Goal: Task Accomplishment & Management: Use online tool/utility

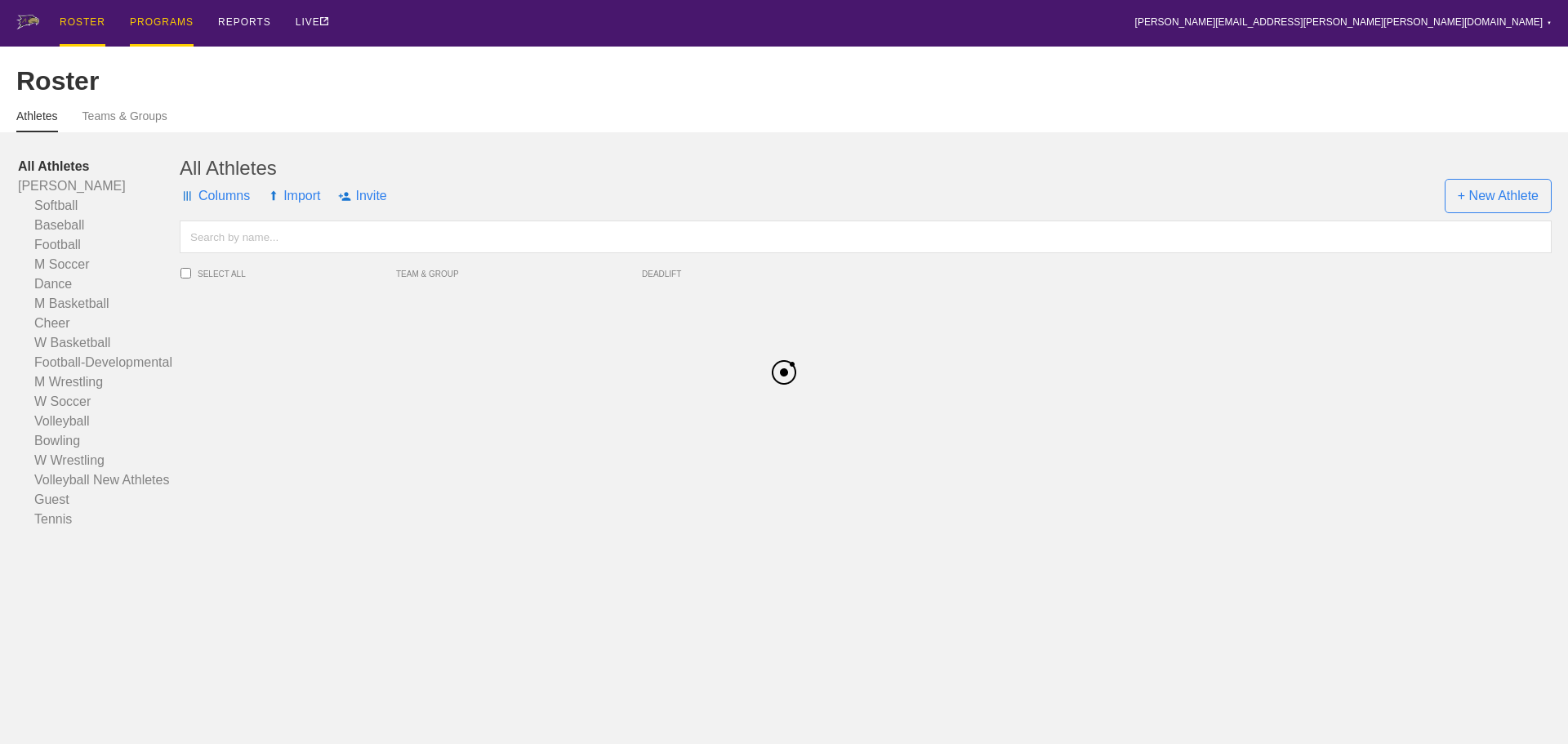
click at [160, 30] on div "PROGRAMS" at bounding box center [161, 23] width 63 height 47
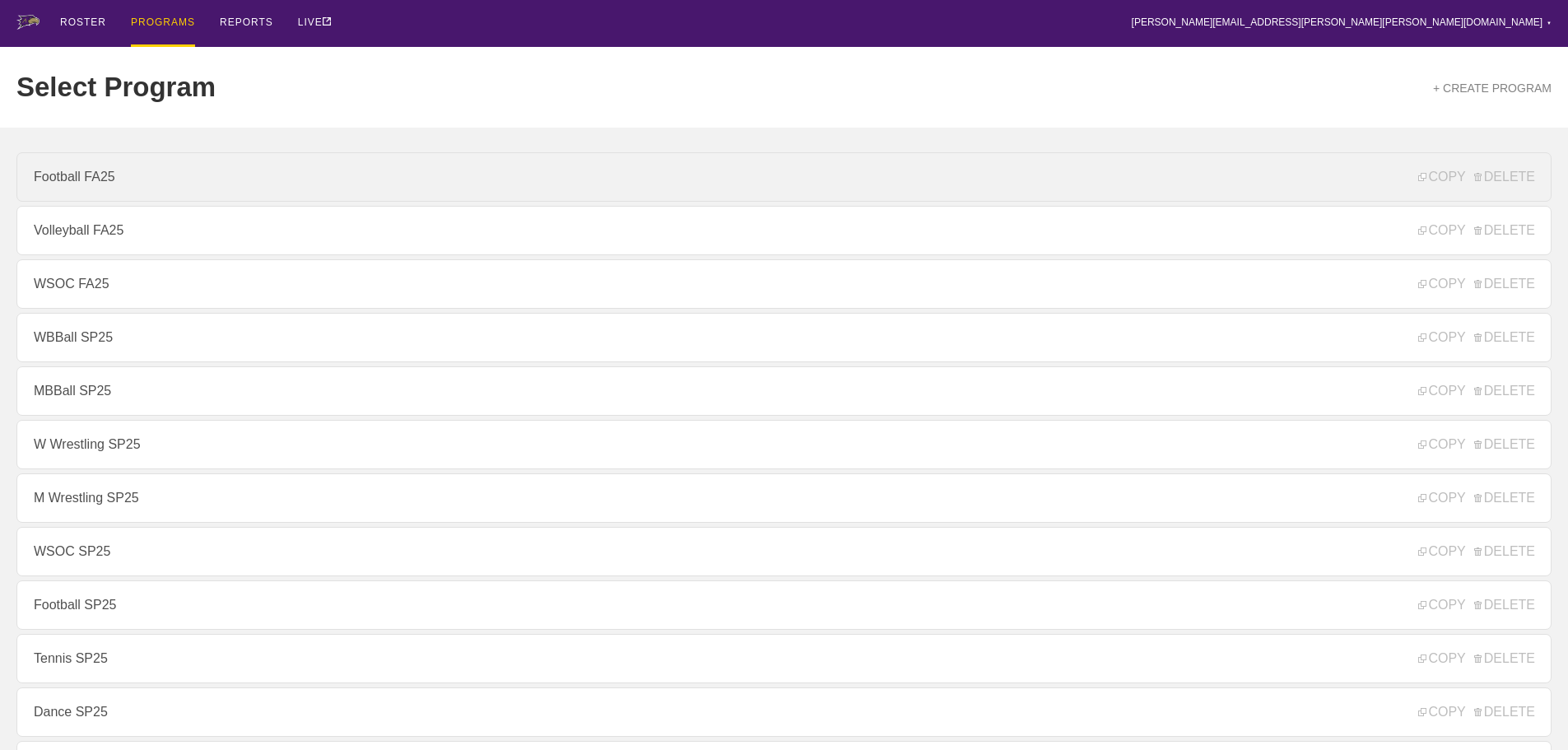
click at [81, 190] on link "Football FA25" at bounding box center [784, 176] width 1535 height 50
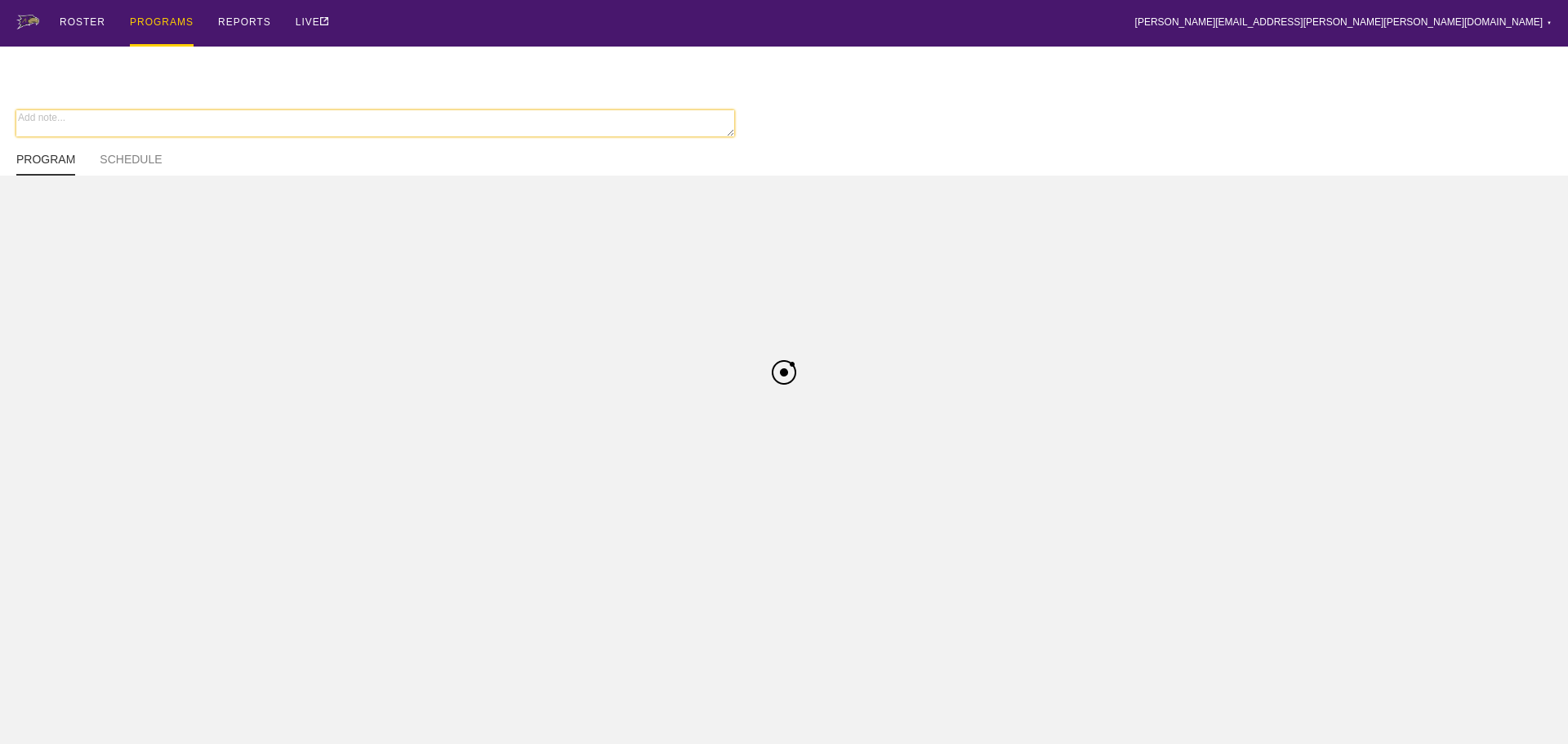
type textarea "x"
type input "Football FA25"
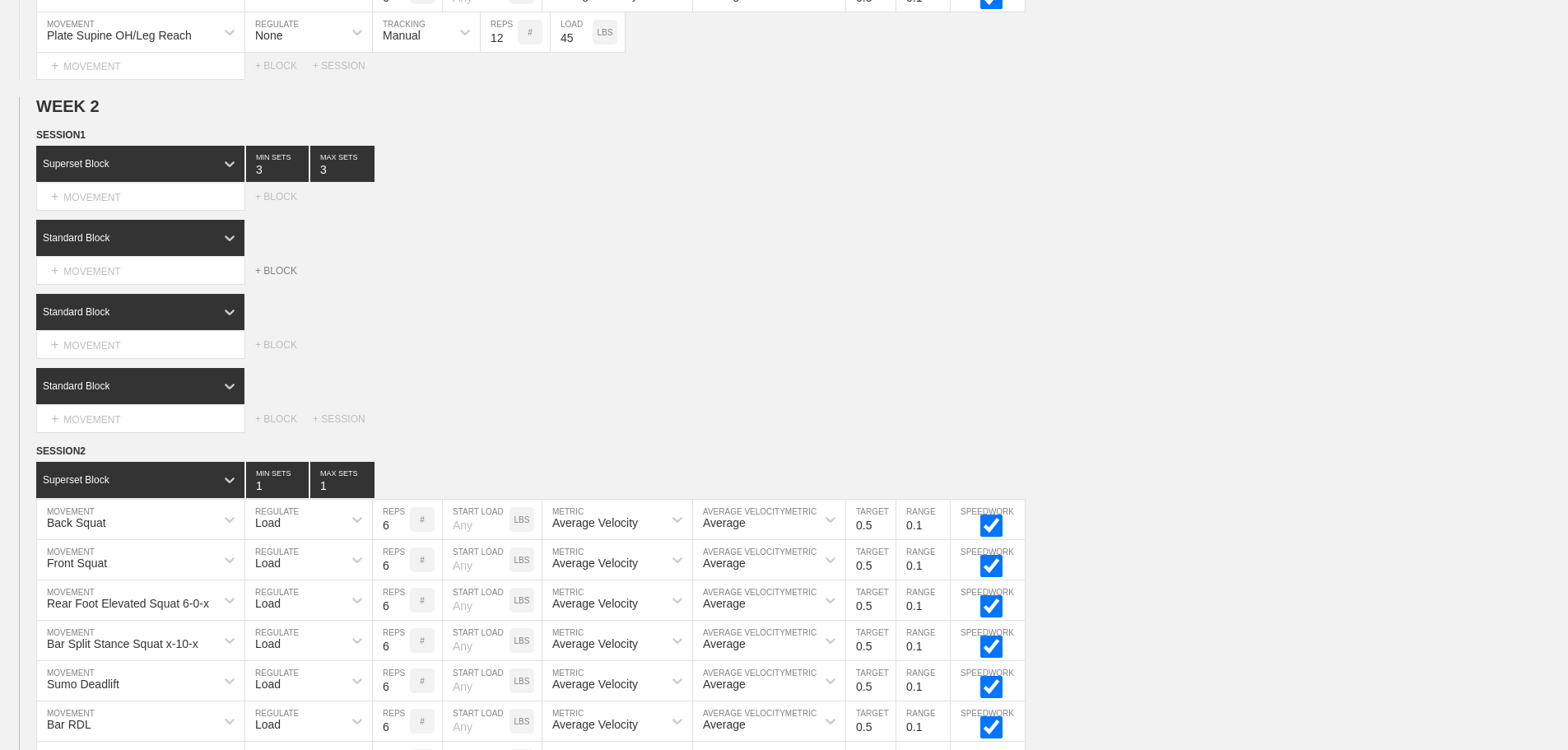
scroll to position [906, 0]
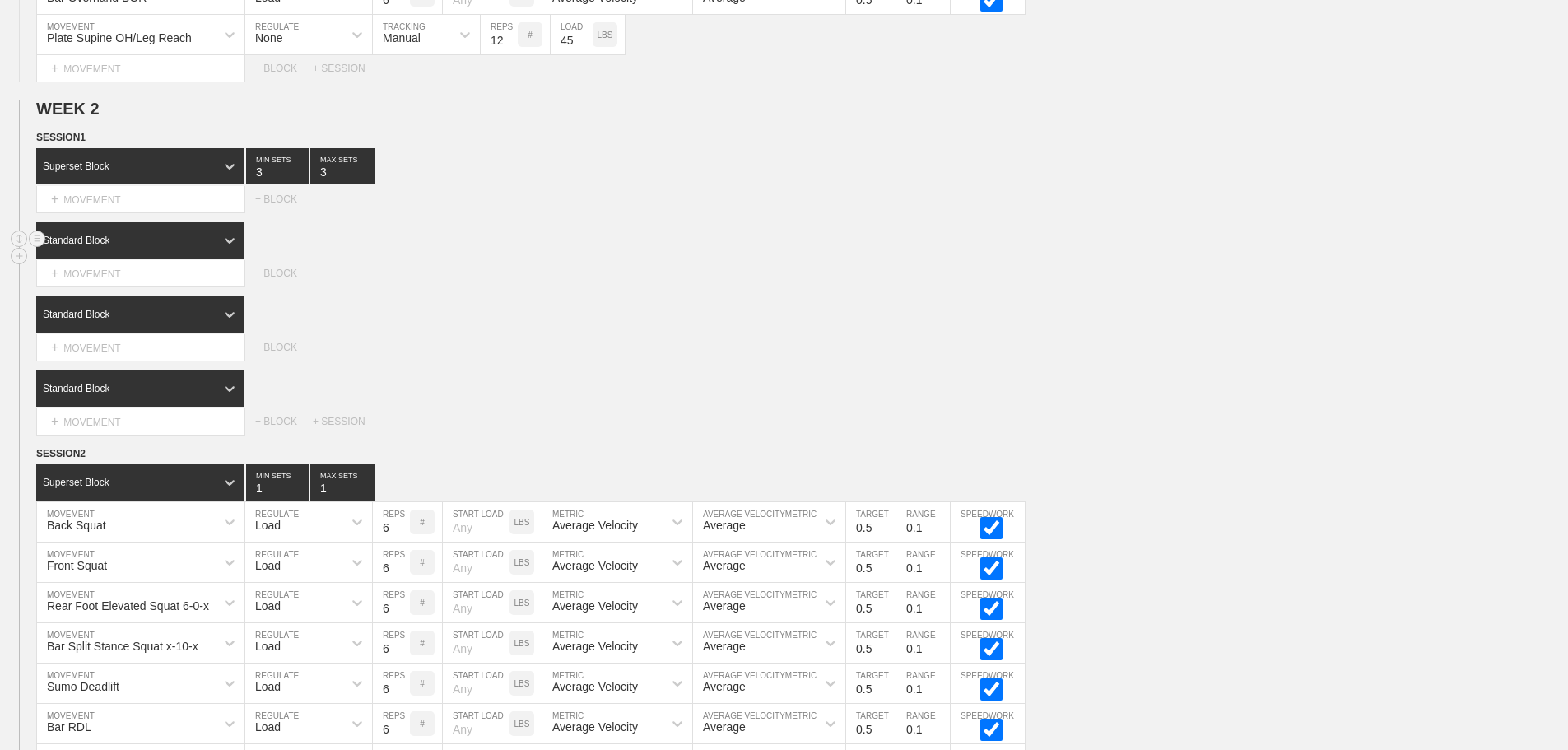
click at [174, 248] on div "Standard Block" at bounding box center [126, 240] width 178 height 15
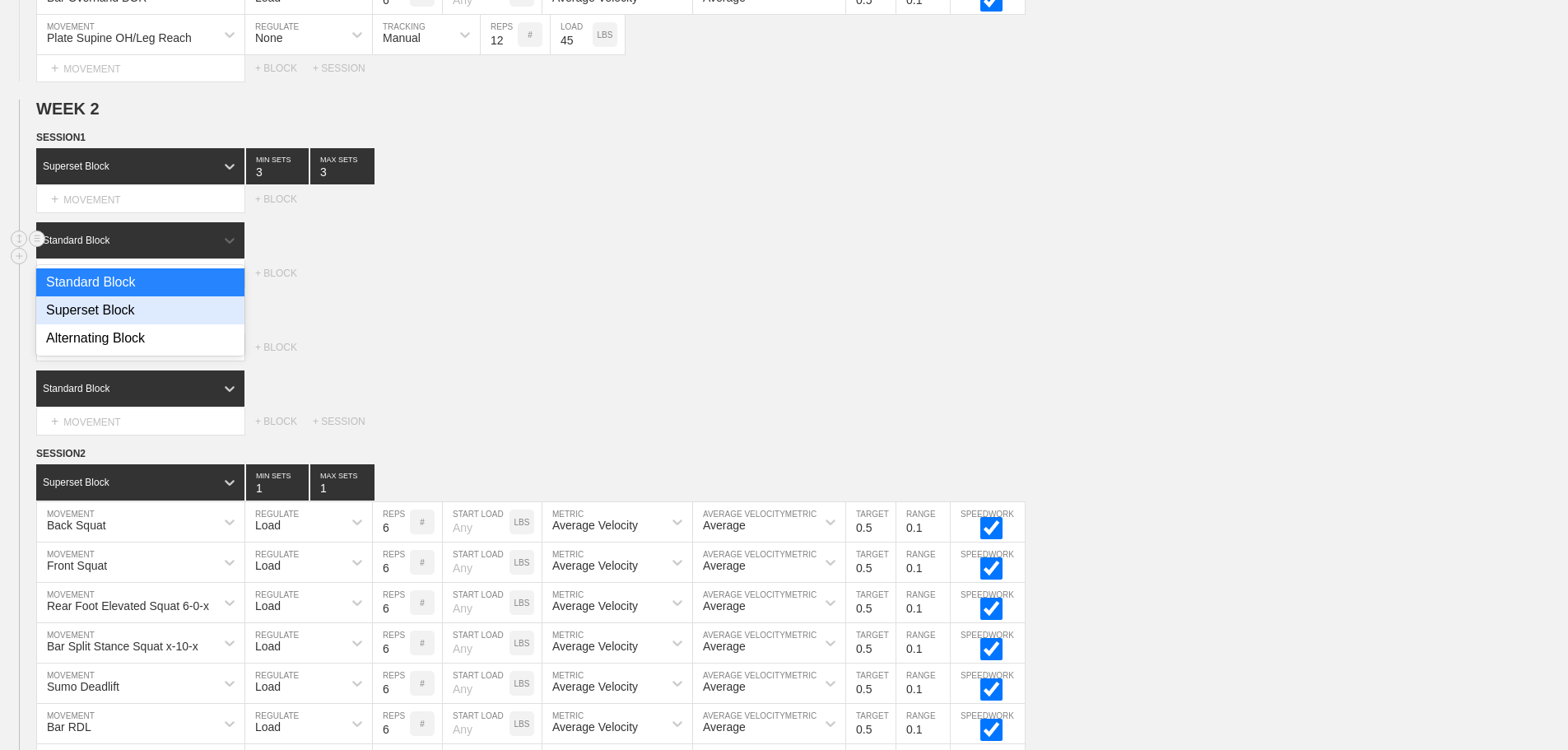
click at [160, 317] on div "Superset Block" at bounding box center [141, 311] width 208 height 28
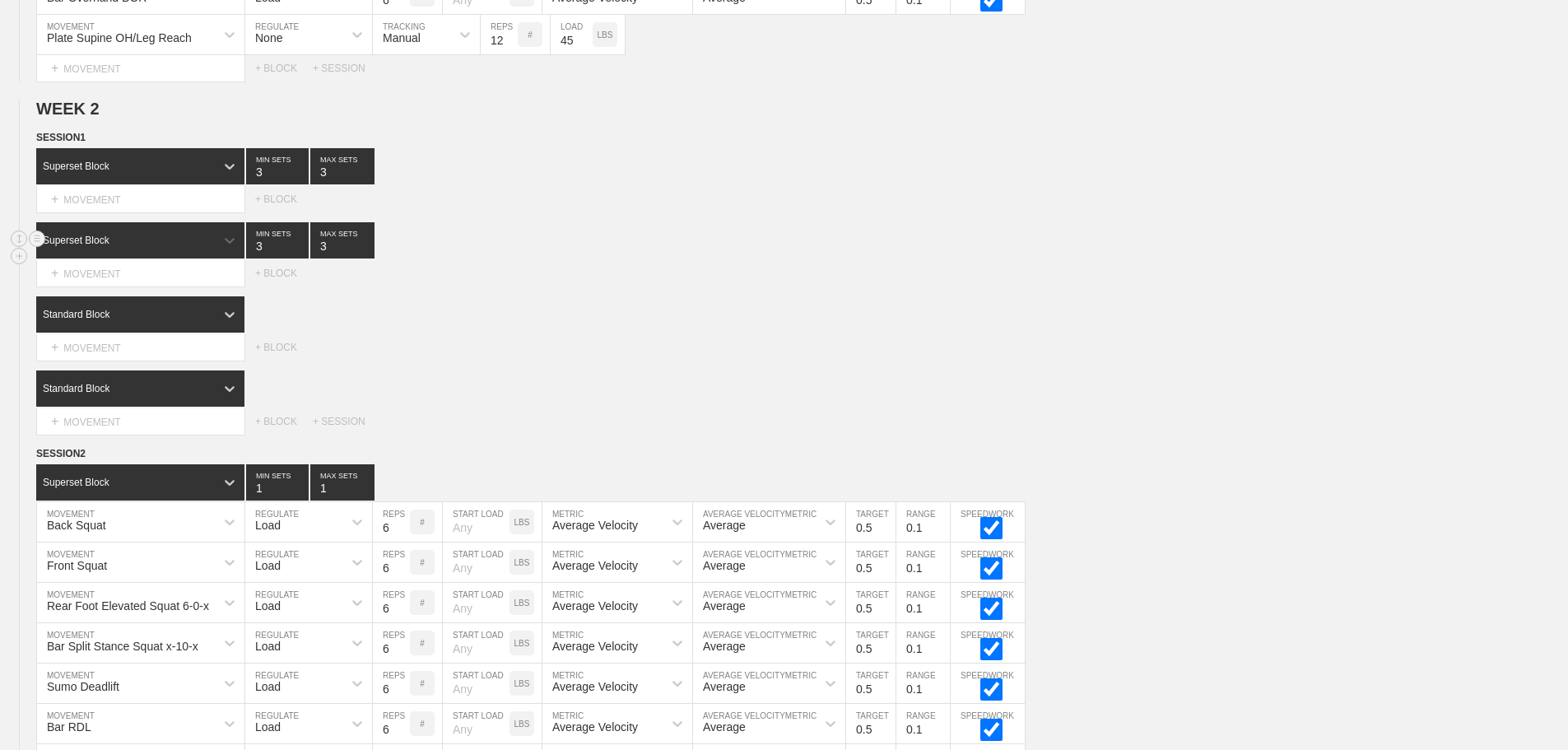
click at [324, 257] on input "3" at bounding box center [343, 240] width 64 height 37
type input "4"
click at [324, 184] on input "3" at bounding box center [343, 166] width 64 height 37
type input "4"
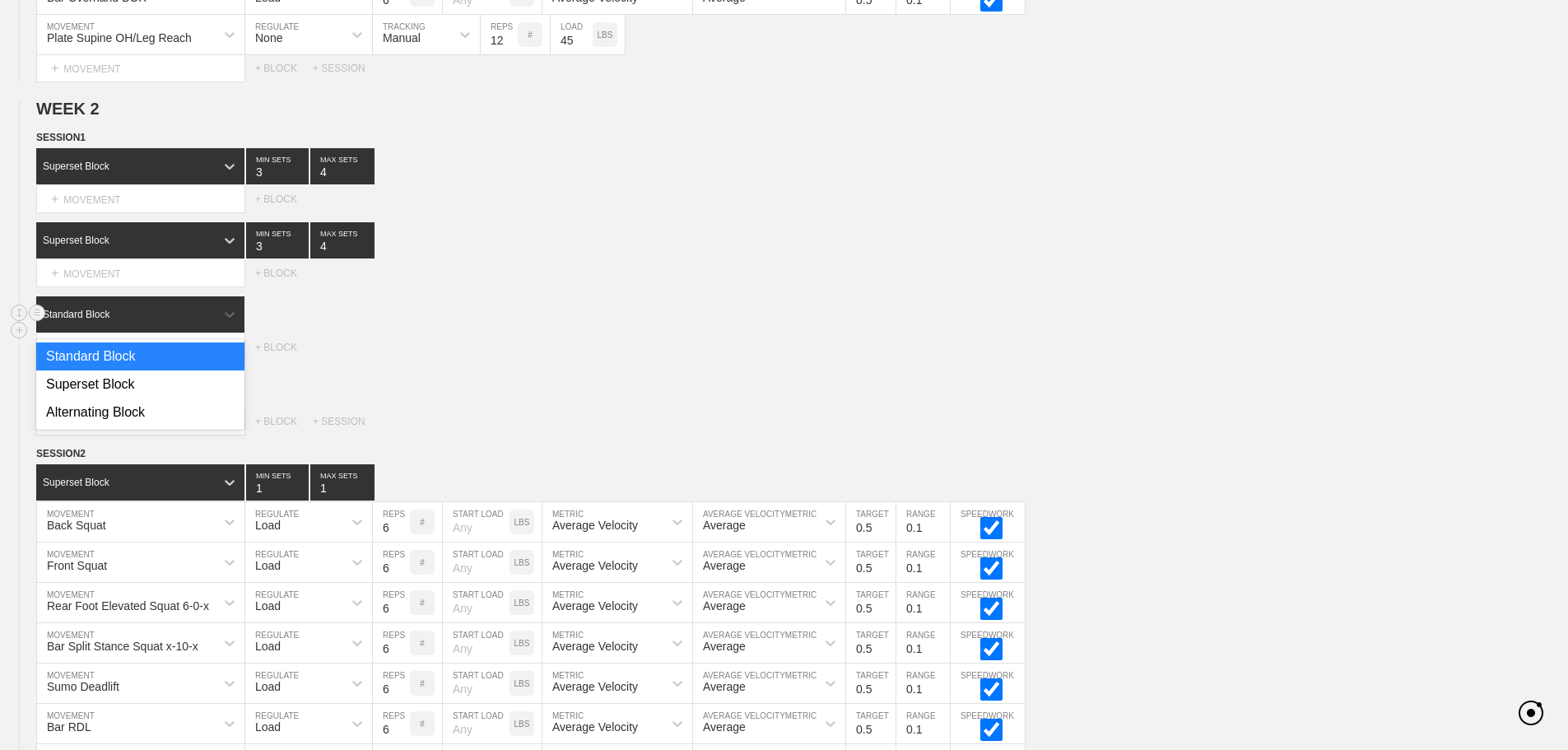
click at [162, 319] on div "Standard Block" at bounding box center [126, 314] width 178 height 15
click at [139, 398] on div "Superset Block" at bounding box center [141, 385] width 208 height 28
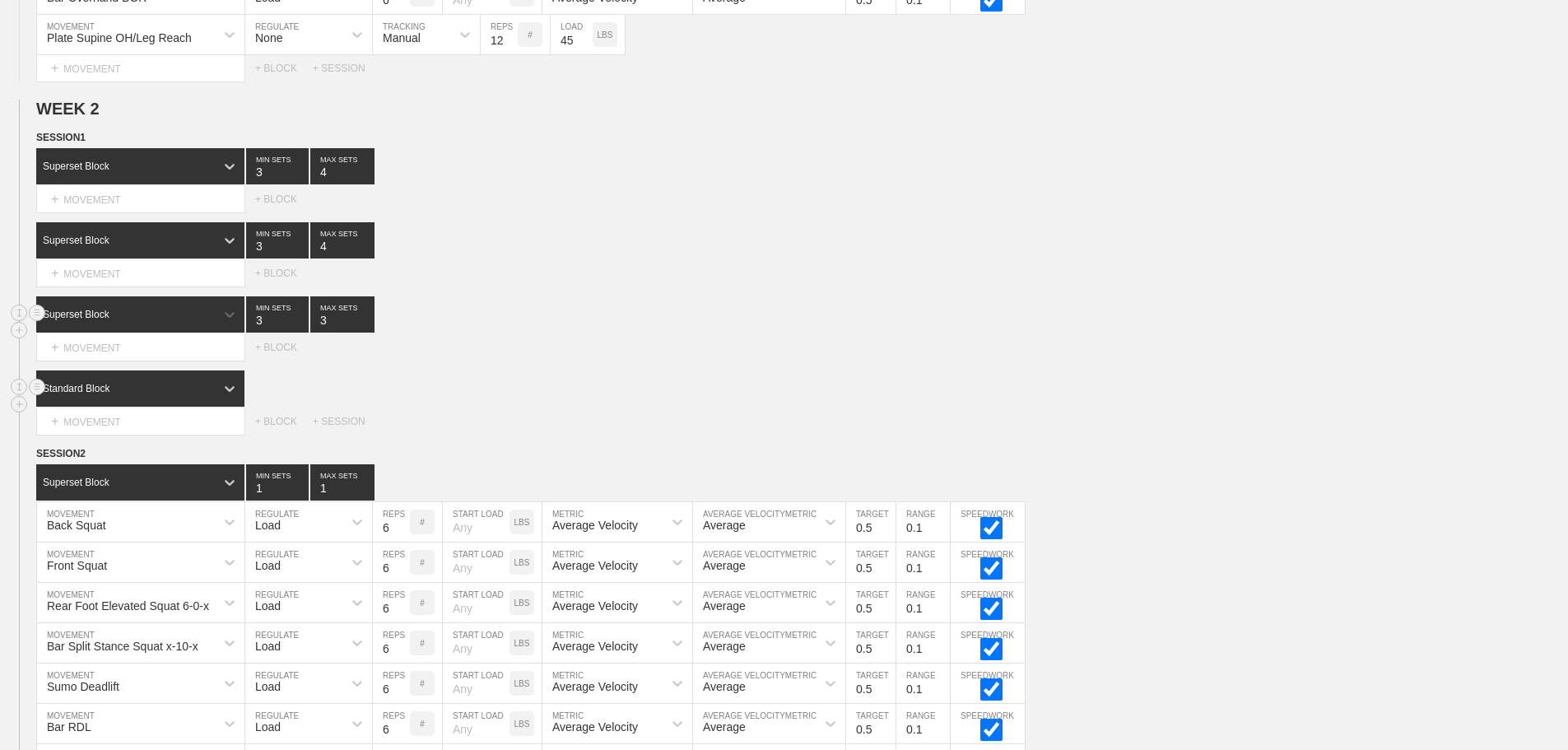
click at [160, 391] on div "Standard Block" at bounding box center [141, 389] width 208 height 37
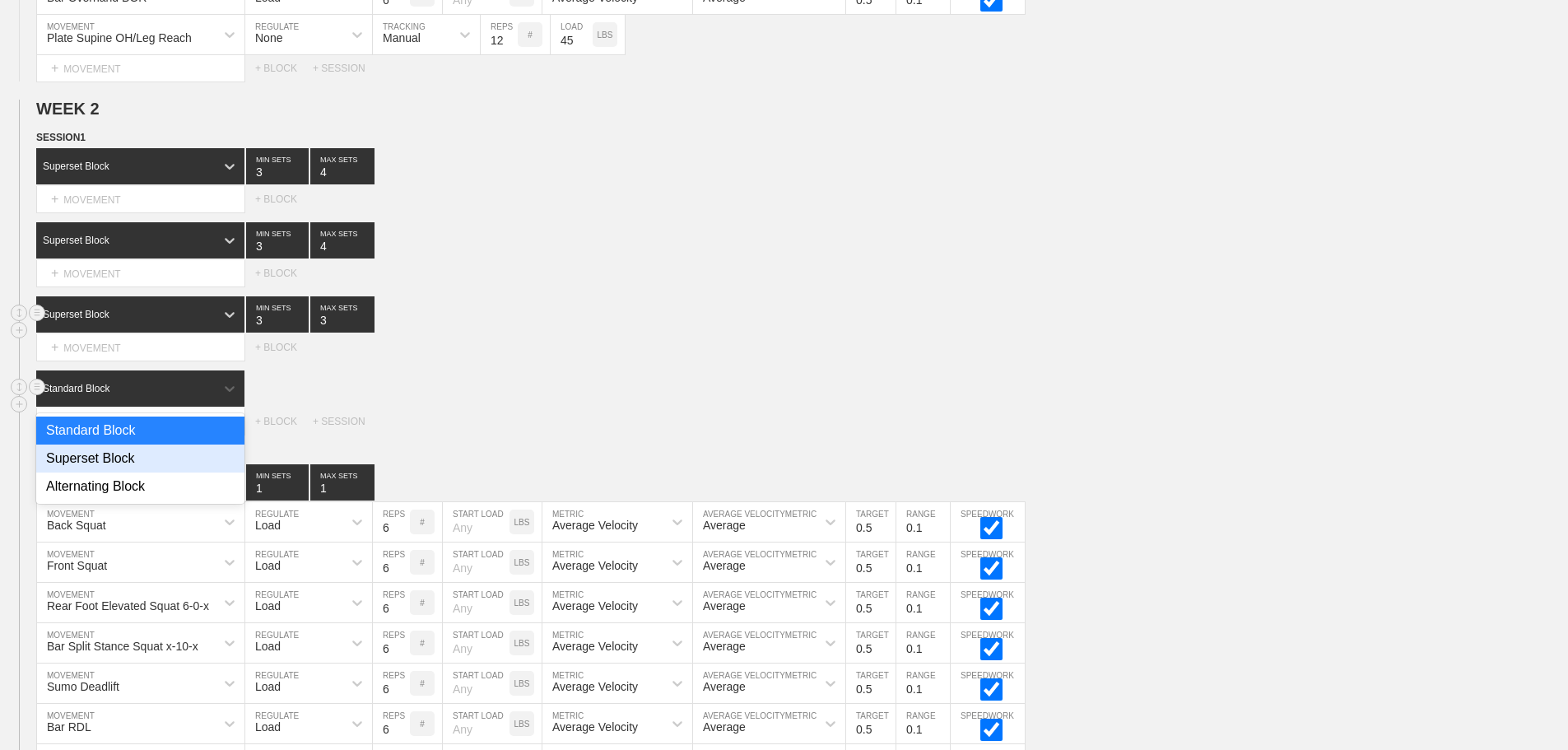
click at [122, 472] on div "Superset Block" at bounding box center [141, 459] width 208 height 28
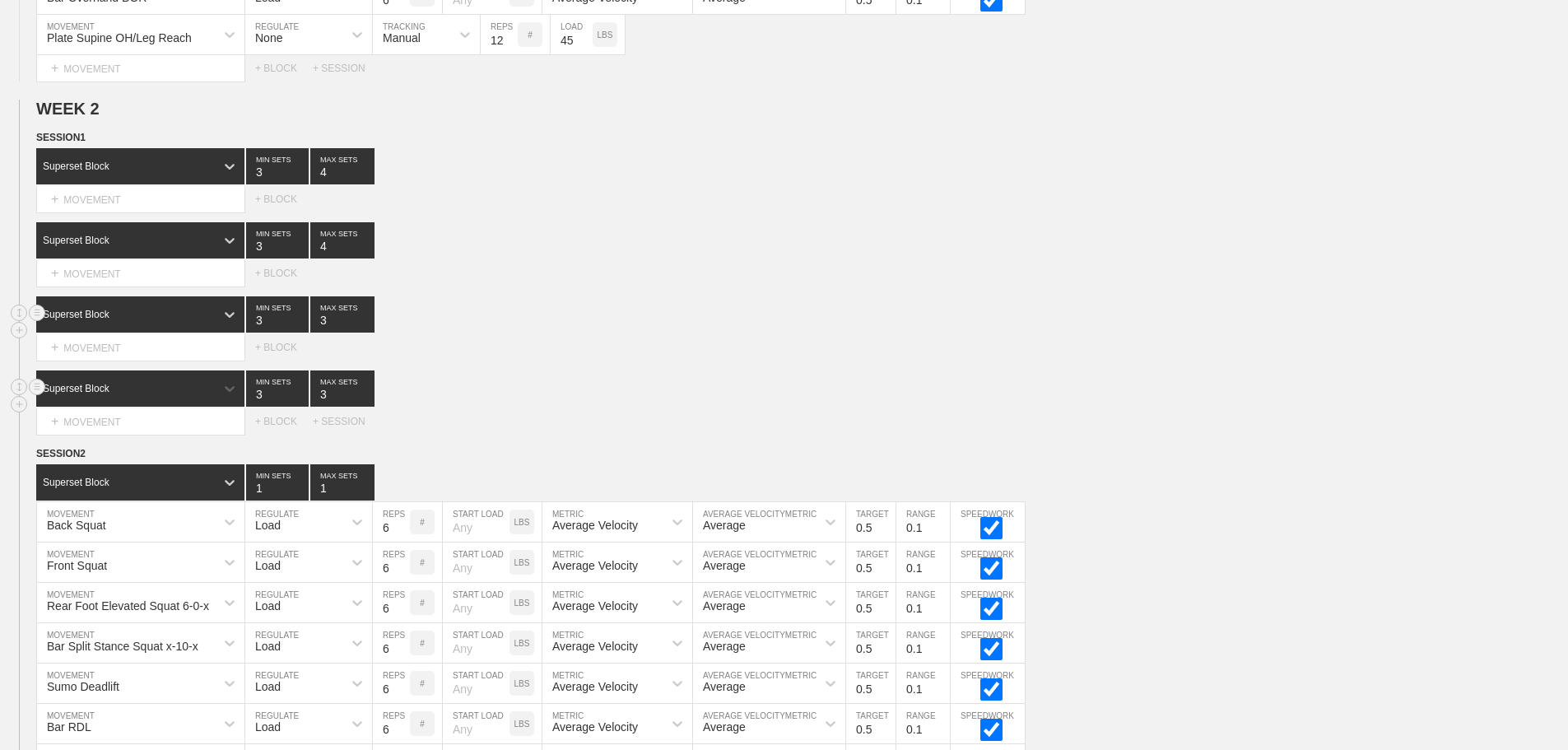
click at [321, 402] on input "3" at bounding box center [343, 389] width 64 height 37
type input "4"
click at [324, 332] on input "3" at bounding box center [343, 314] width 64 height 37
type input "4"
click at [868, 360] on div "Select... MOVEMENT + MOVEMENT + BLOCK" at bounding box center [784, 347] width 1568 height 26
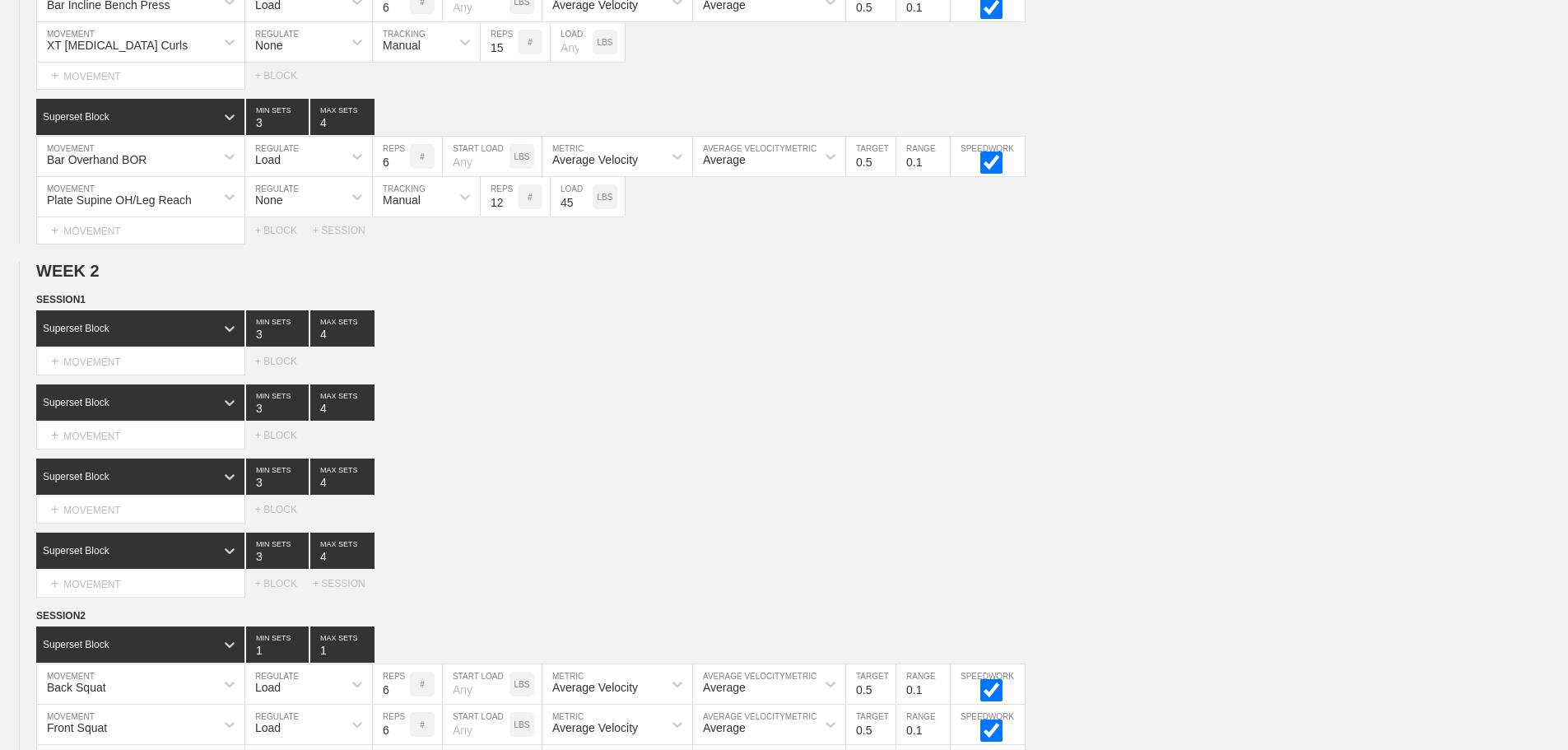
scroll to position [823, 0]
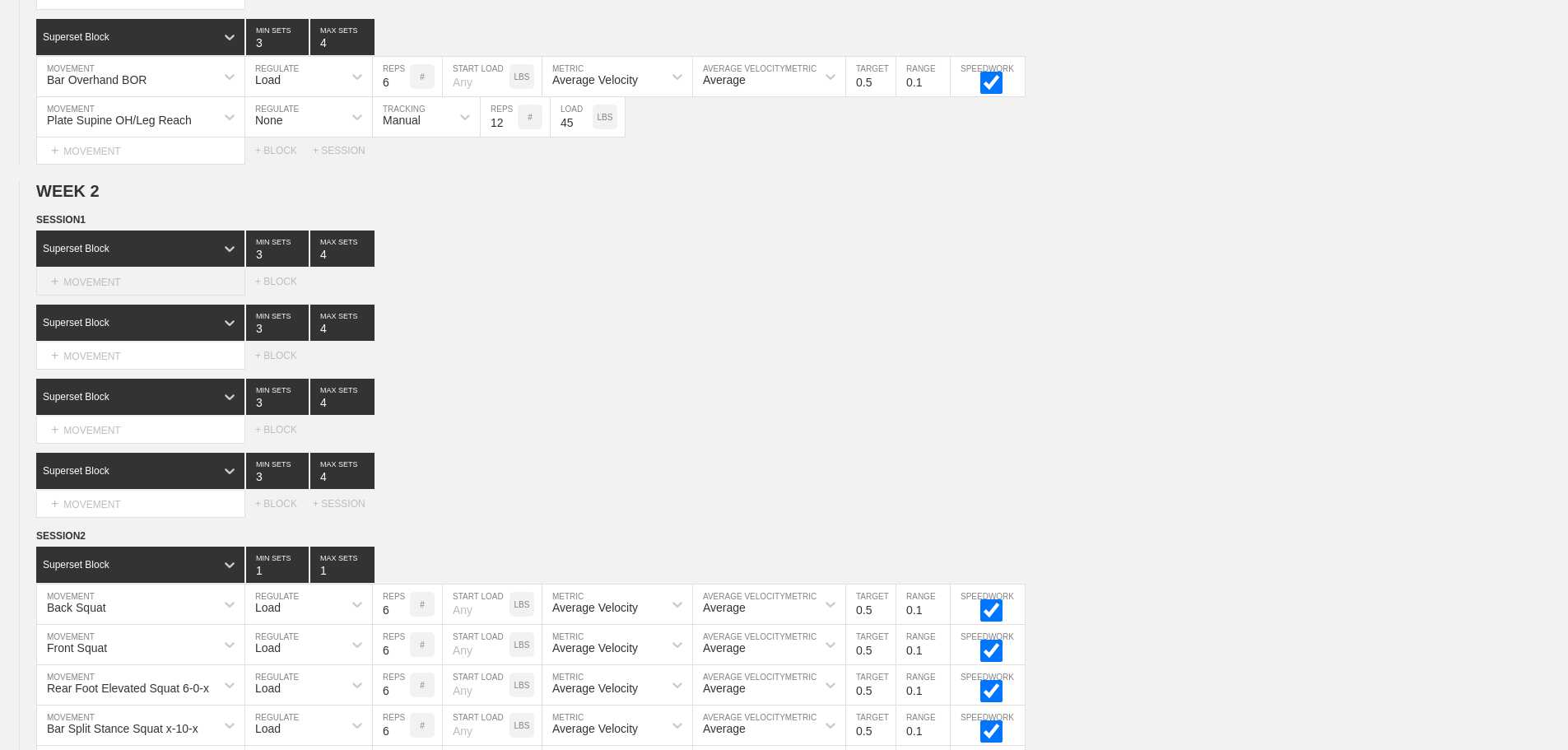
click at [106, 296] on div "+ MOVEMENT" at bounding box center [141, 282] width 209 height 27
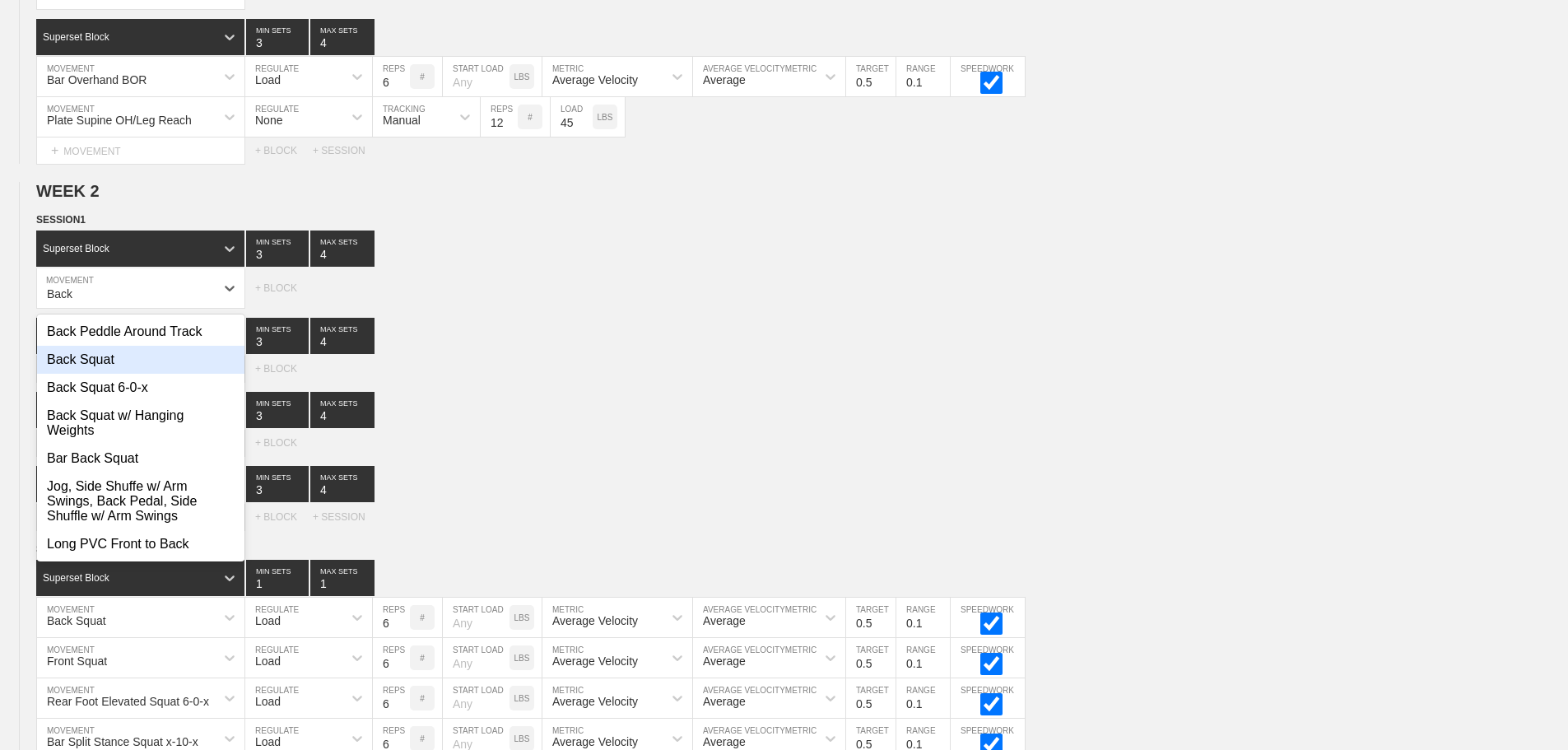
click at [113, 364] on div "Back Squat" at bounding box center [140, 360] width 208 height 28
type input "Back"
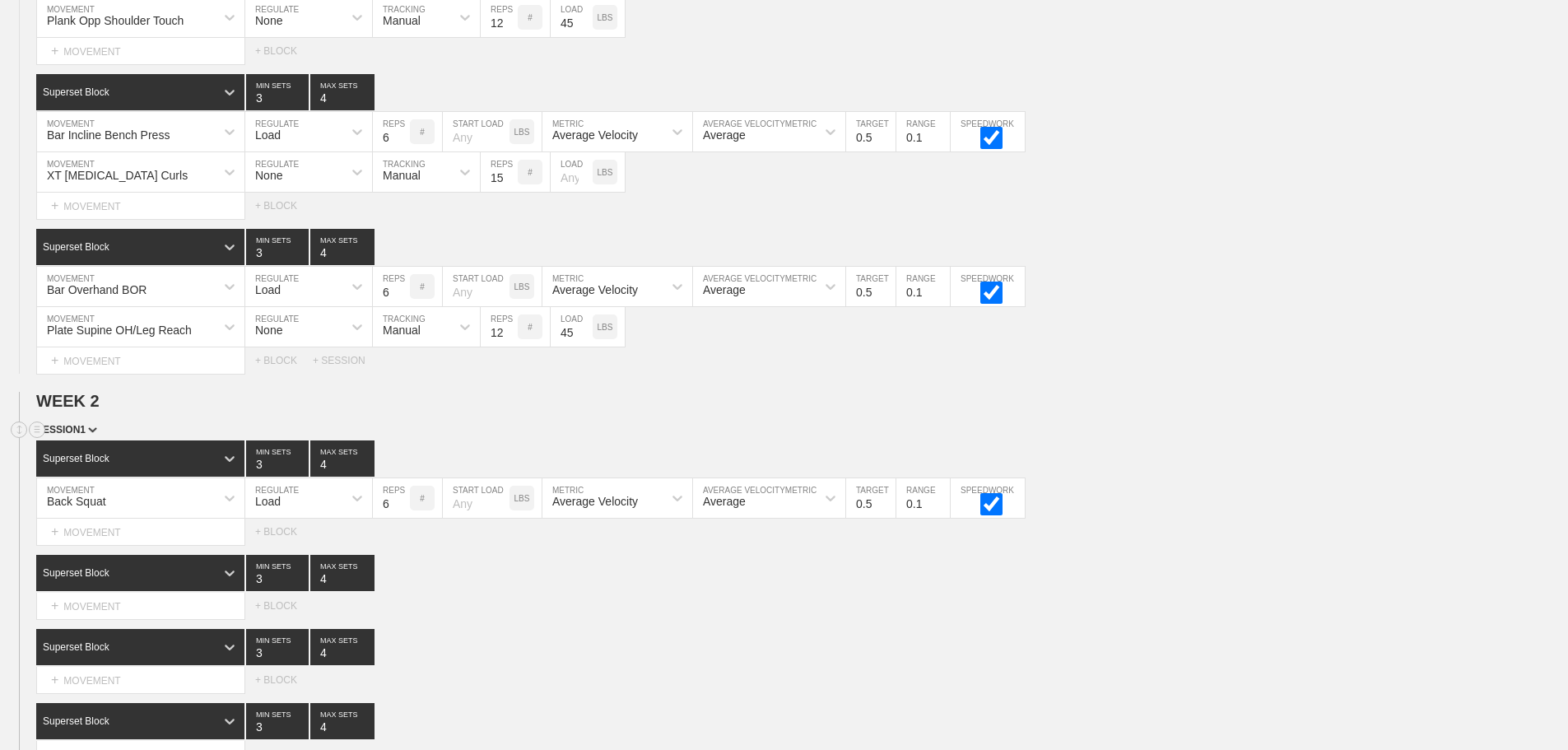
scroll to position [741, 0]
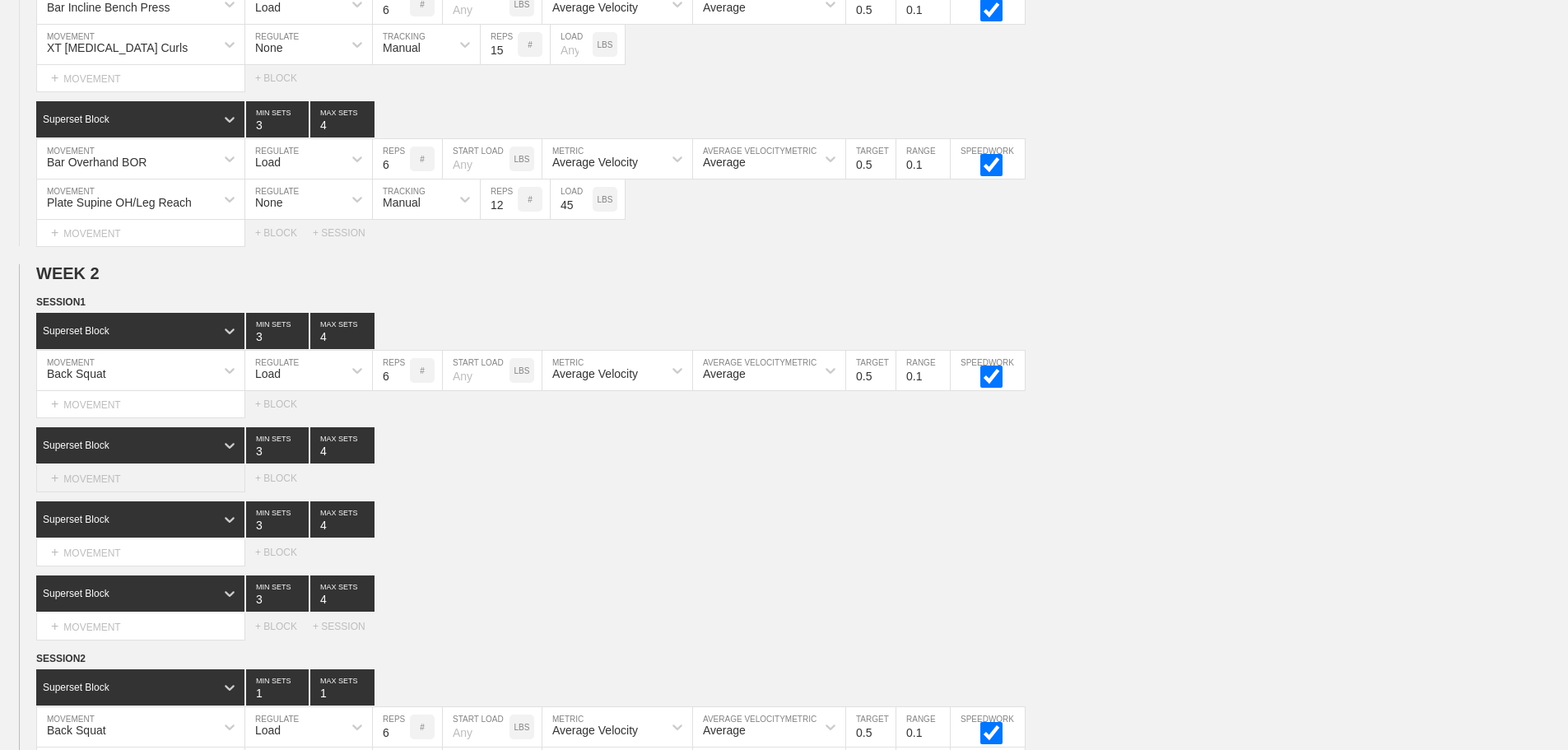
click at [116, 492] on div "+ MOVEMENT" at bounding box center [141, 478] width 209 height 27
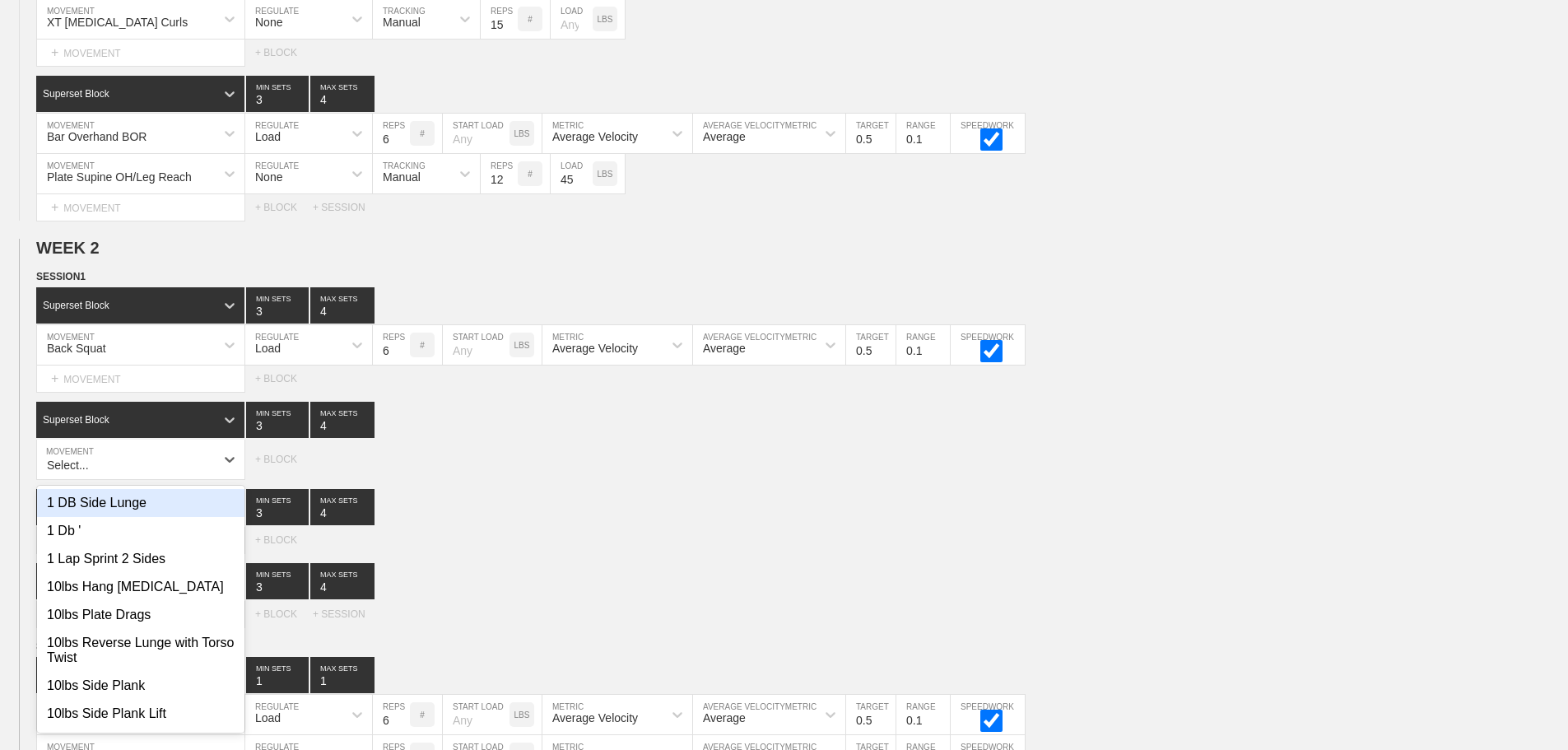
scroll to position [768, 0]
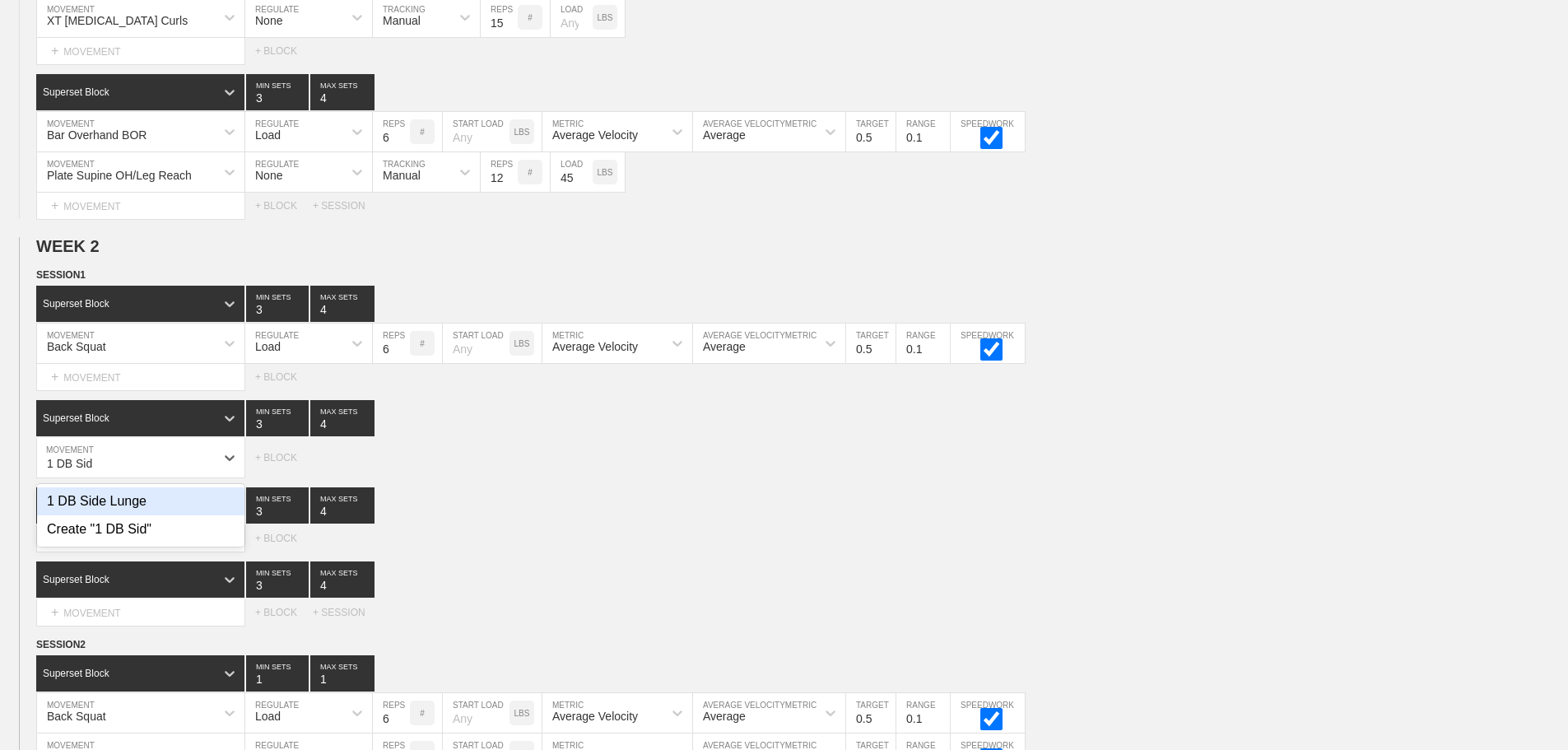
click at [104, 515] on div "1 DB Side Lunge" at bounding box center [140, 501] width 208 height 28
type input "1 DB Sid"
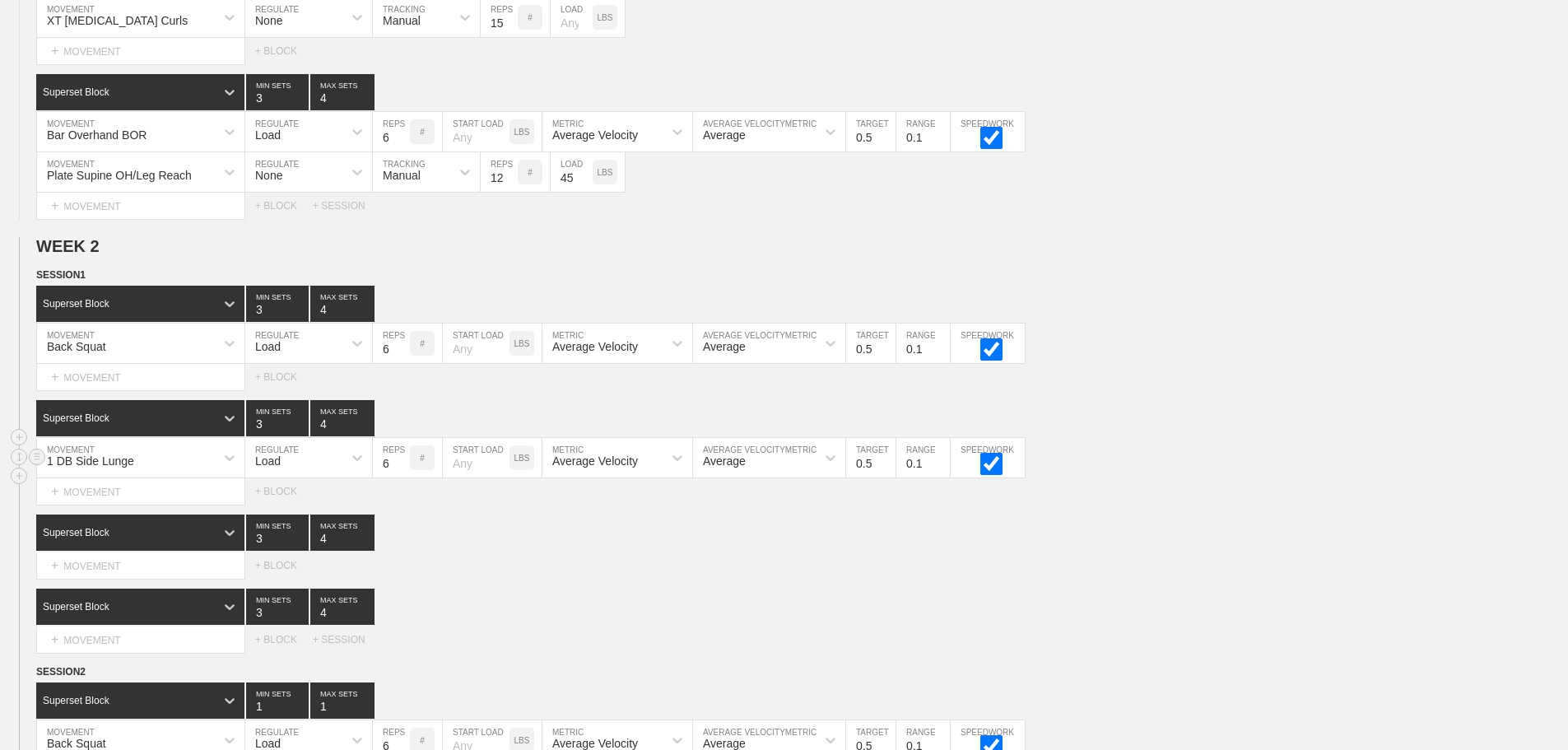
click at [93, 461] on div "1 DB Side Lunge" at bounding box center [125, 458] width 177 height 28
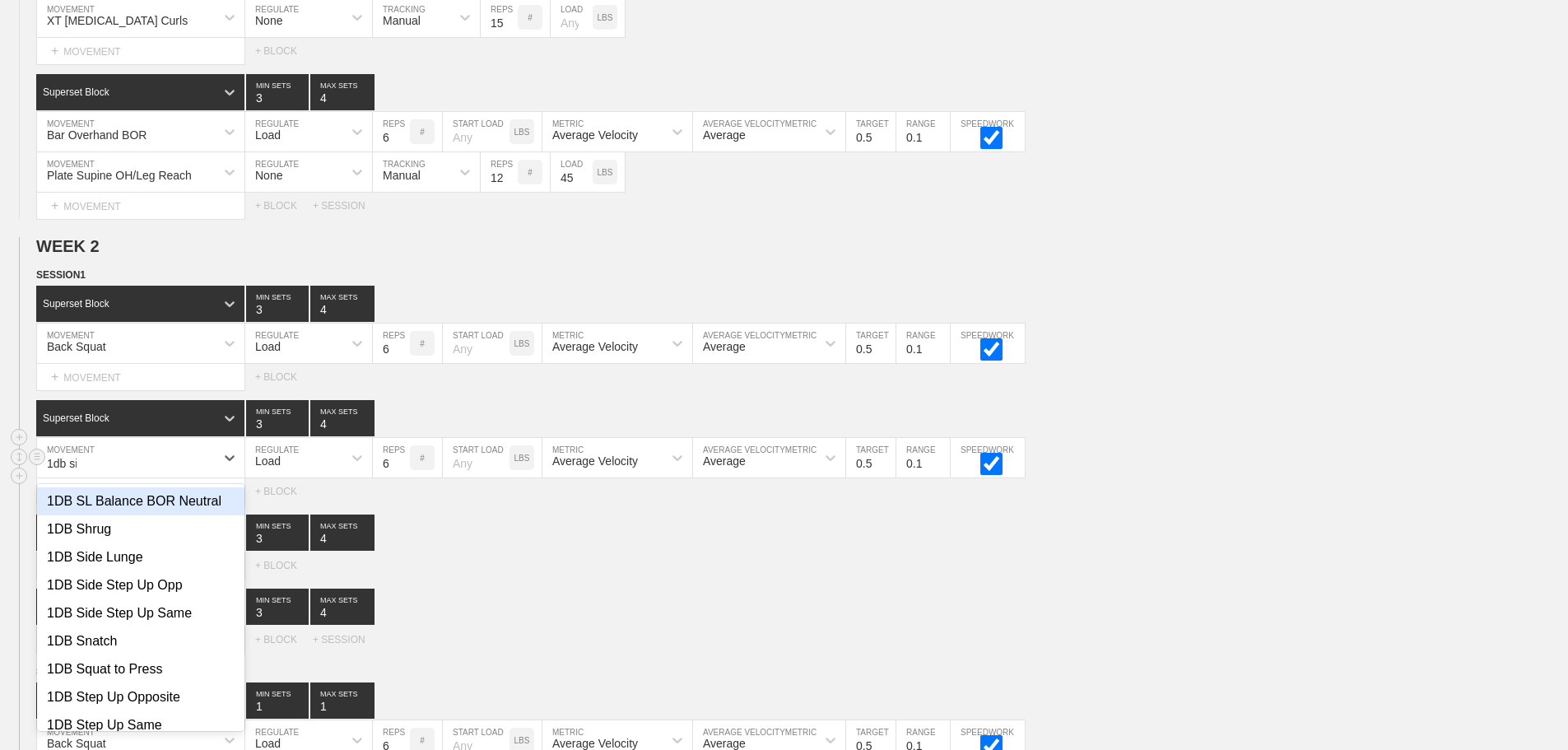
type input "1db sid"
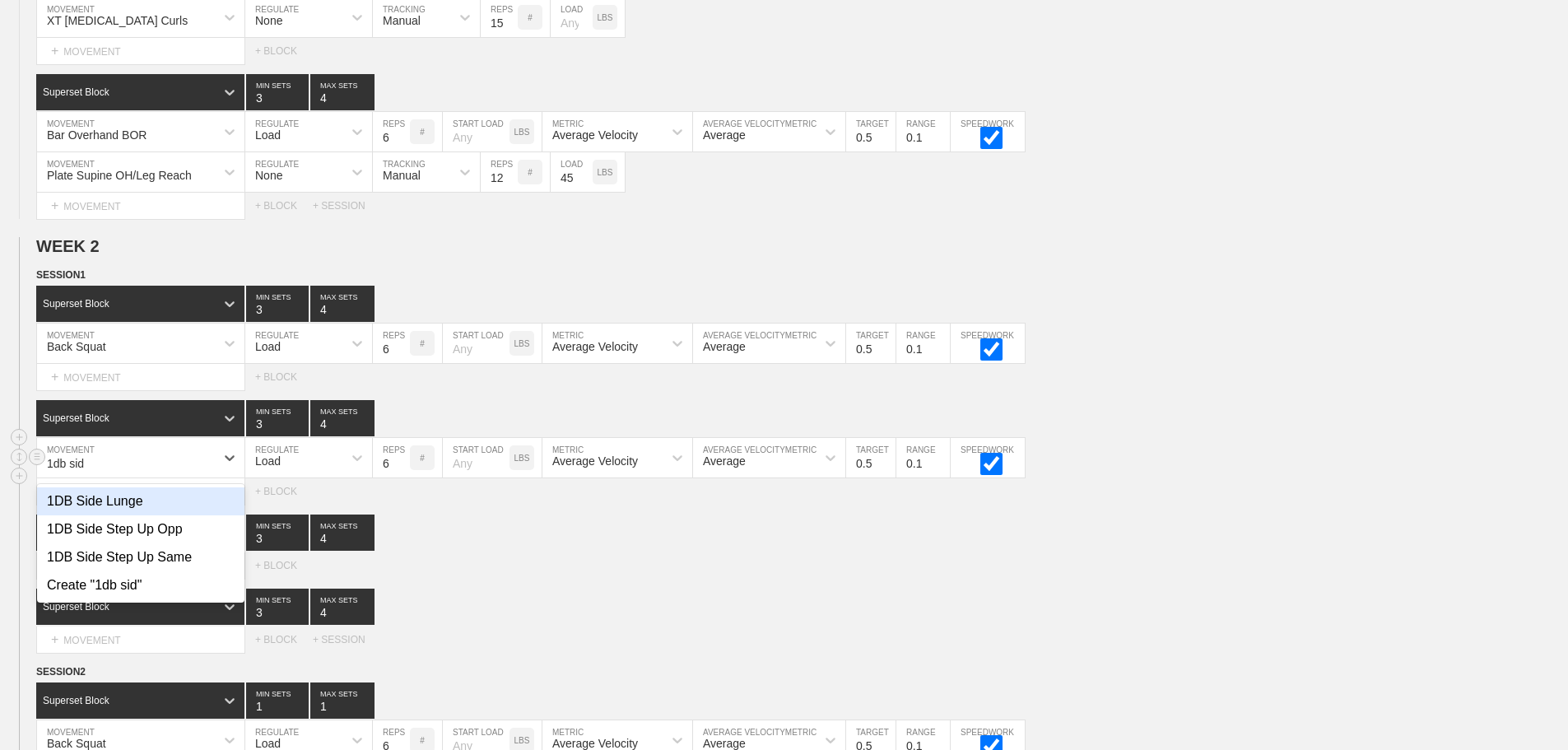
click at [136, 515] on div "1DB Side Lunge" at bounding box center [140, 501] width 208 height 28
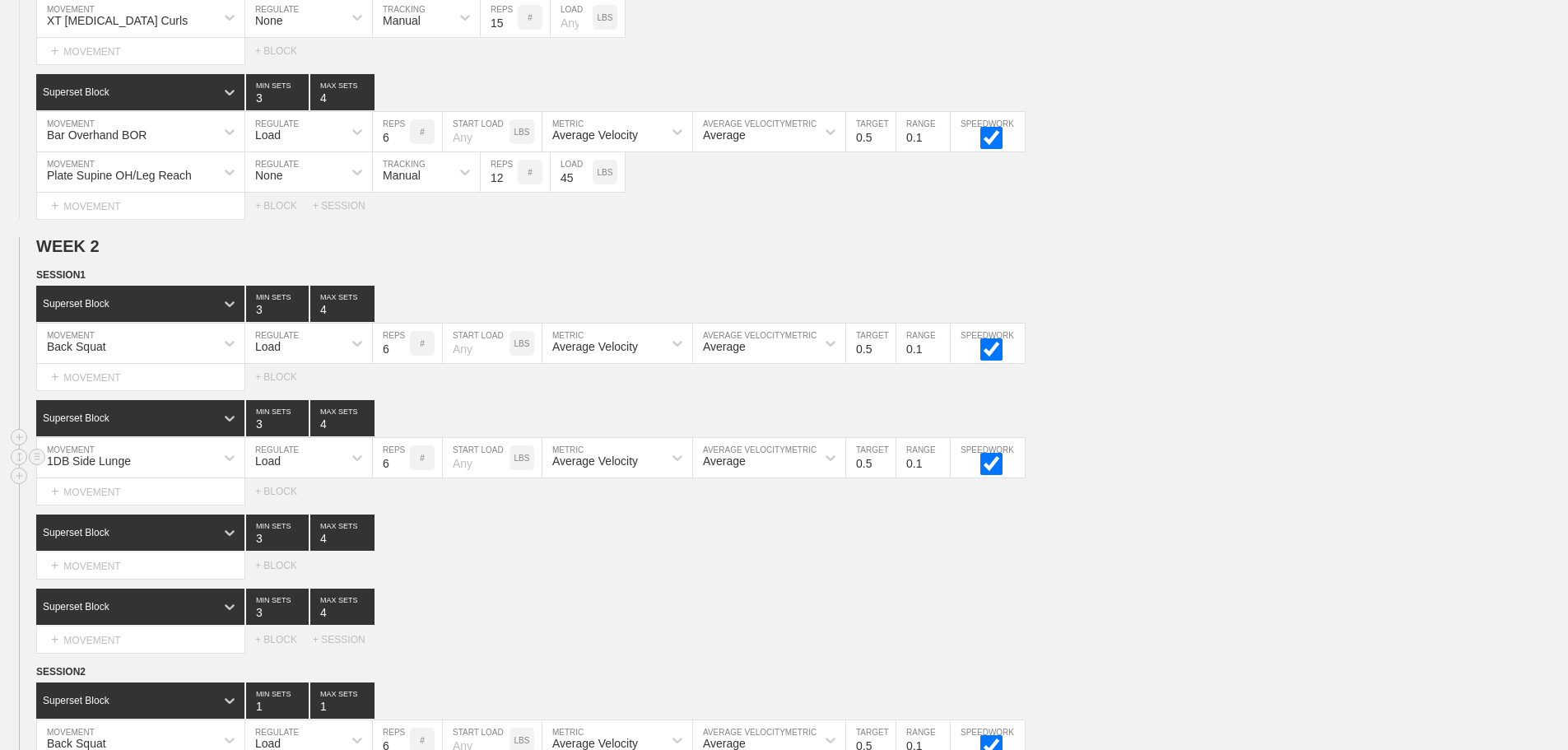
click at [379, 475] on input "6" at bounding box center [391, 458] width 37 height 39
type input "10"
click at [367, 472] on div at bounding box center [358, 458] width 30 height 30
drag, startPoint x: 311, startPoint y: 516, endPoint x: 354, endPoint y: 494, distance: 48.3
click at [311, 515] on div "None" at bounding box center [308, 501] width 127 height 28
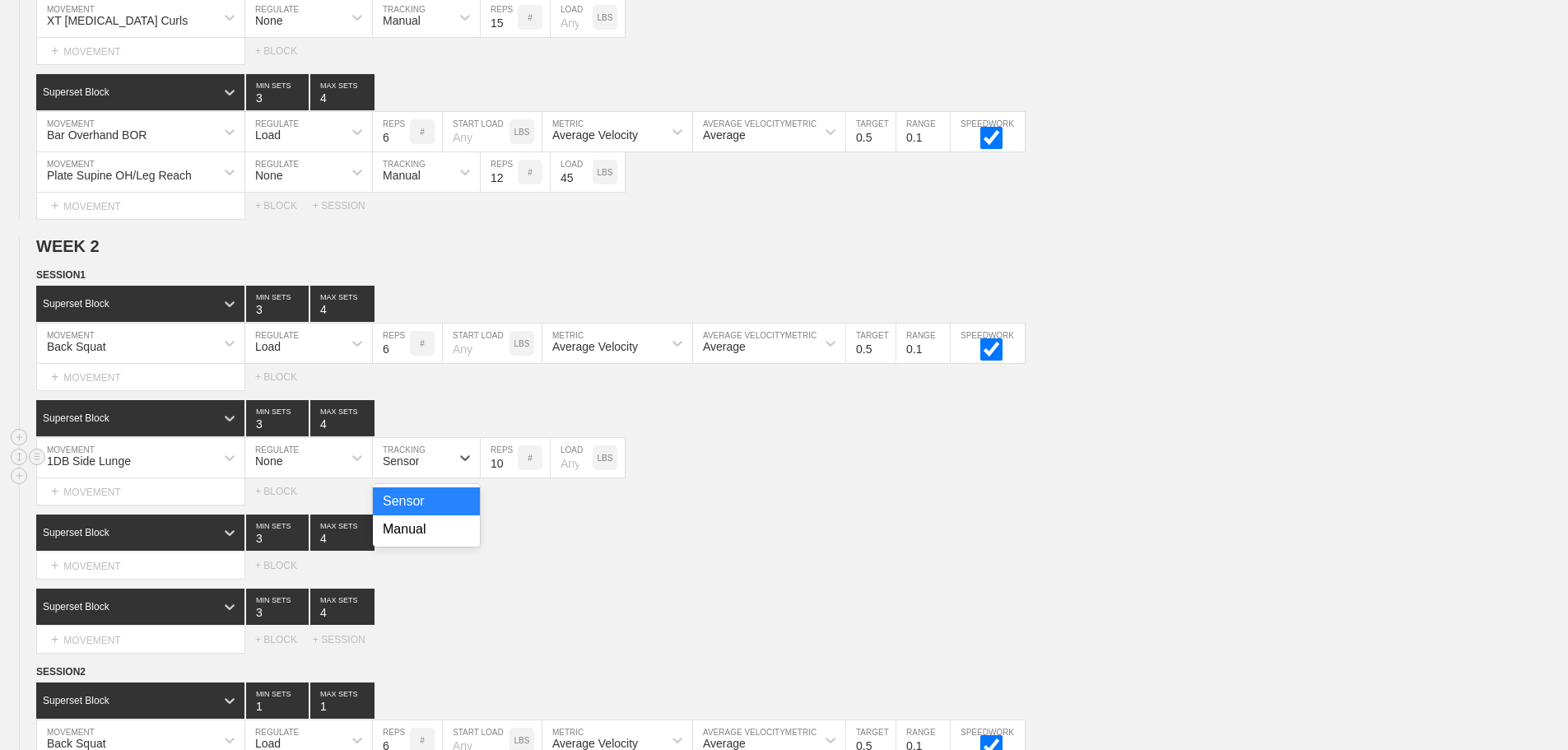
click at [420, 470] on div "Sensor" at bounding box center [411, 458] width 77 height 28
click at [444, 537] on div "Manual" at bounding box center [426, 529] width 107 height 28
click at [1126, 572] on div "Select... MOVEMENT + MOVEMENT + BLOCK" at bounding box center [784, 565] width 1568 height 26
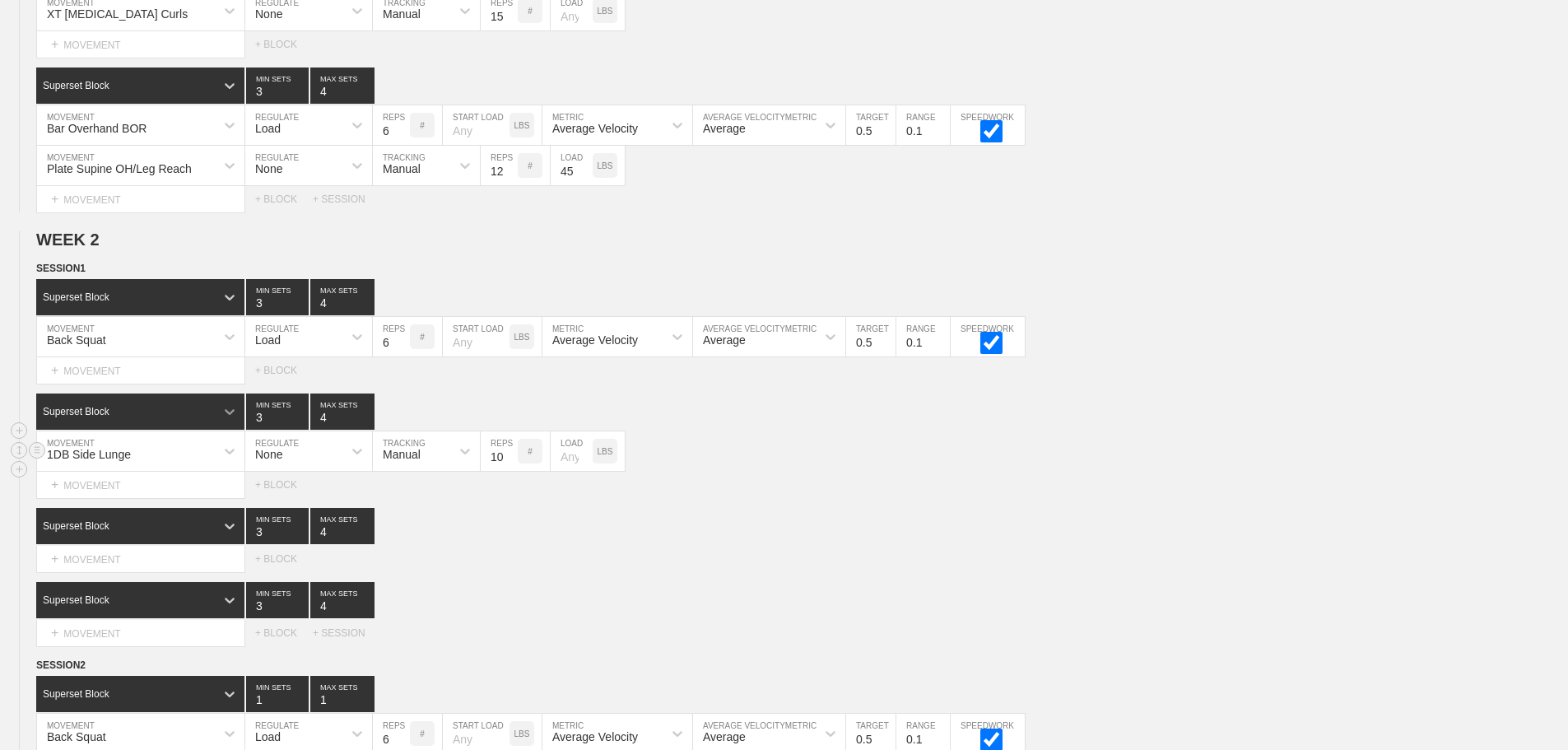
scroll to position [933, 0]
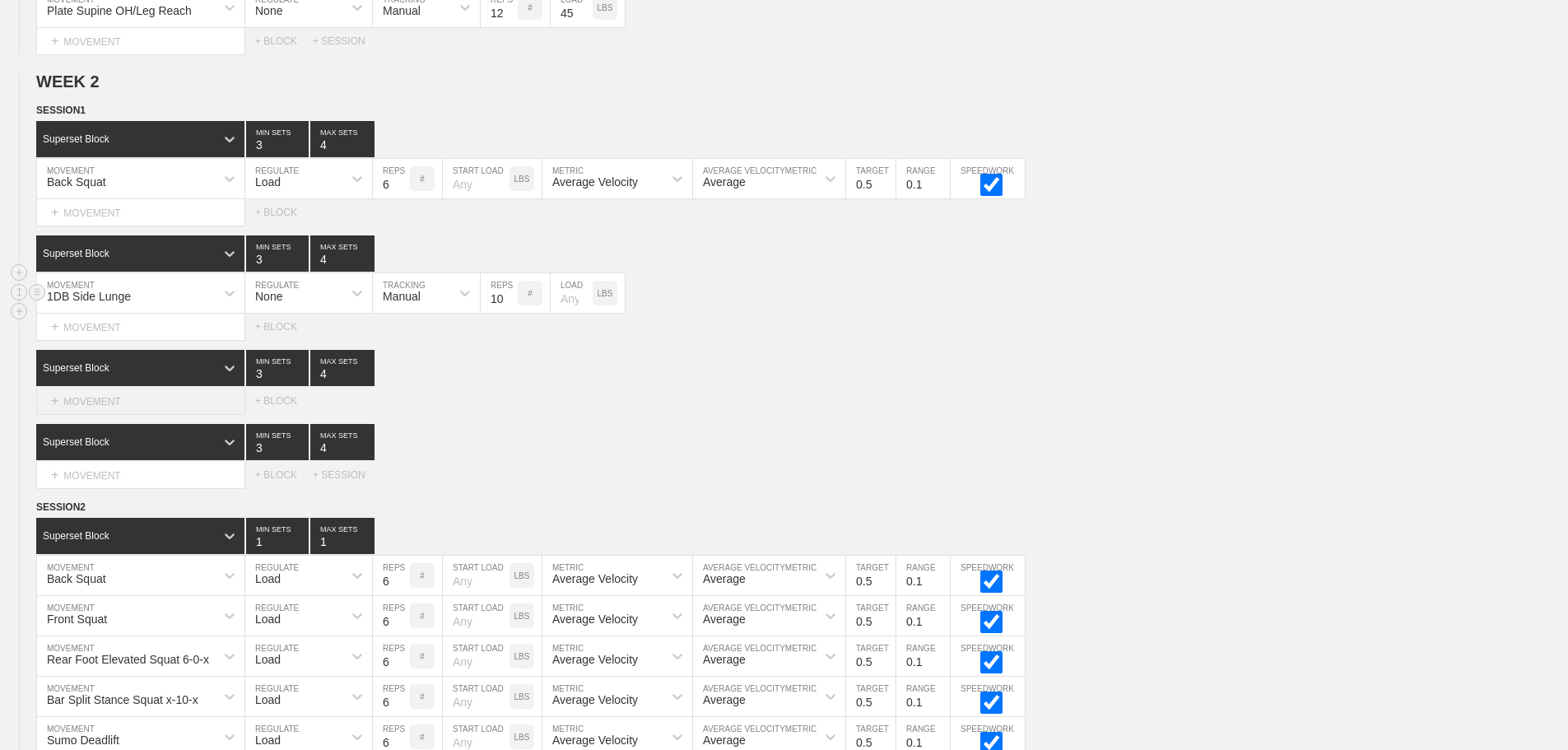
click at [124, 412] on div "+ MOVEMENT" at bounding box center [141, 401] width 209 height 27
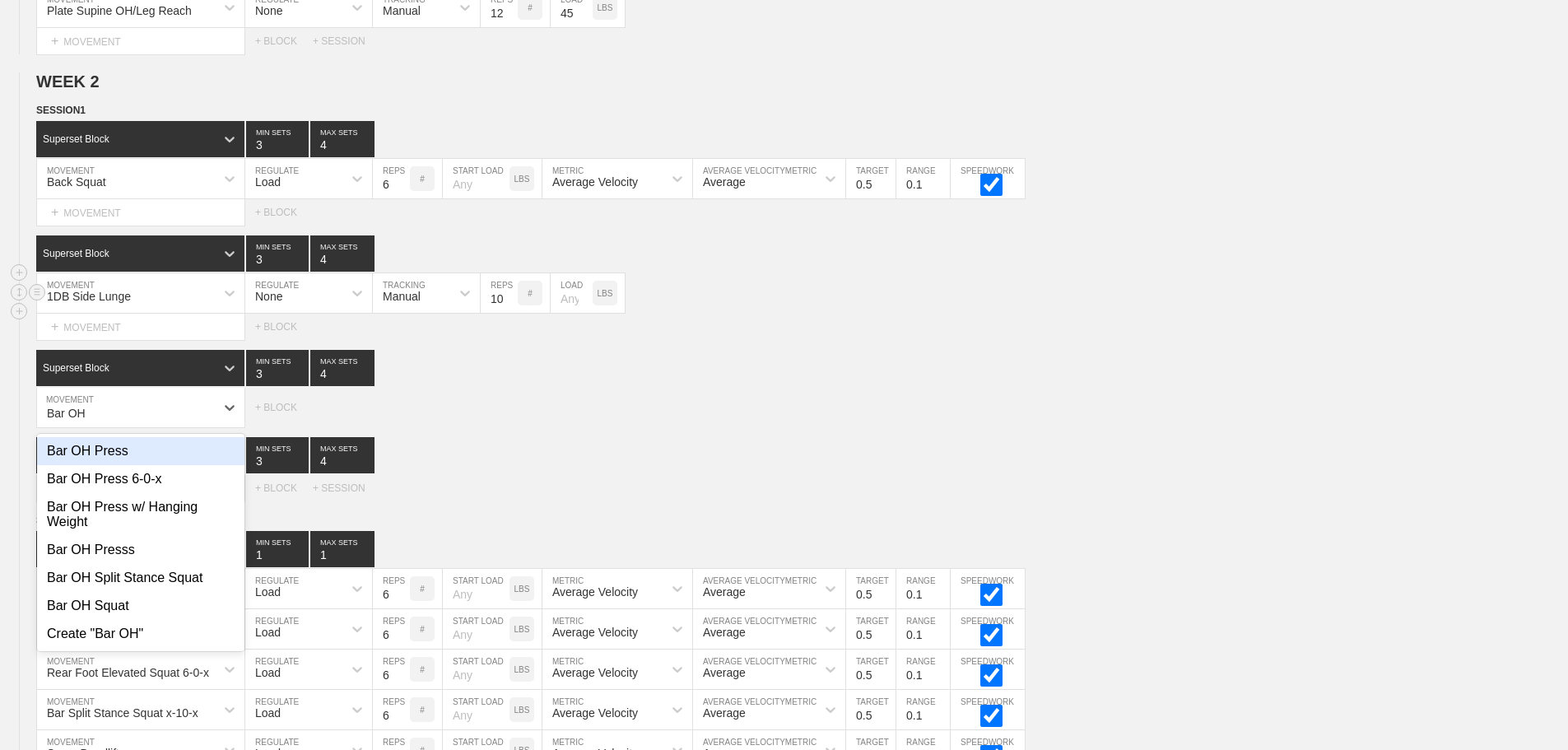
click at [121, 457] on div "Bar OH Press" at bounding box center [140, 452] width 208 height 28
type input "Bar OH"
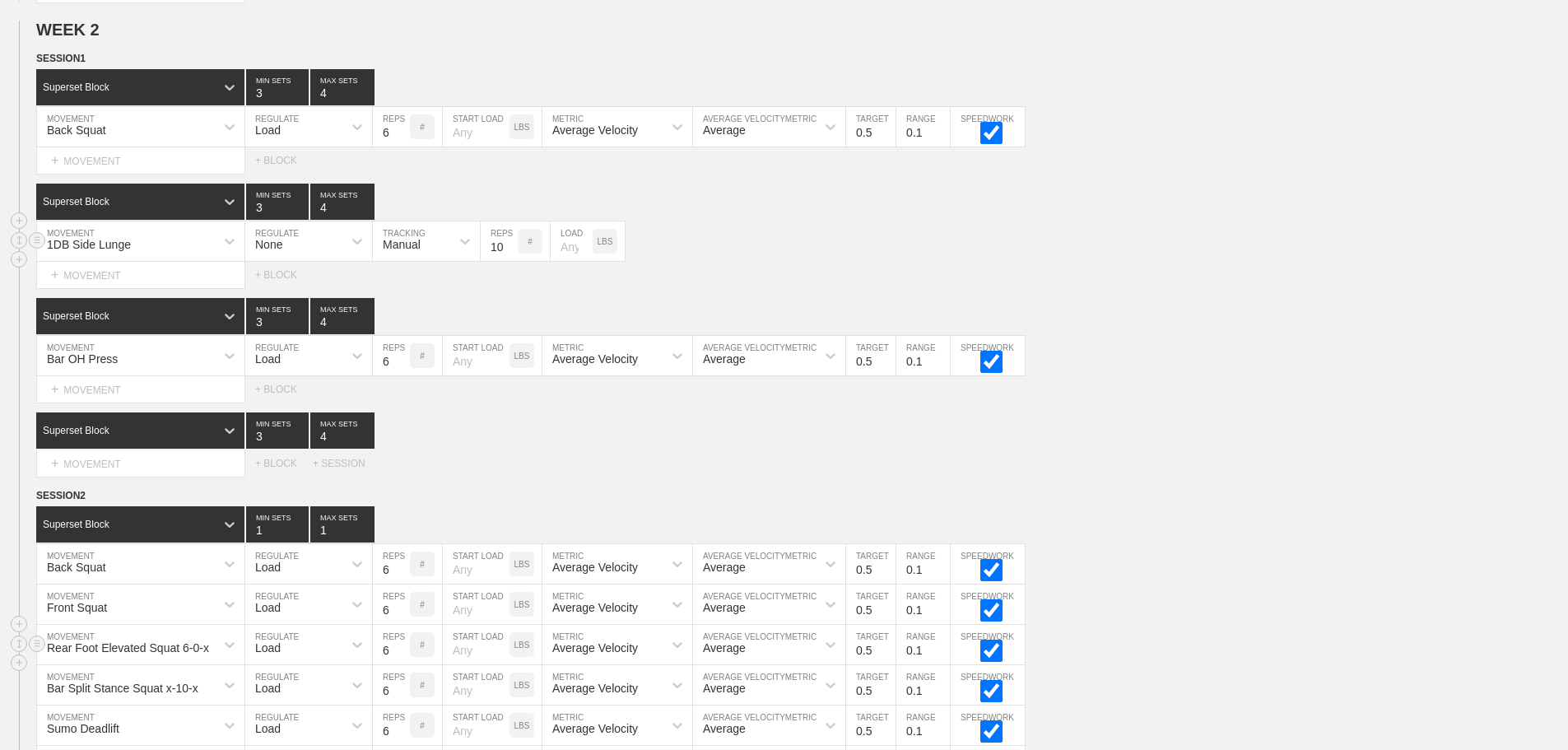
scroll to position [1180, 0]
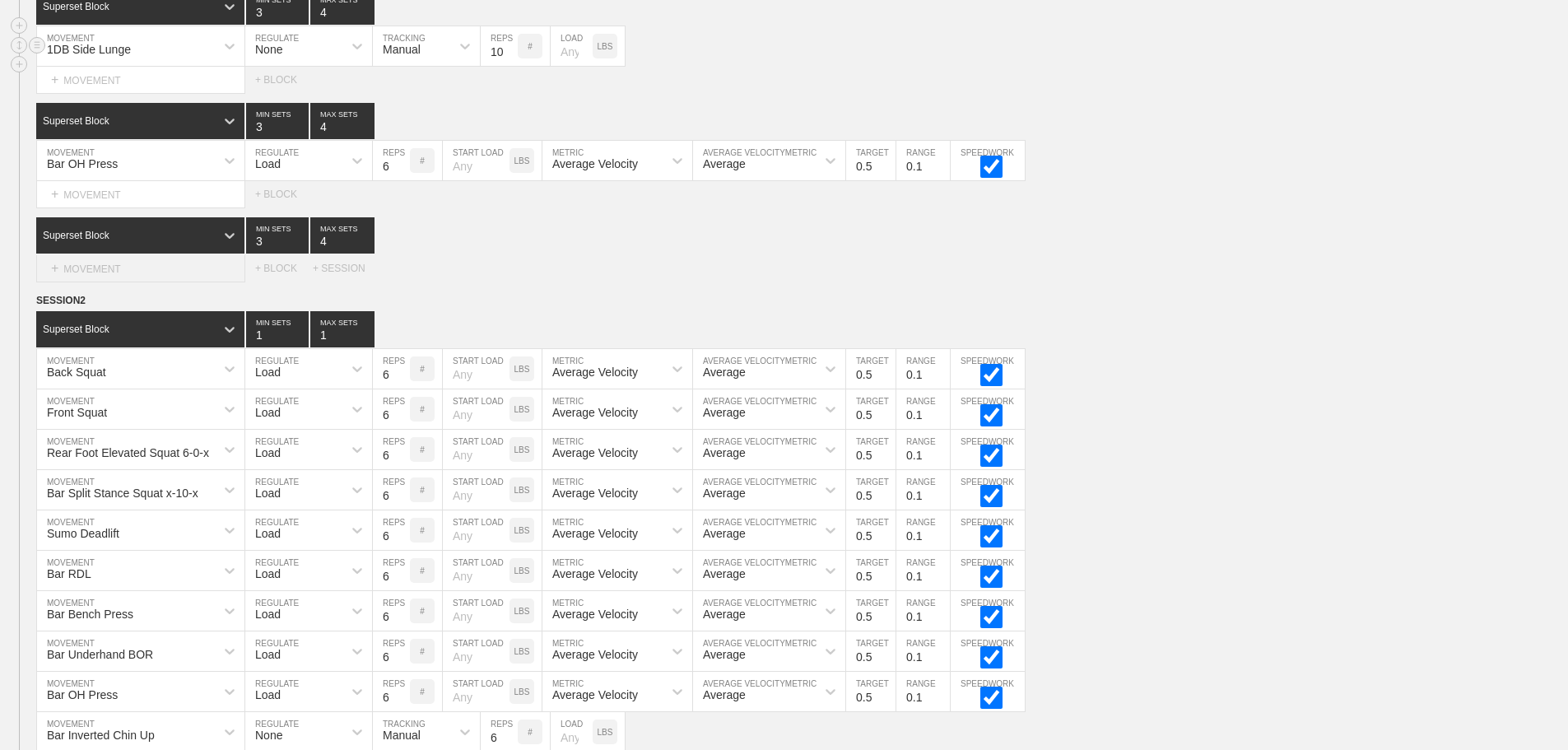
click at [115, 280] on div "+ MOVEMENT" at bounding box center [141, 268] width 209 height 27
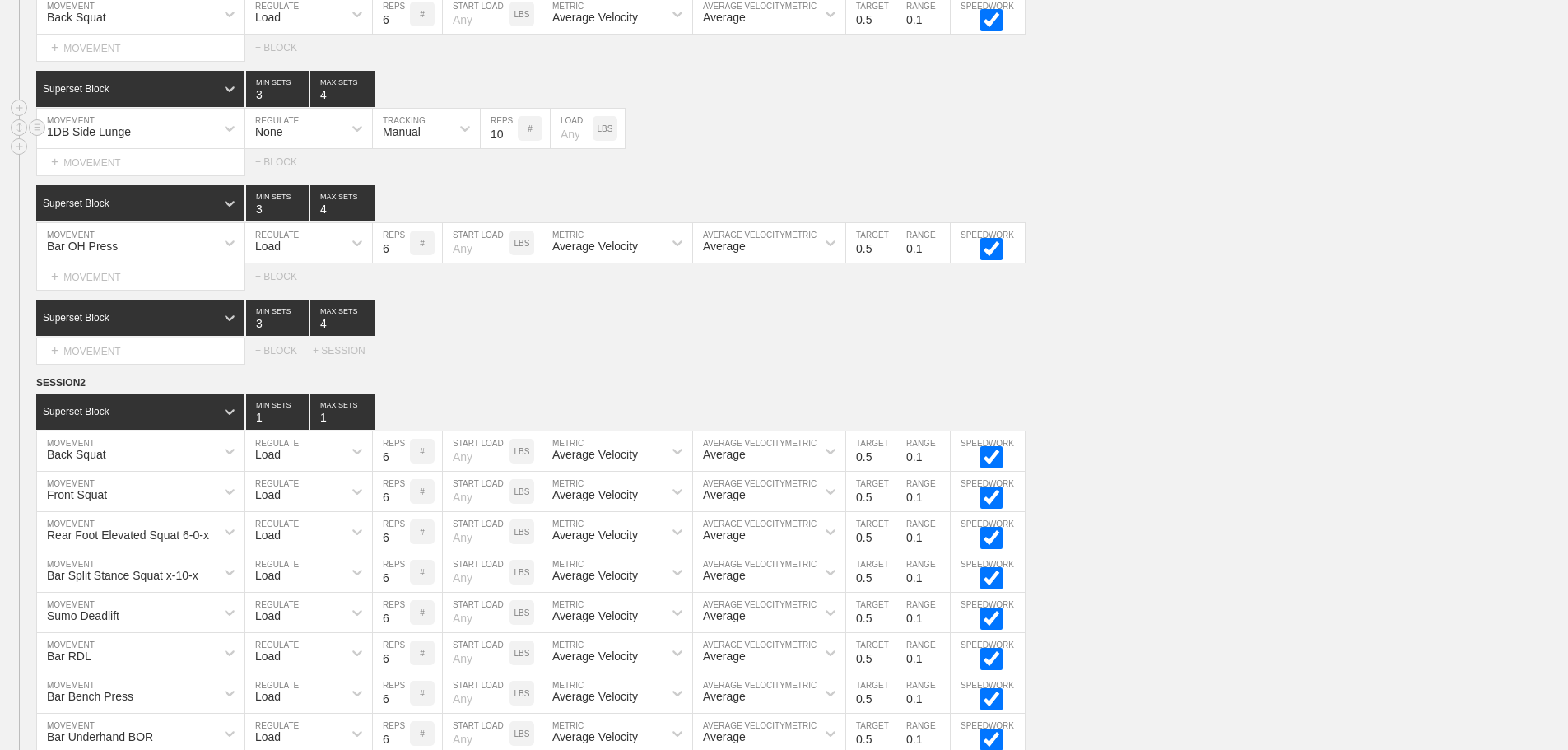
click at [773, 364] on div "Select... MOVEMENT + MOVEMENT + BLOCK + SESSION" at bounding box center [784, 351] width 1568 height 26
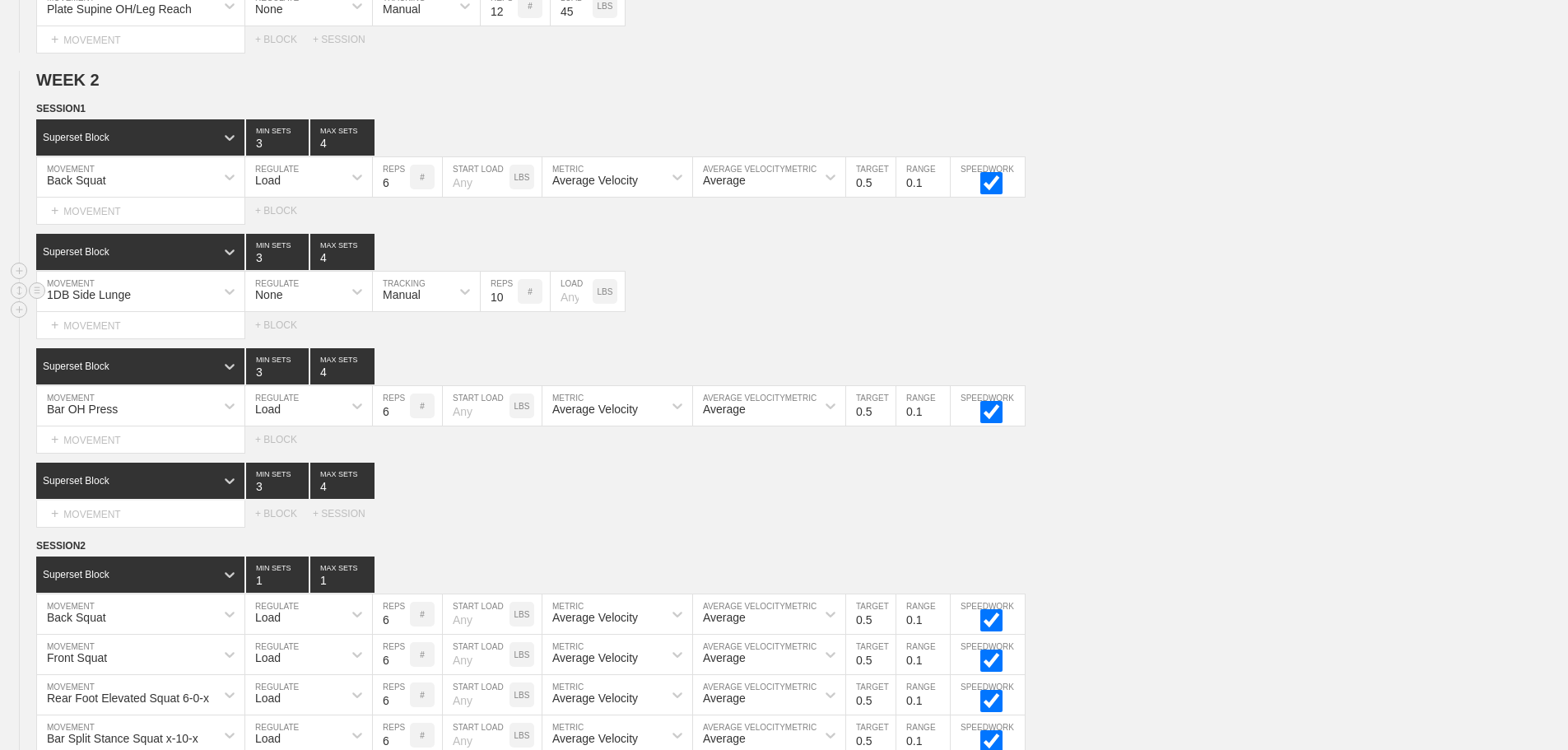
scroll to position [1097, 0]
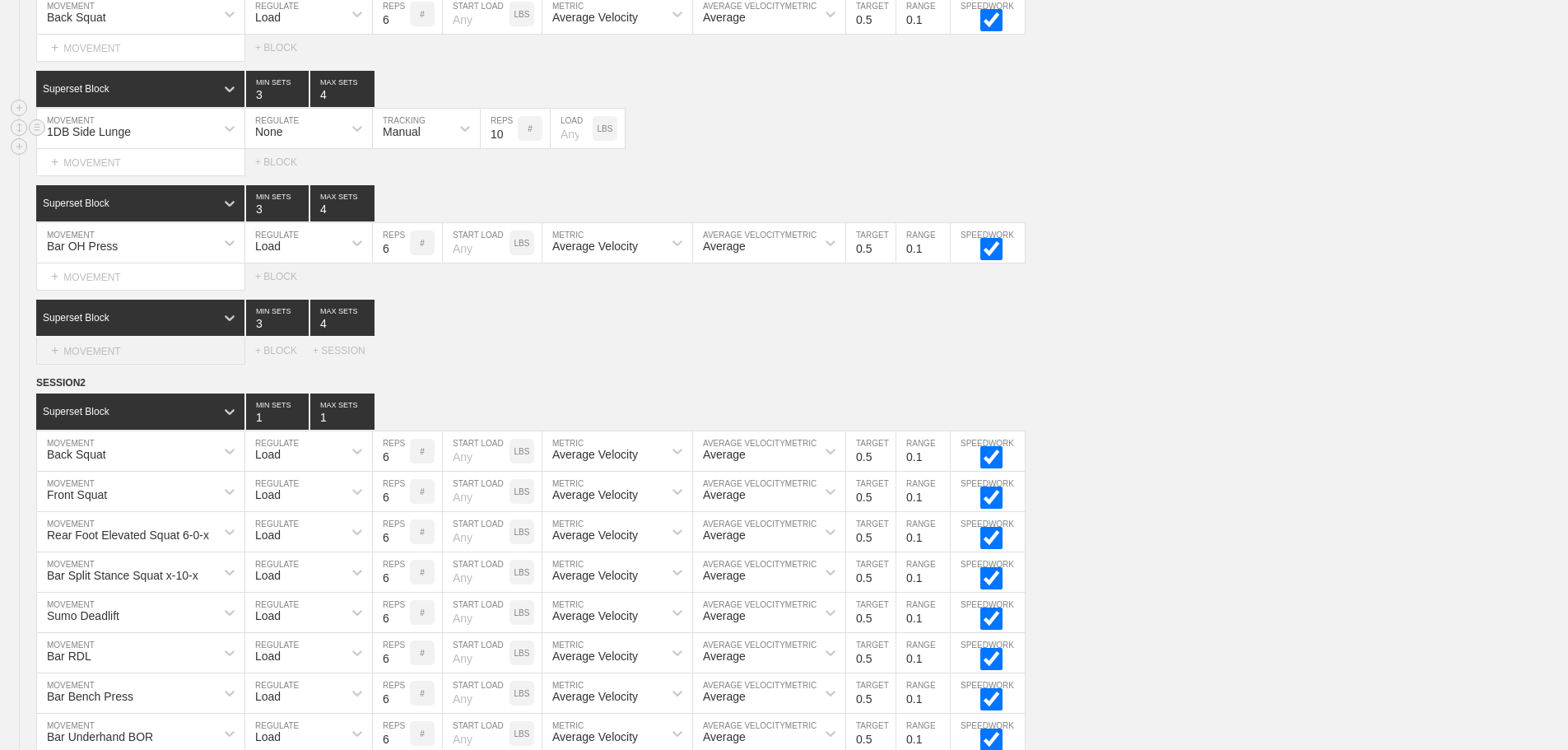
click at [116, 364] on div "+ MOVEMENT" at bounding box center [141, 351] width 209 height 27
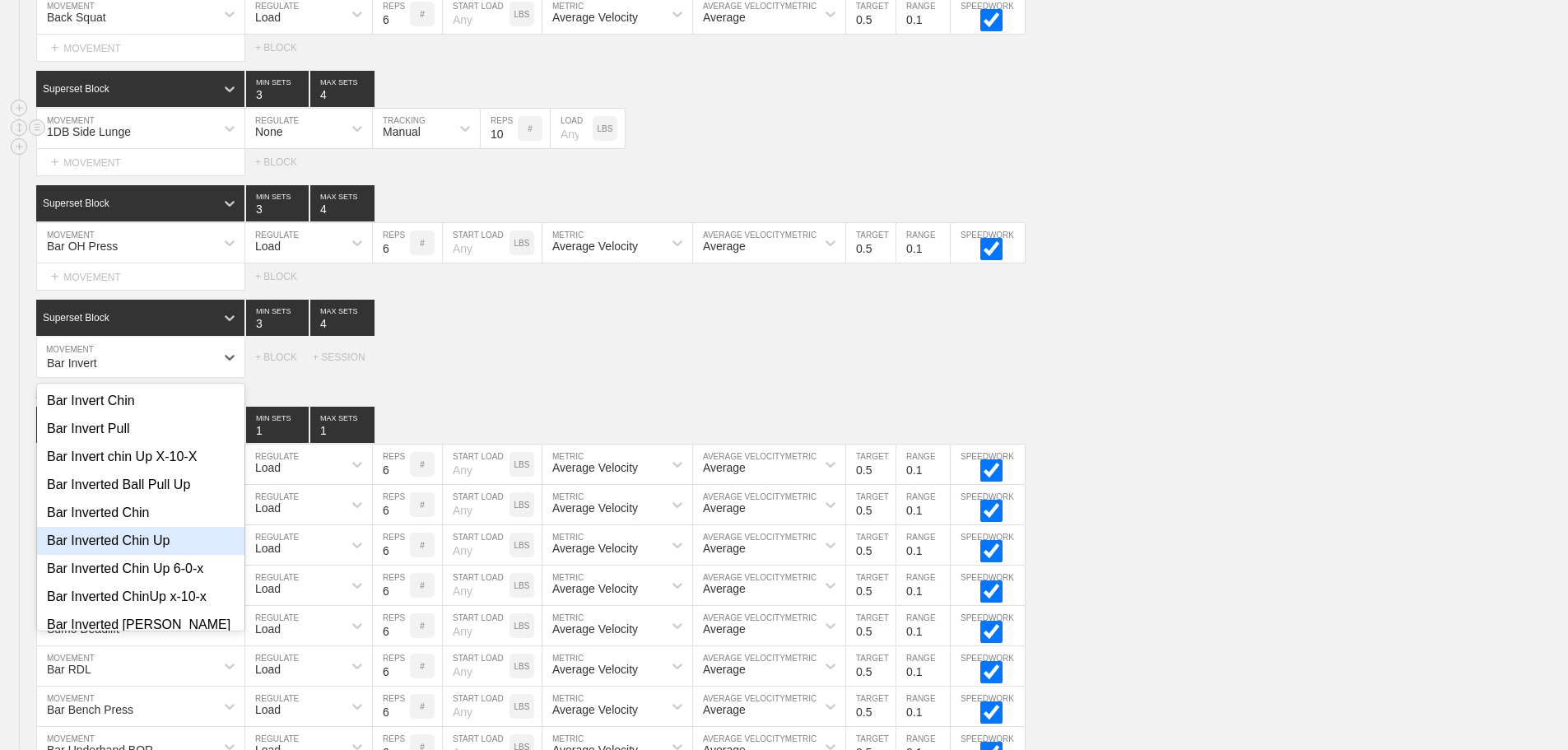
click at [132, 545] on div "Bar Inverted Chin Up" at bounding box center [140, 541] width 208 height 28
type input "Bar Invert"
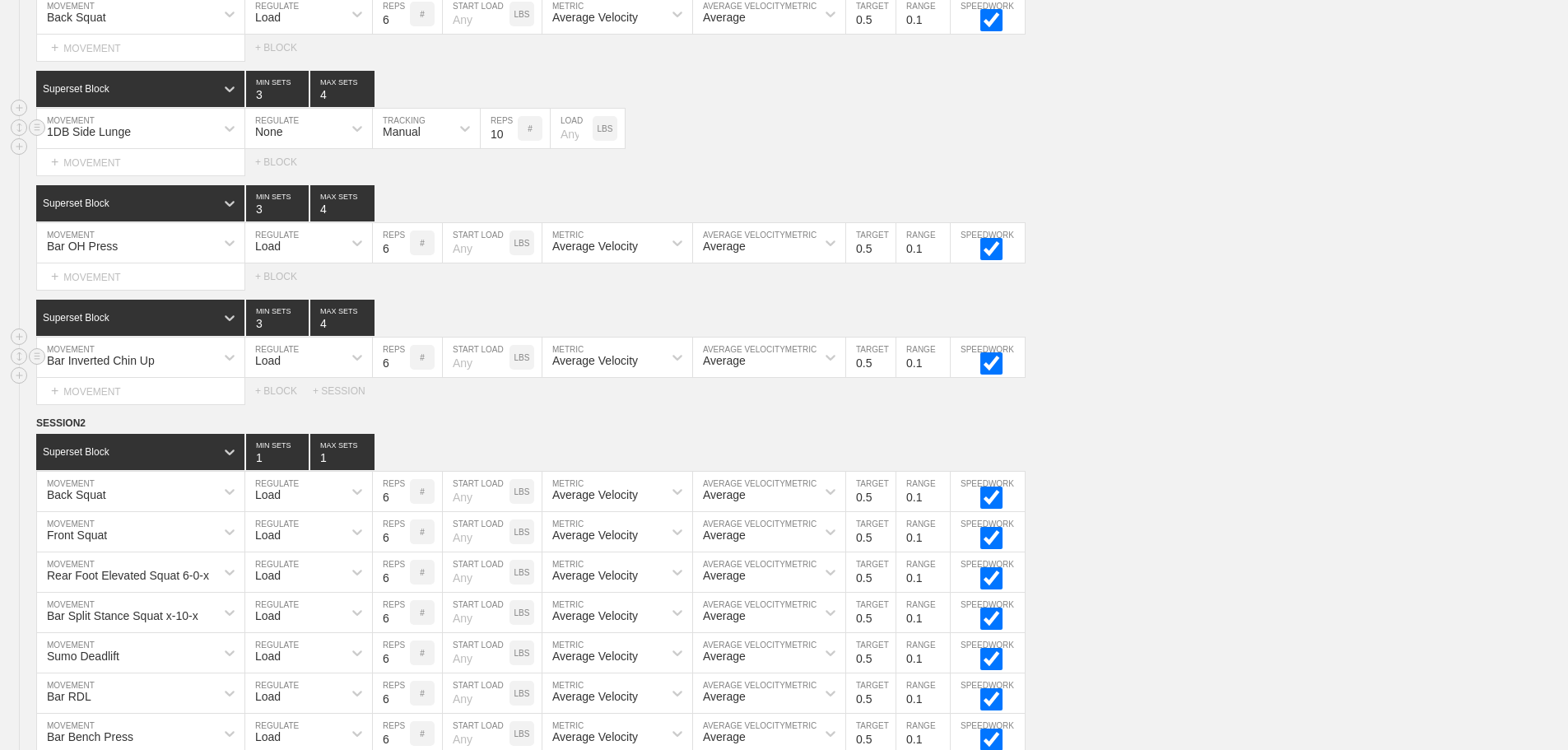
click at [387, 376] on input "6" at bounding box center [391, 358] width 37 height 39
type input "10"
click at [259, 336] on input "3" at bounding box center [277, 317] width 63 height 37
type input "4"
click at [492, 304] on div "SESSION 1 Superset Block 3 MIN SETS 4 MAX SETS DUPLICATE INSERT MOVEMENT AFTER …" at bounding box center [784, 170] width 1568 height 467
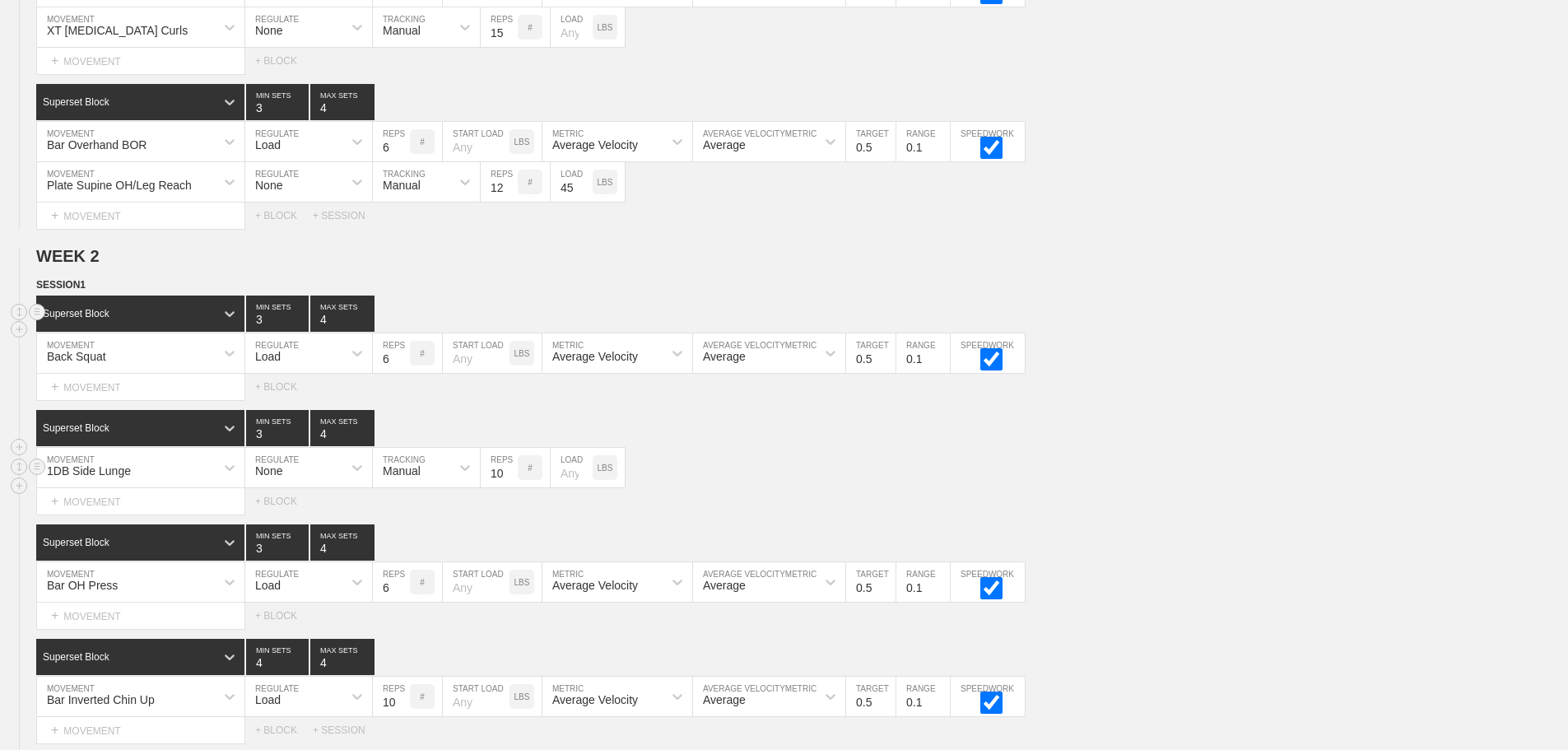
scroll to position [768, 0]
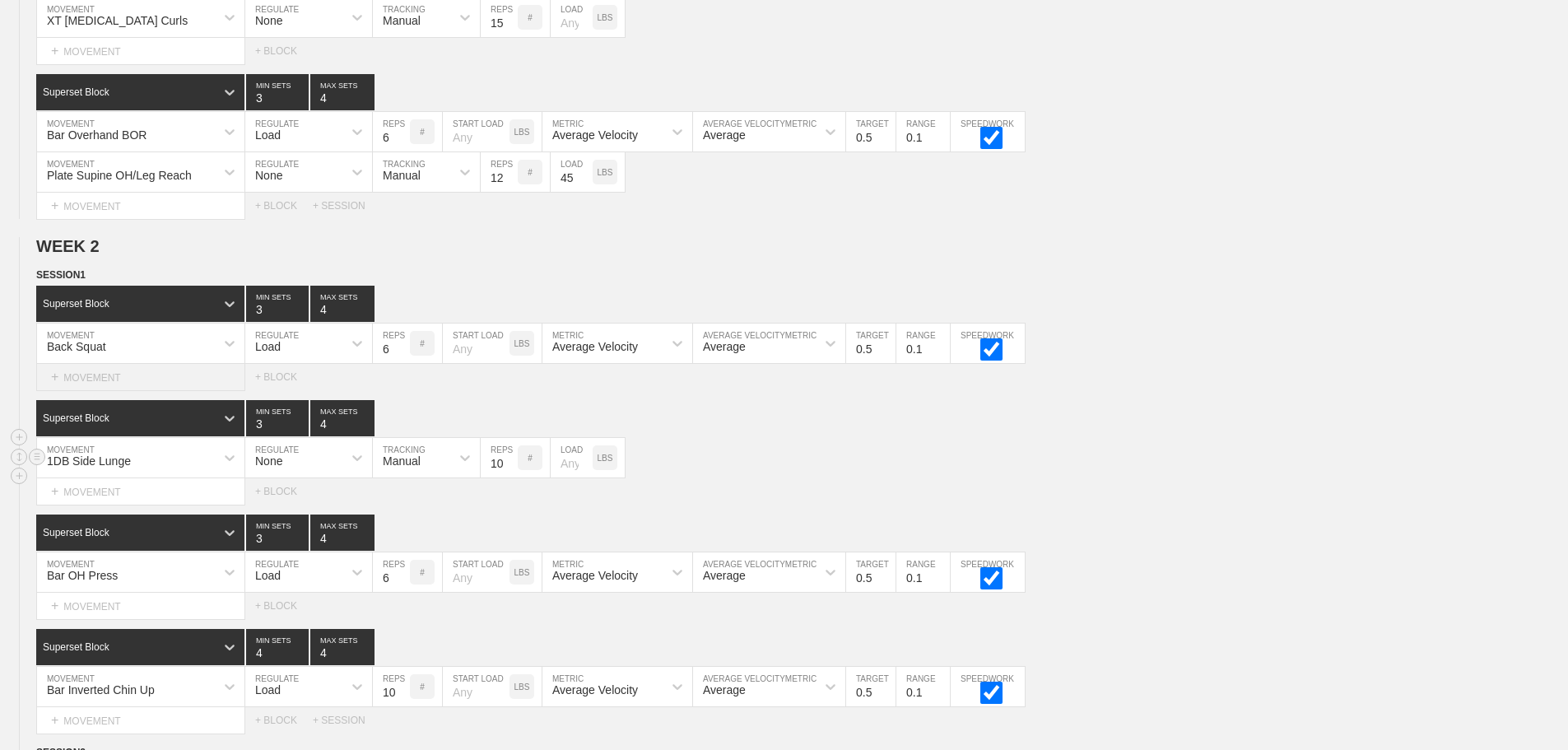
click at [132, 390] on div "+ MOVEMENT" at bounding box center [141, 377] width 209 height 27
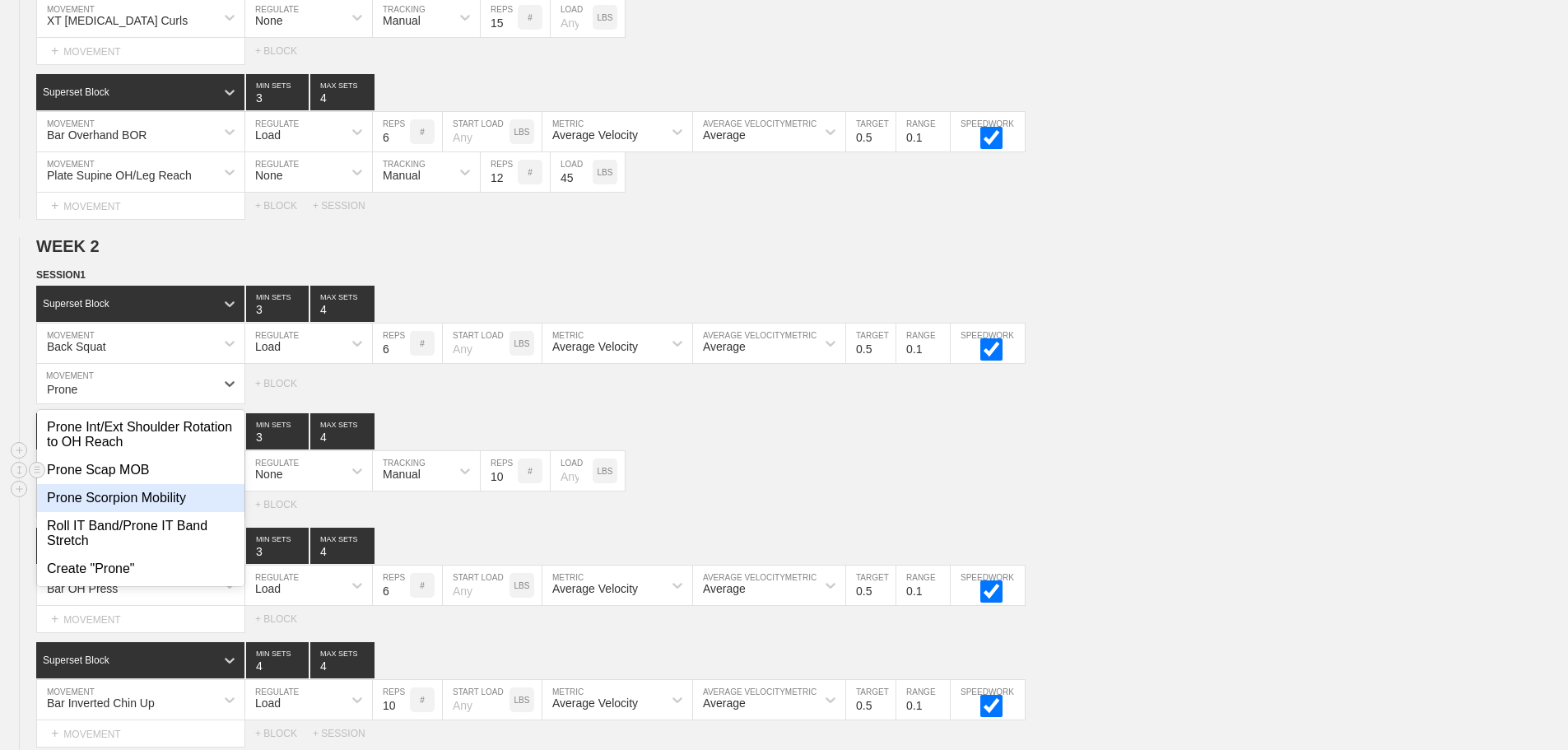
click at [154, 512] on div "Prone Scorpion Mobility" at bounding box center [140, 498] width 208 height 28
type input "Prone"
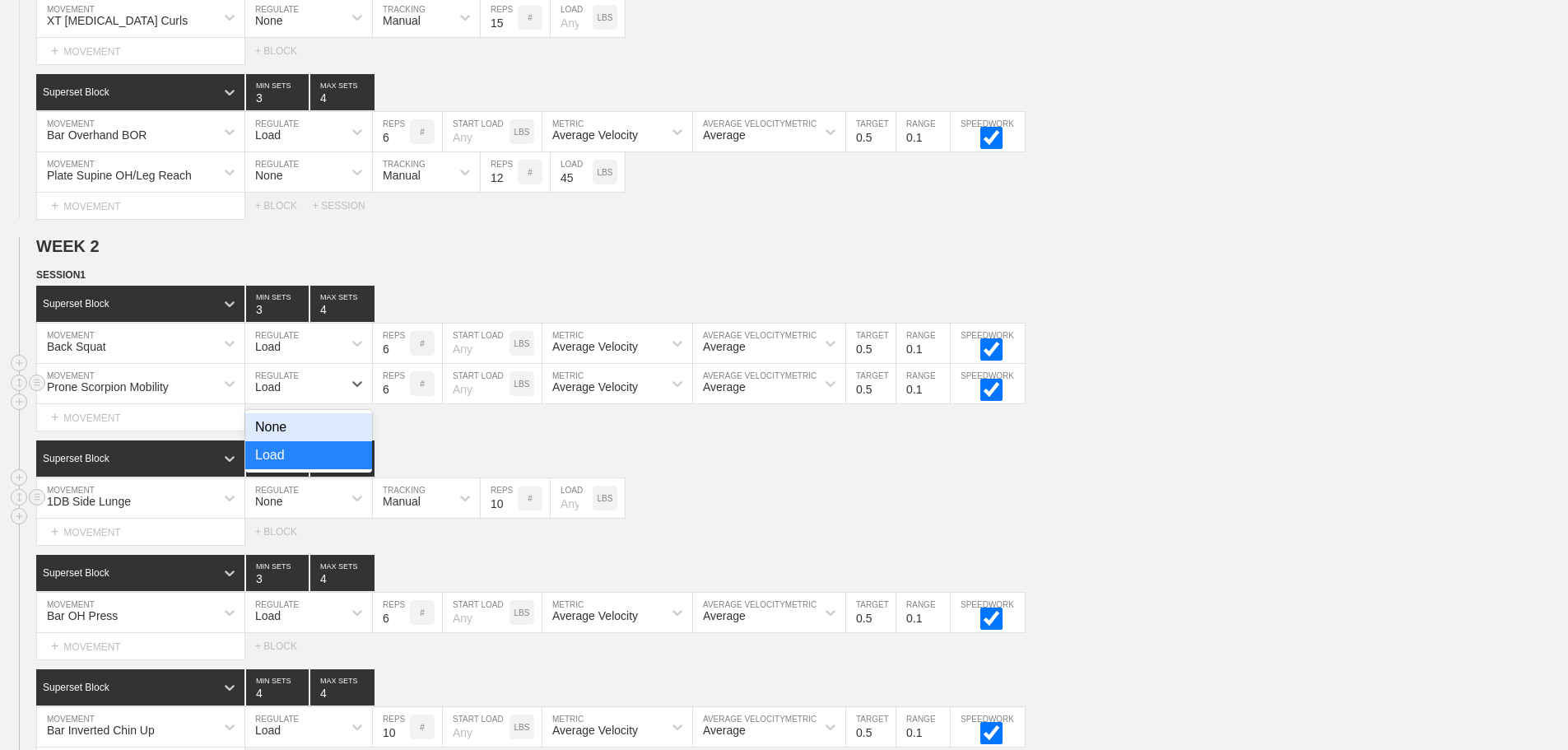
click at [310, 398] on div "Load" at bounding box center [293, 384] width 97 height 28
click at [317, 438] on div "None" at bounding box center [308, 427] width 127 height 28
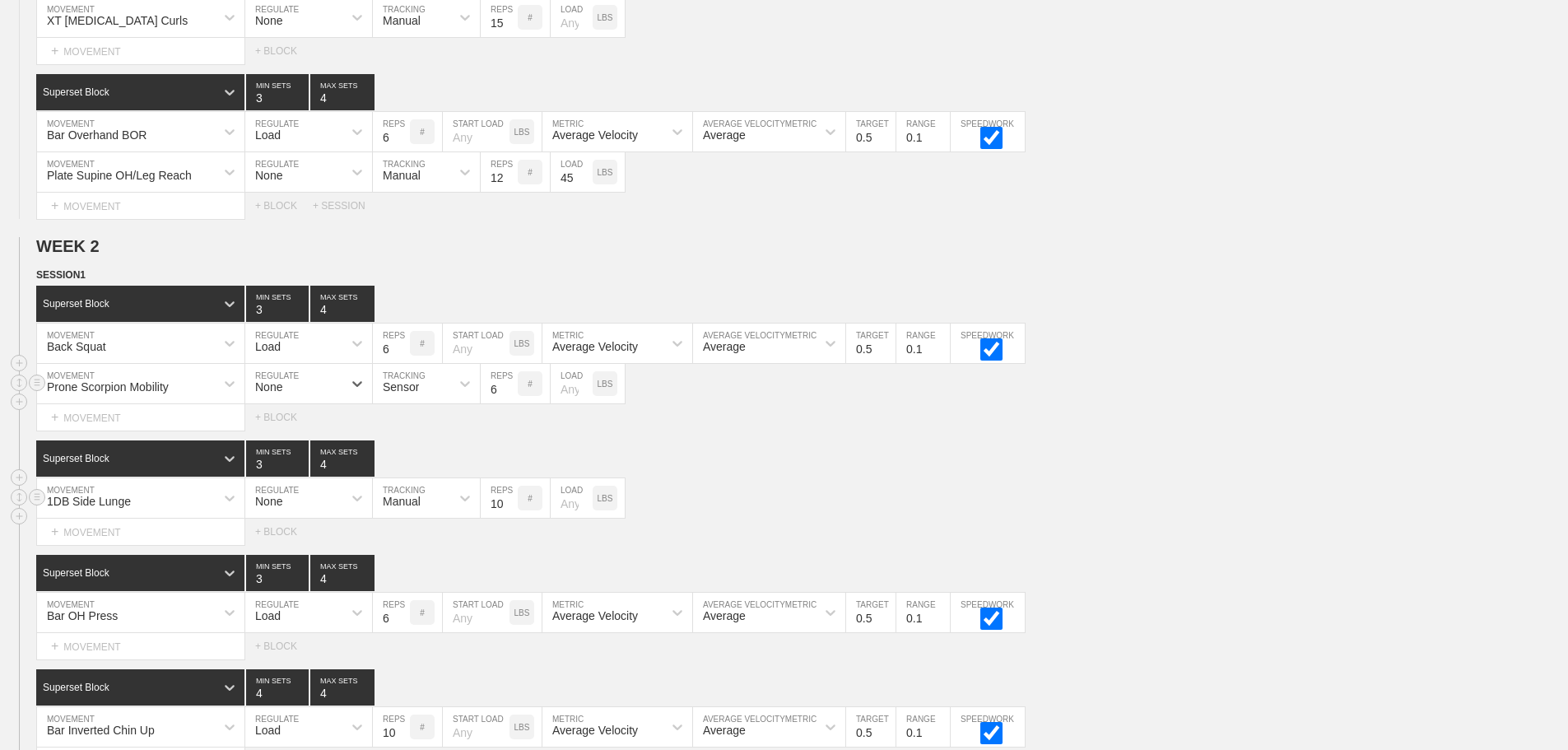
click at [418, 386] on div "Sensor" at bounding box center [411, 384] width 77 height 28
click at [433, 469] on div "Manual" at bounding box center [426, 455] width 107 height 28
click at [487, 404] on input "6" at bounding box center [499, 384] width 37 height 39
type input "1"
type input "8"
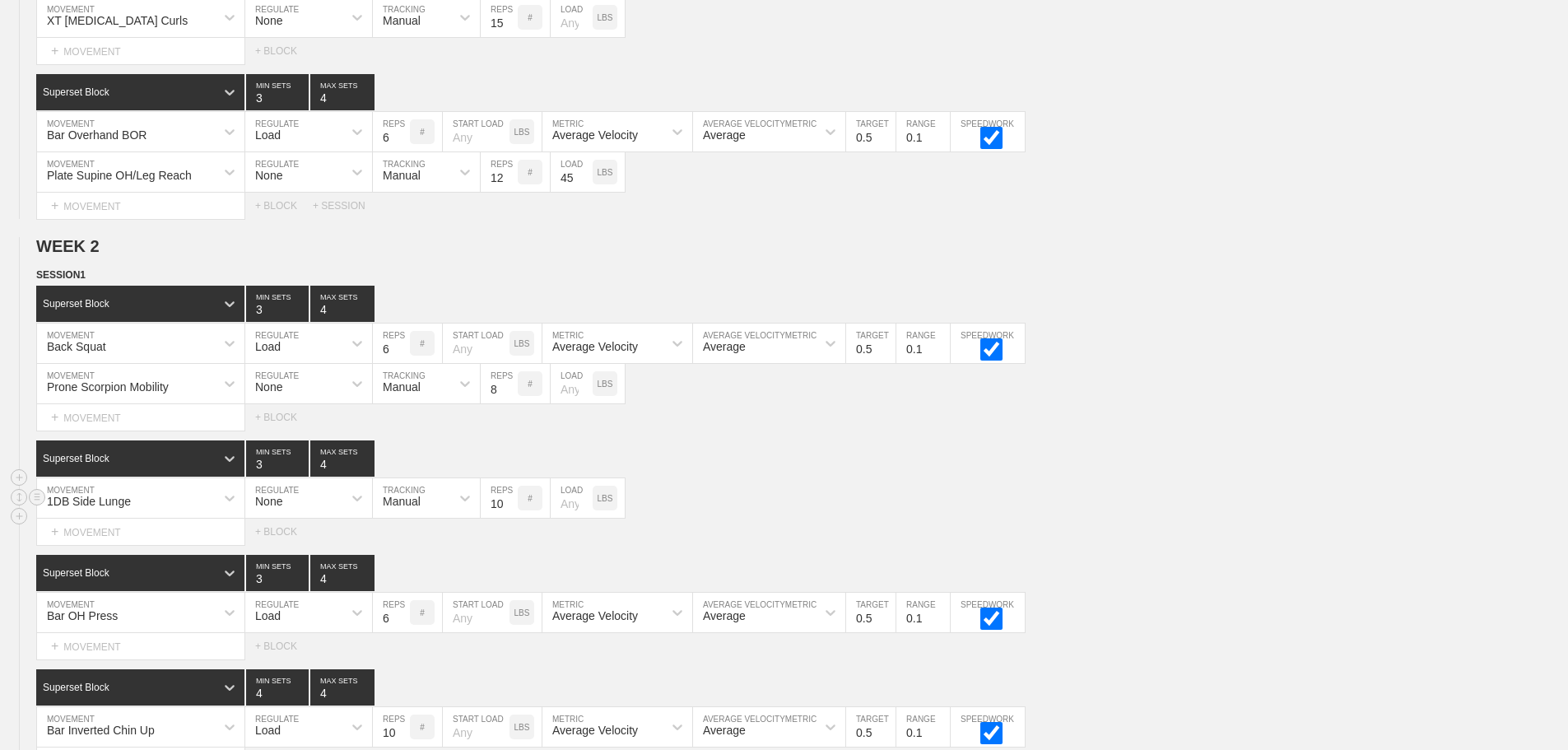
click at [1270, 235] on div "WEEK 1 DUPLICATE DELETE SESSION 1 Standard Block DUPLICATE INSERT MOVEMENT AFTE…" at bounding box center [784, 369] width 1568 height 1884
click at [125, 393] on div "Prone Scorpion Mobility" at bounding box center [108, 387] width 122 height 13
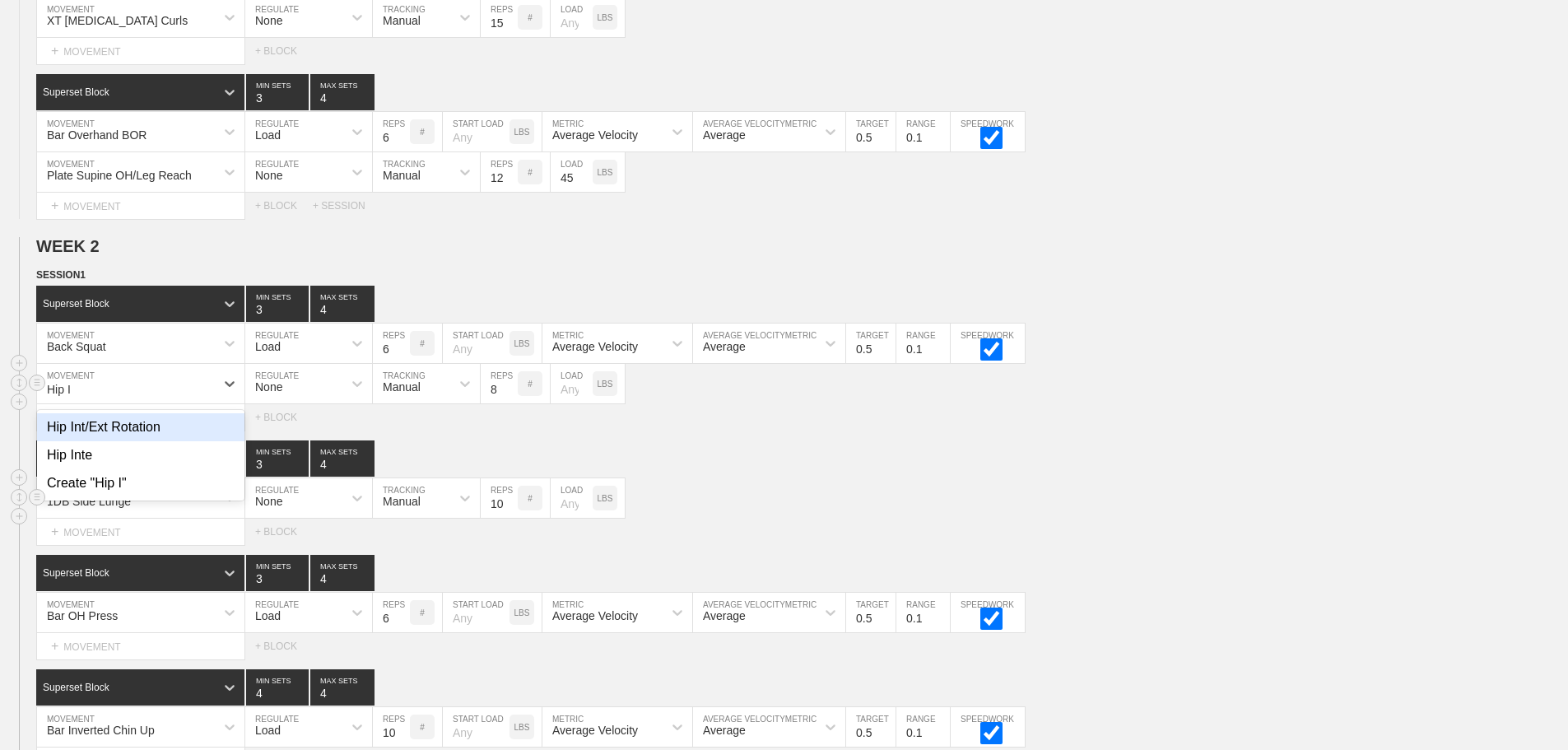
type input "Hip In"
click at [143, 435] on div "Hip Int/Ext Rotation" at bounding box center [140, 427] width 208 height 28
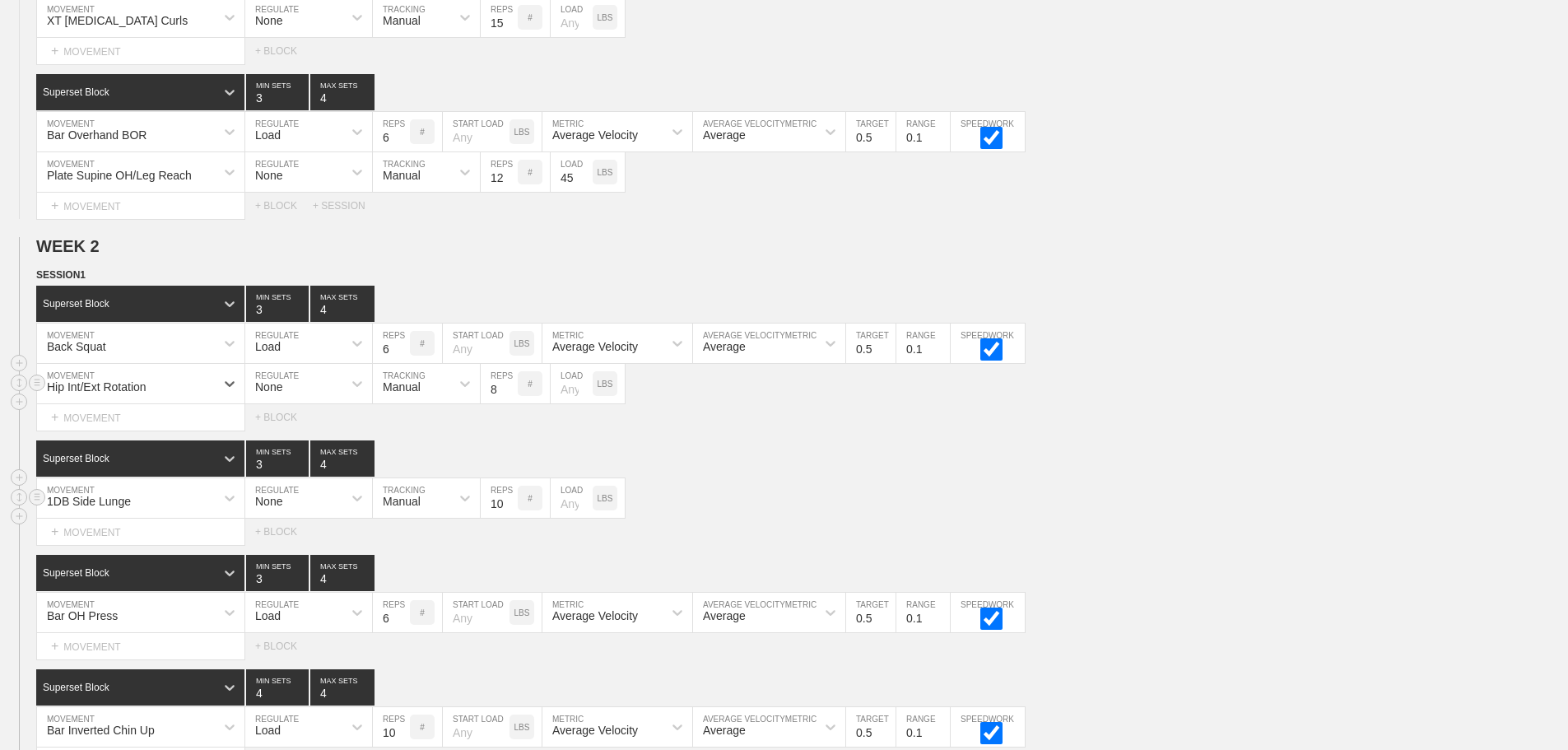
click at [979, 490] on div "Superset Block 3 MIN SETS 4 MAX SETS DUPLICATE INSERT MOVEMENT AFTER DELETE 1DB…" at bounding box center [784, 492] width 1568 height 104
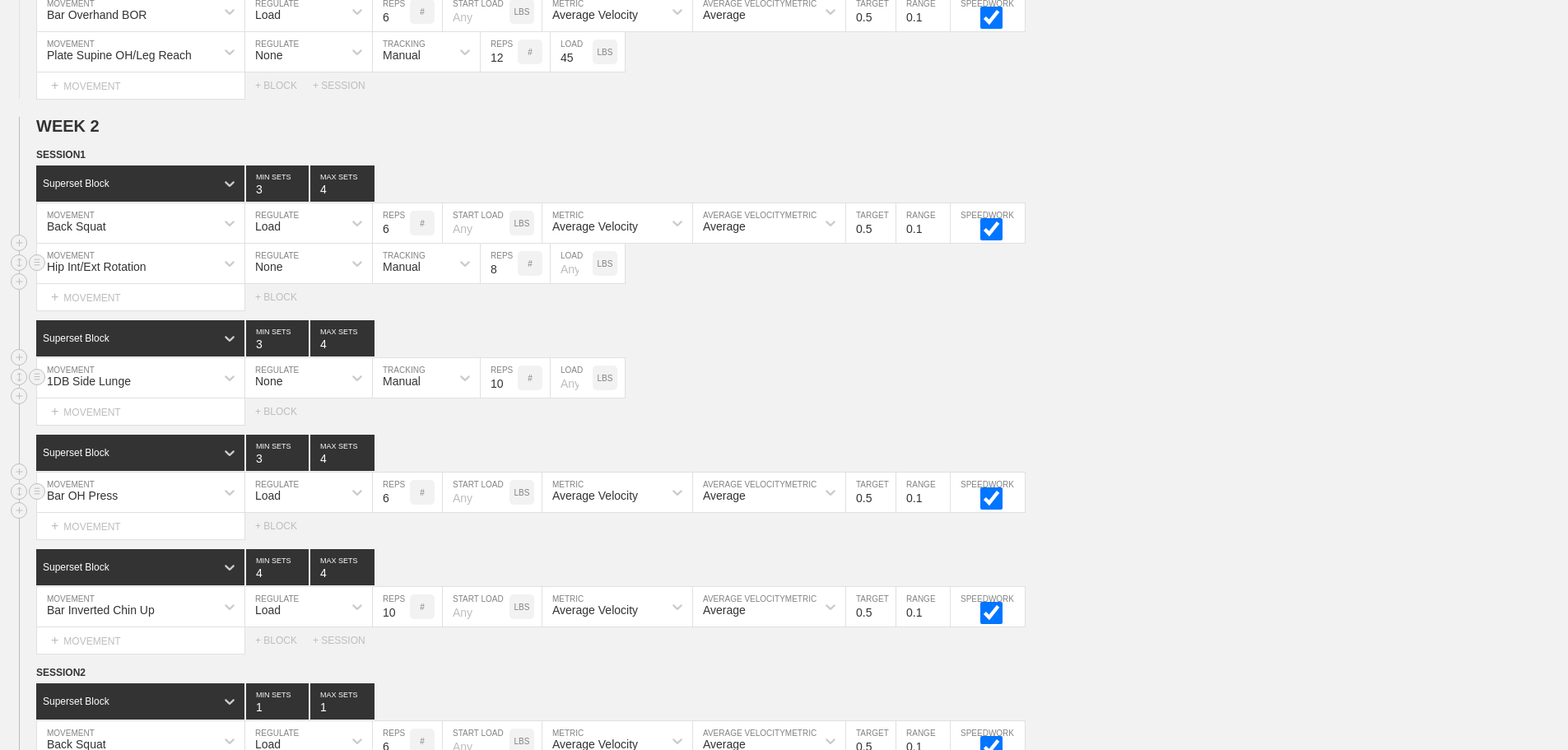
scroll to position [1015, 0]
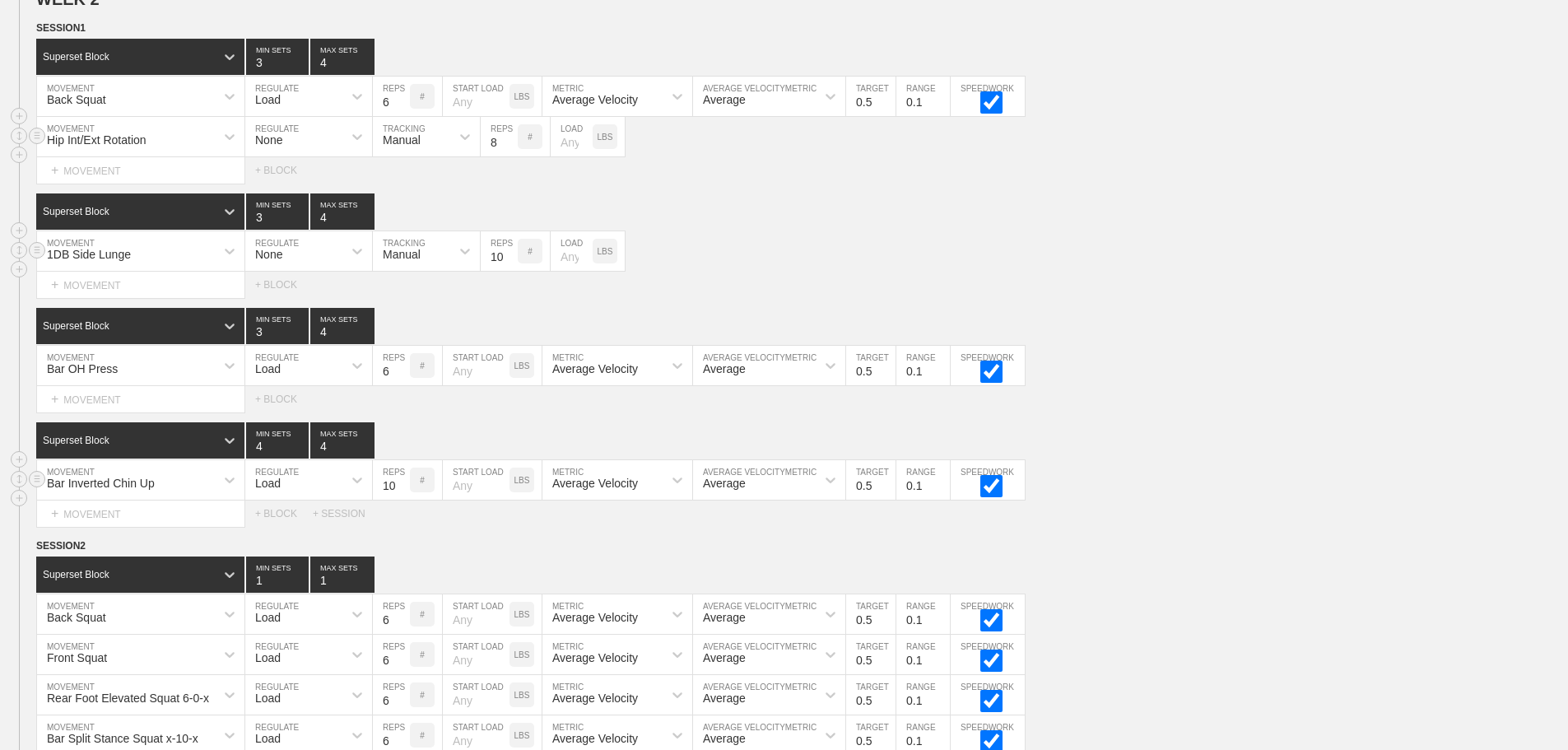
click at [304, 494] on div "Load" at bounding box center [293, 480] width 97 height 28
click at [298, 537] on div "None" at bounding box center [308, 524] width 127 height 28
click at [427, 494] on div "Sensor" at bounding box center [411, 480] width 77 height 28
drag, startPoint x: 431, startPoint y: 563, endPoint x: 423, endPoint y: 549, distance: 16.1
click at [431, 562] on div "Manual" at bounding box center [426, 552] width 107 height 28
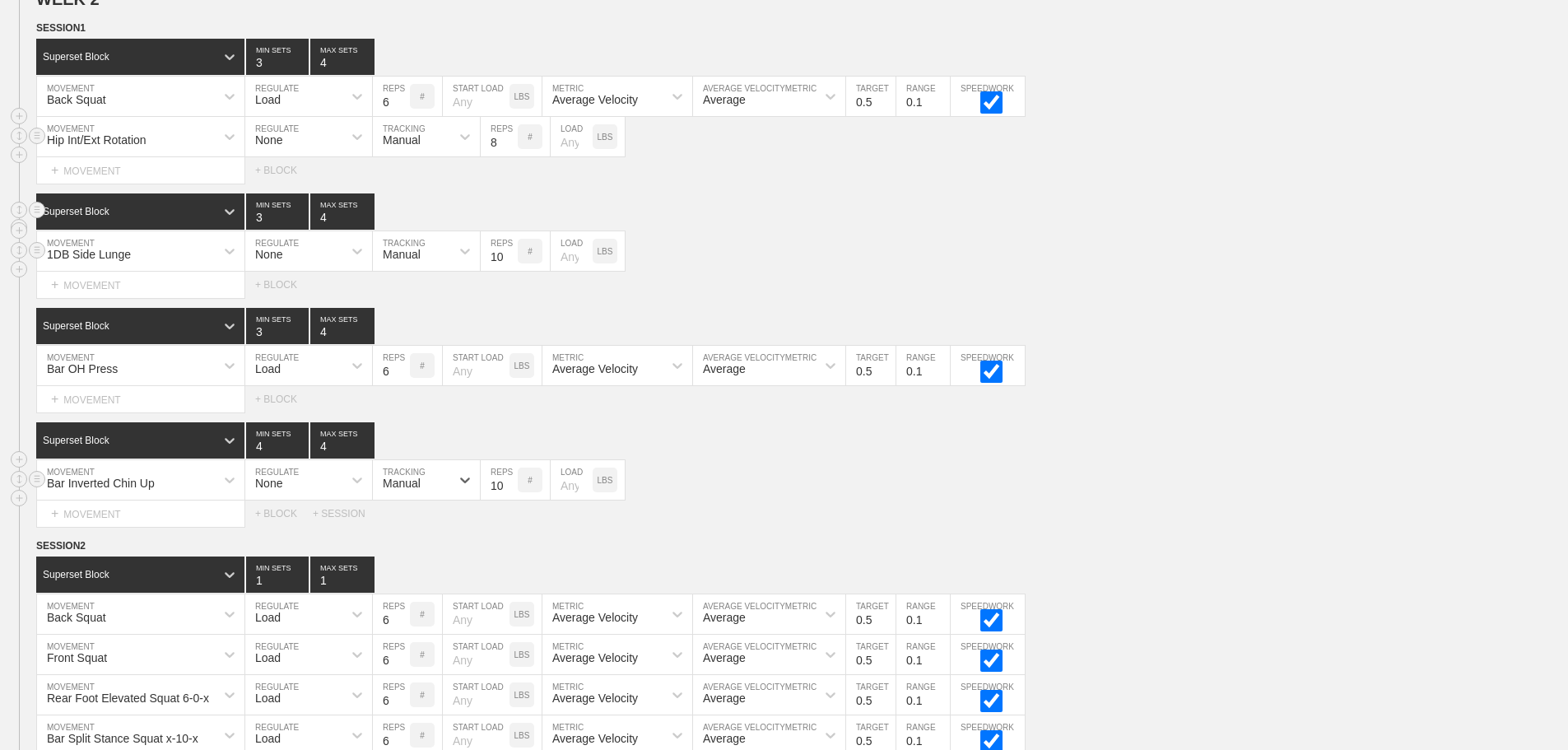
click at [265, 230] on input "3" at bounding box center [277, 211] width 63 height 37
type input "4"
click at [997, 268] on div "1DB Side Lunge MOVEMENT None REGULATE Manual TRACKING 10 REPS # LOAD LBS" at bounding box center [784, 251] width 1568 height 40
click at [142, 528] on div "+ MOVEMENT" at bounding box center [141, 513] width 209 height 27
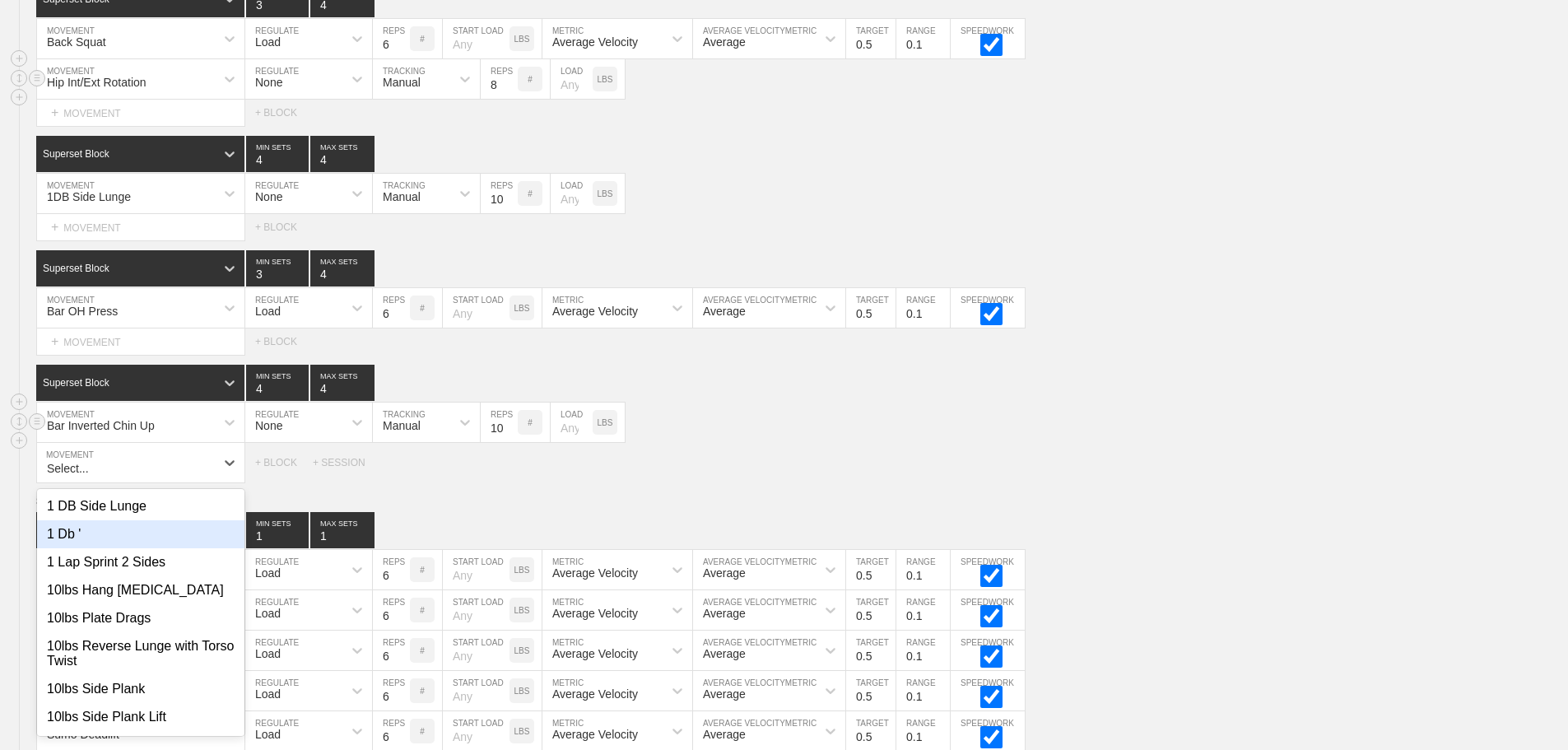
scroll to position [1078, 0]
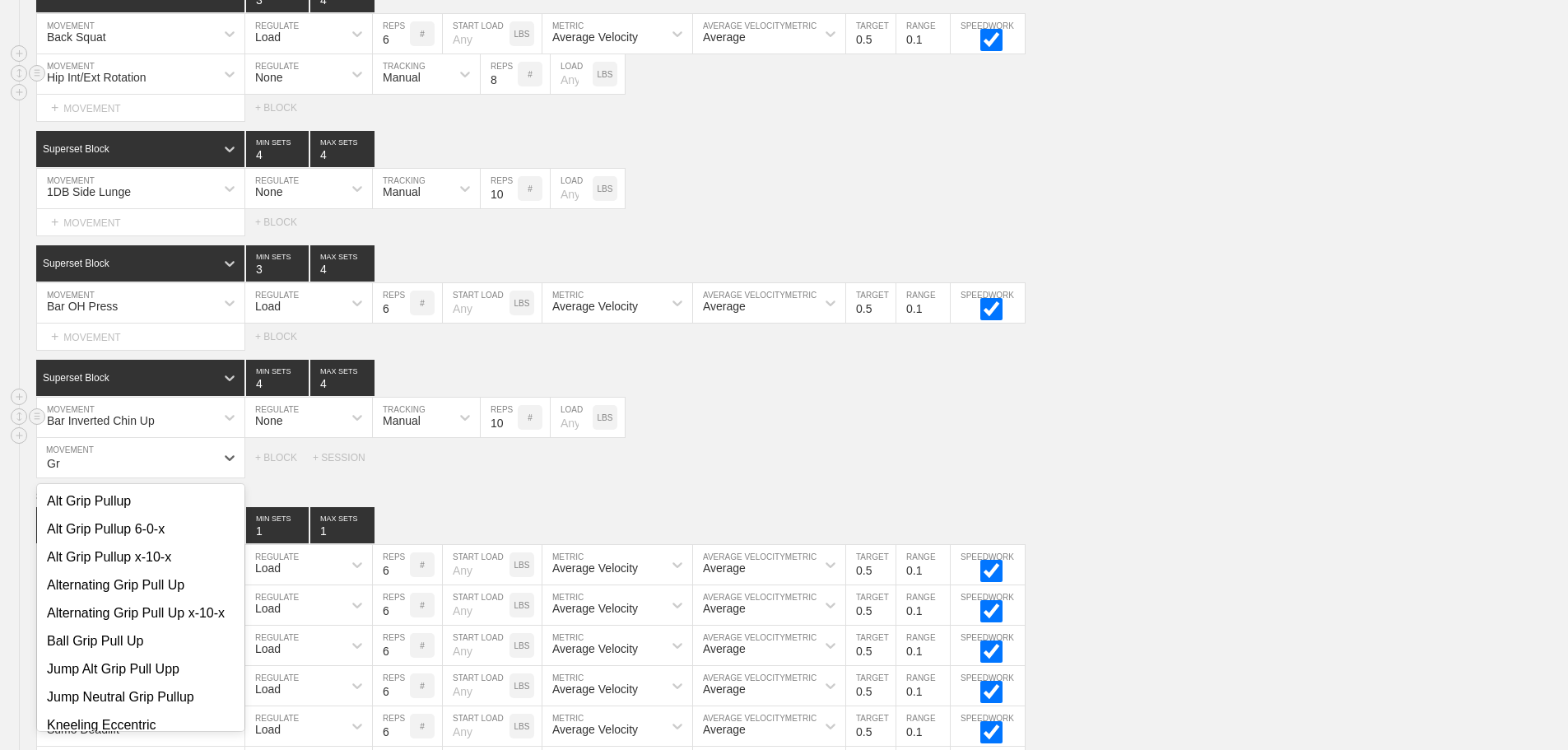
type input "G"
type input "S"
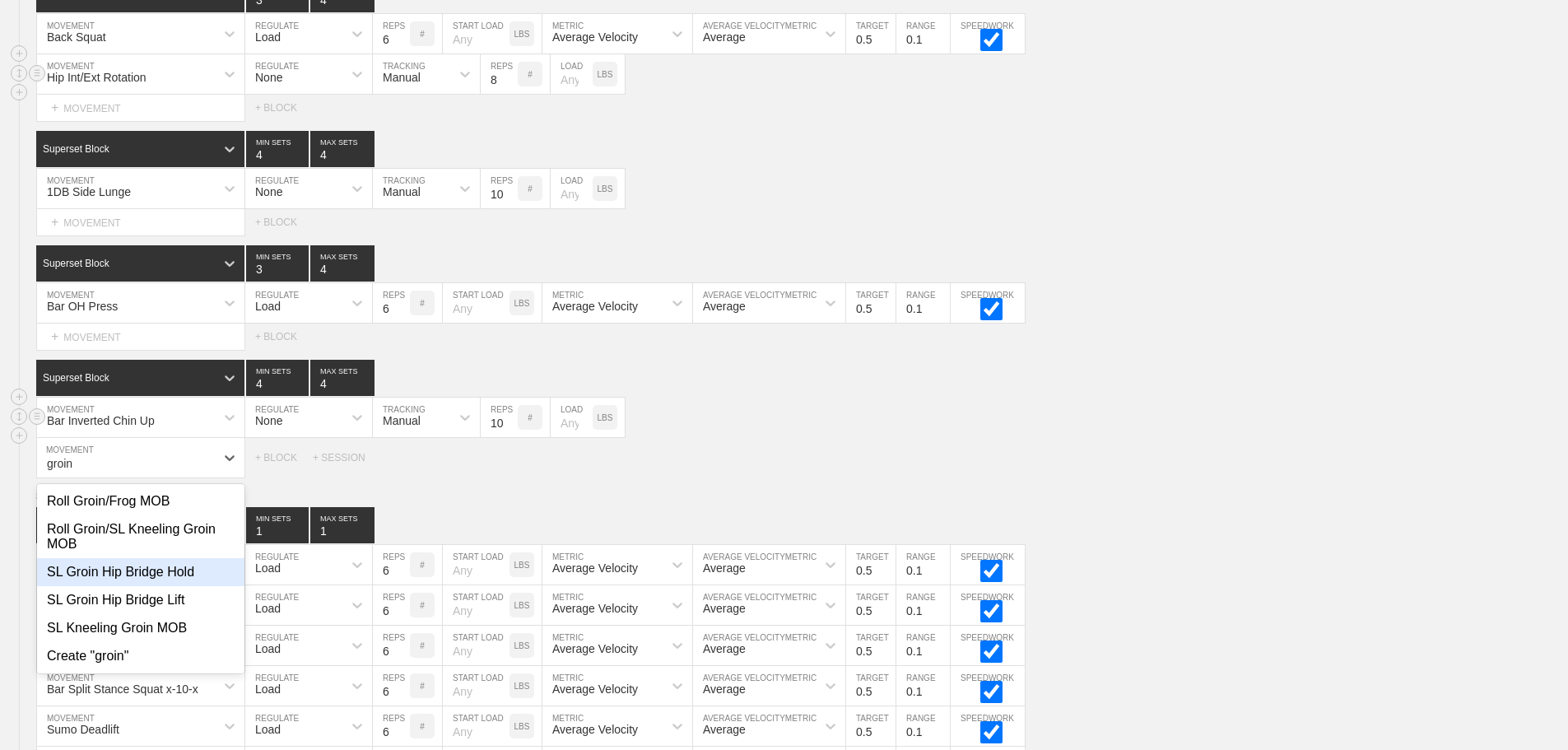
click at [180, 586] on div "SL Groin Hip Bridge Hold" at bounding box center [140, 573] width 208 height 28
type input "groin"
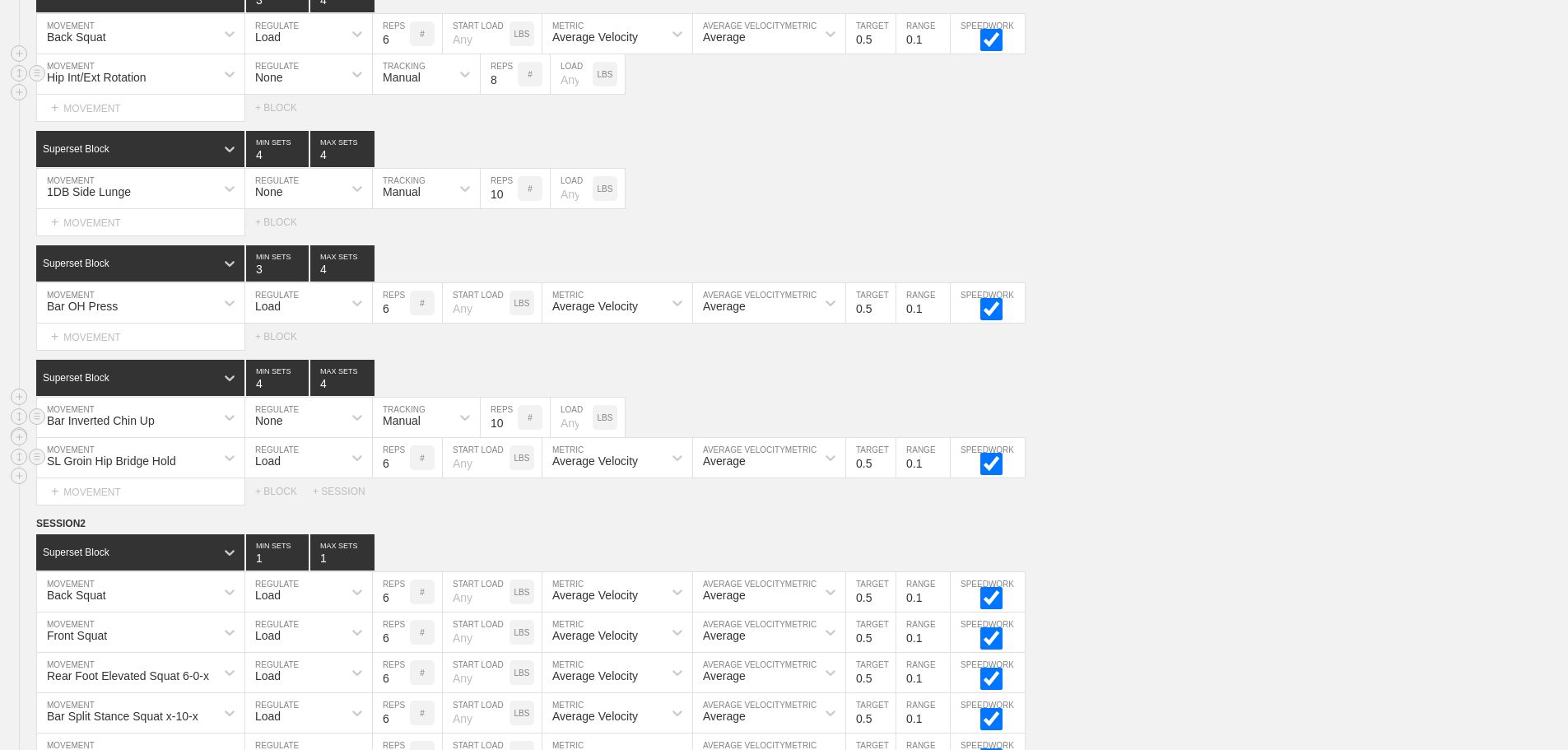
click at [390, 472] on input "6" at bounding box center [391, 458] width 37 height 39
type input "40"
click at [465, 478] on input "number" at bounding box center [476, 458] width 67 height 39
type input "10"
click at [330, 463] on div "Load" at bounding box center [293, 458] width 97 height 28
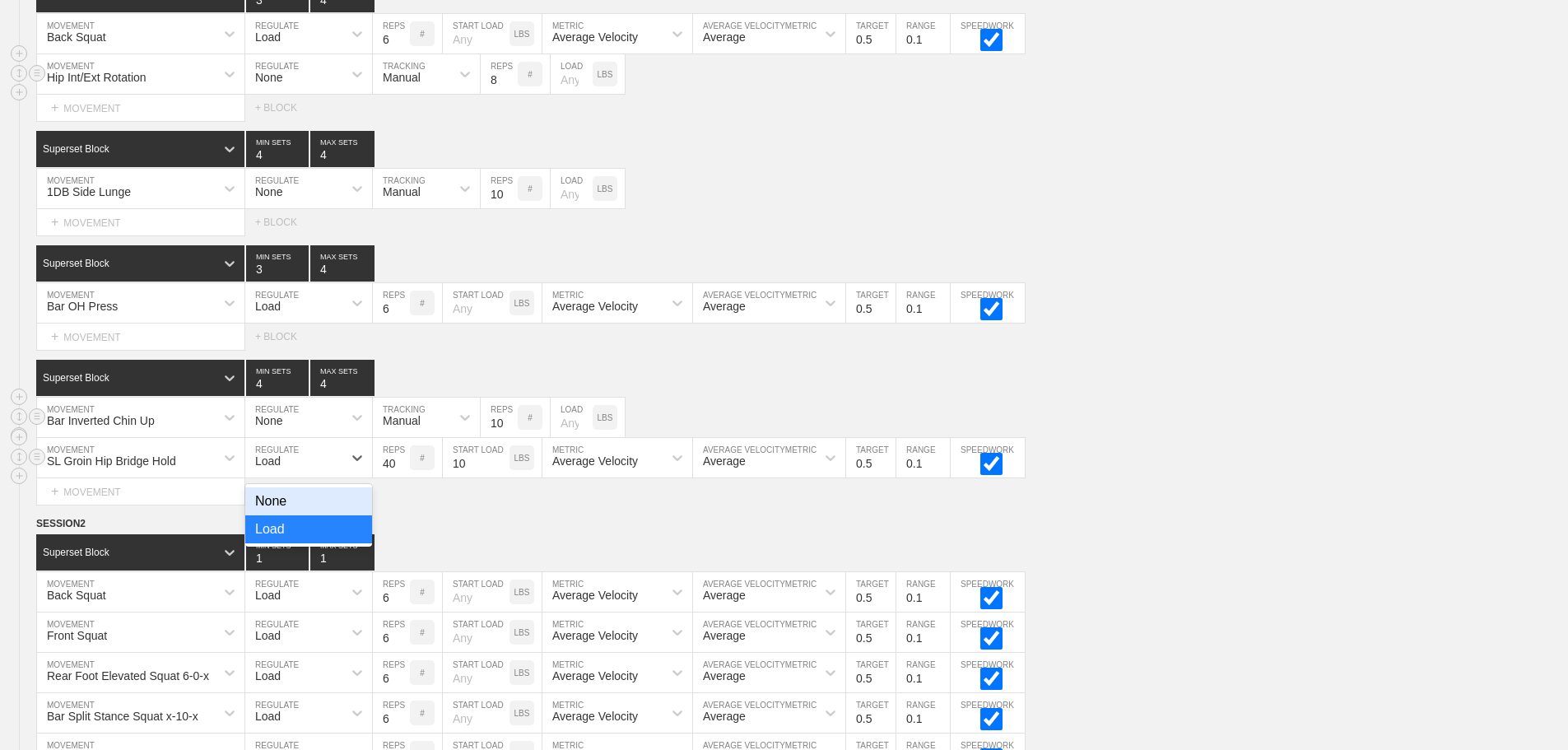
click at [338, 512] on div "None" at bounding box center [308, 501] width 127 height 28
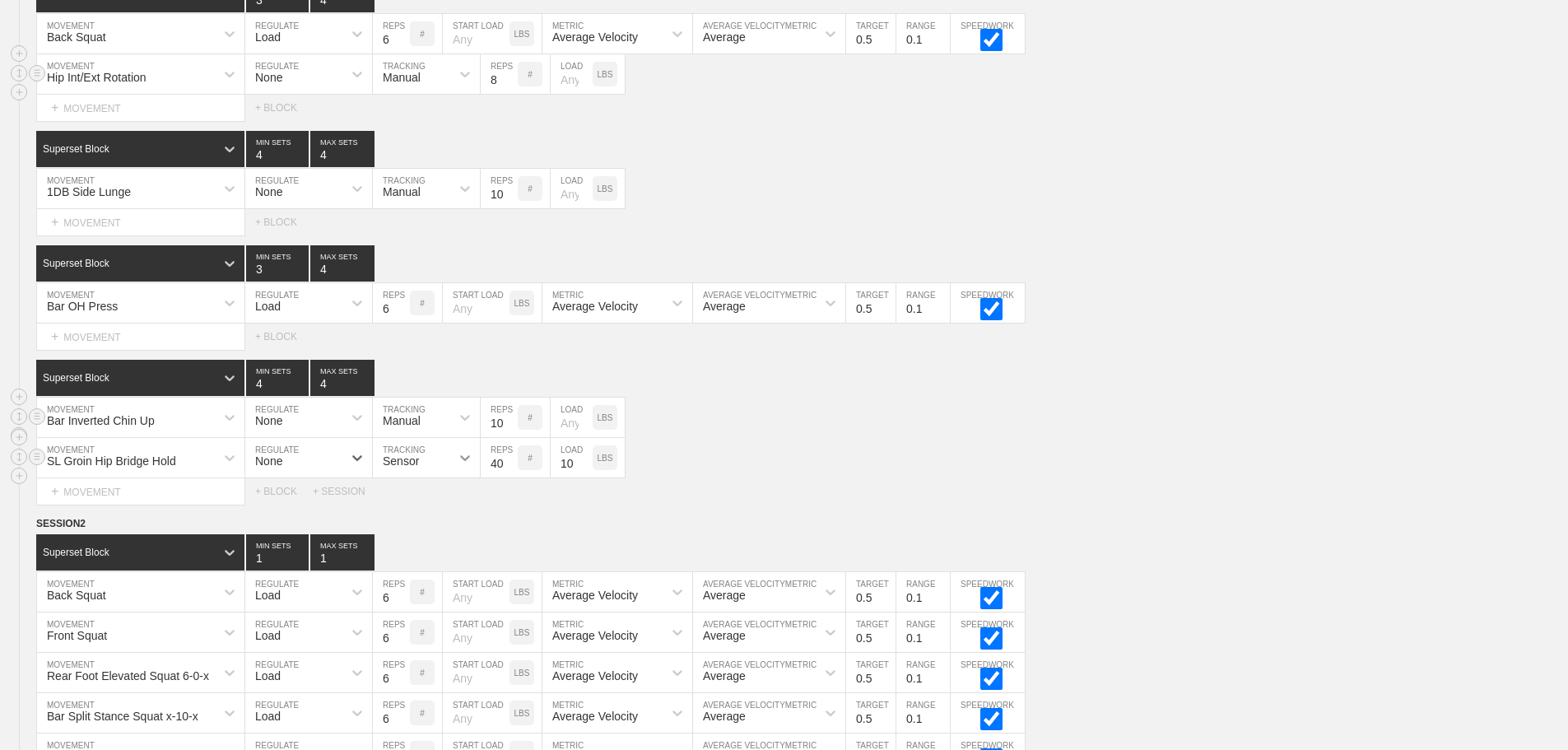
click at [465, 466] on icon at bounding box center [466, 458] width 17 height 17
click at [446, 543] on div "Manual" at bounding box center [426, 529] width 107 height 28
click at [875, 505] on div "Select... MOVEMENT + MOVEMENT + BLOCK + SESSION" at bounding box center [784, 491] width 1568 height 26
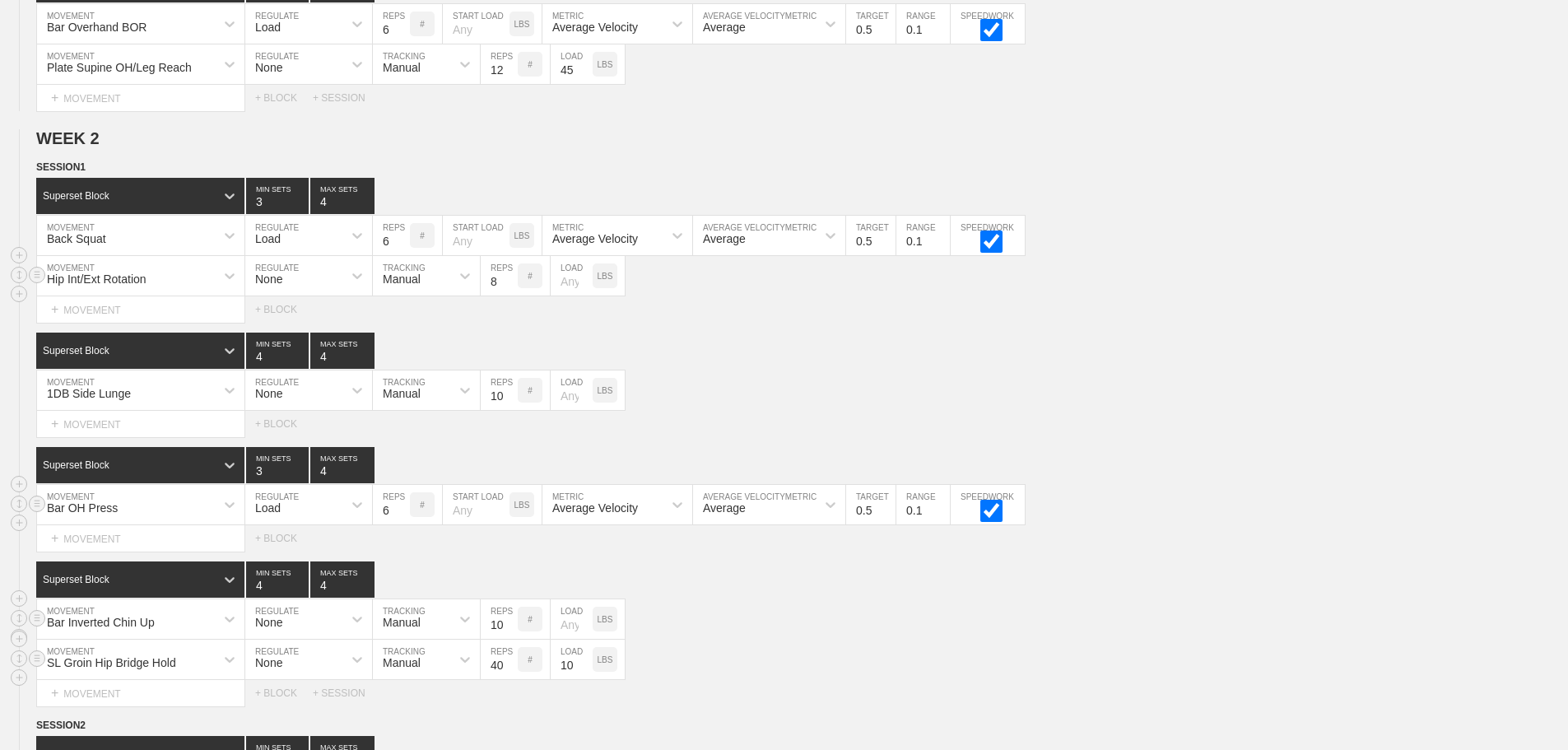
scroll to position [995, 0]
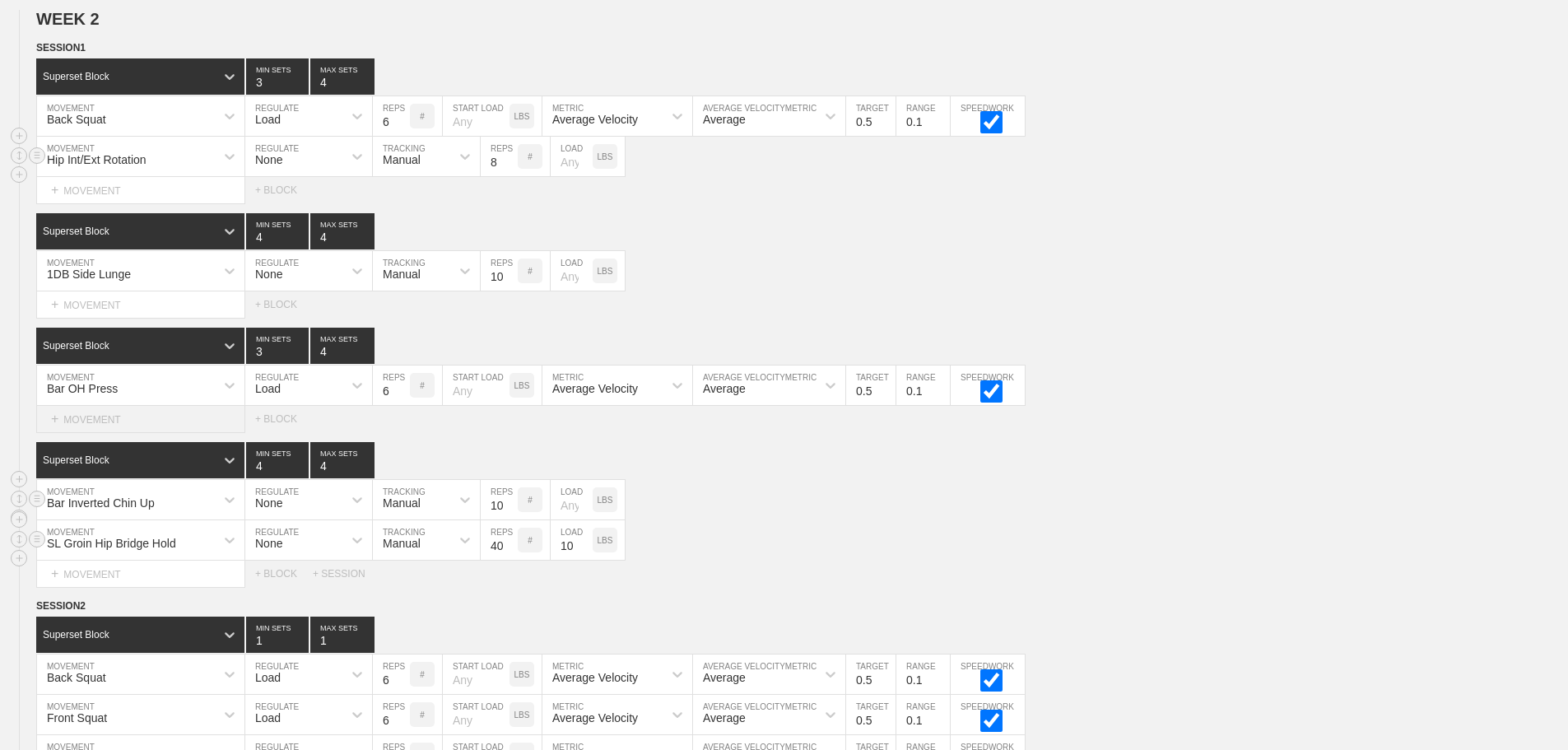
click at [105, 424] on div "+ MOVEMENT" at bounding box center [141, 419] width 209 height 27
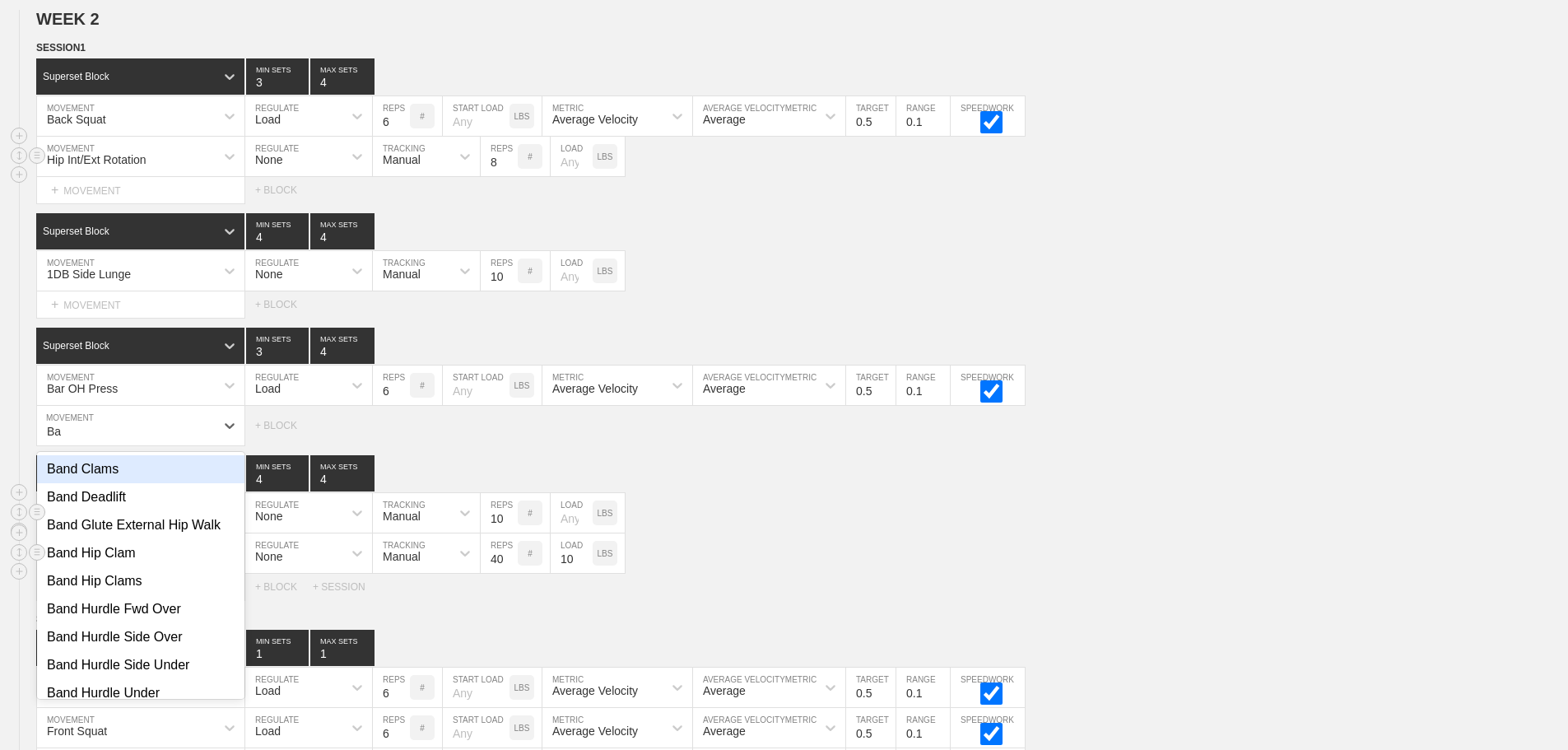
type input "B"
type input "S"
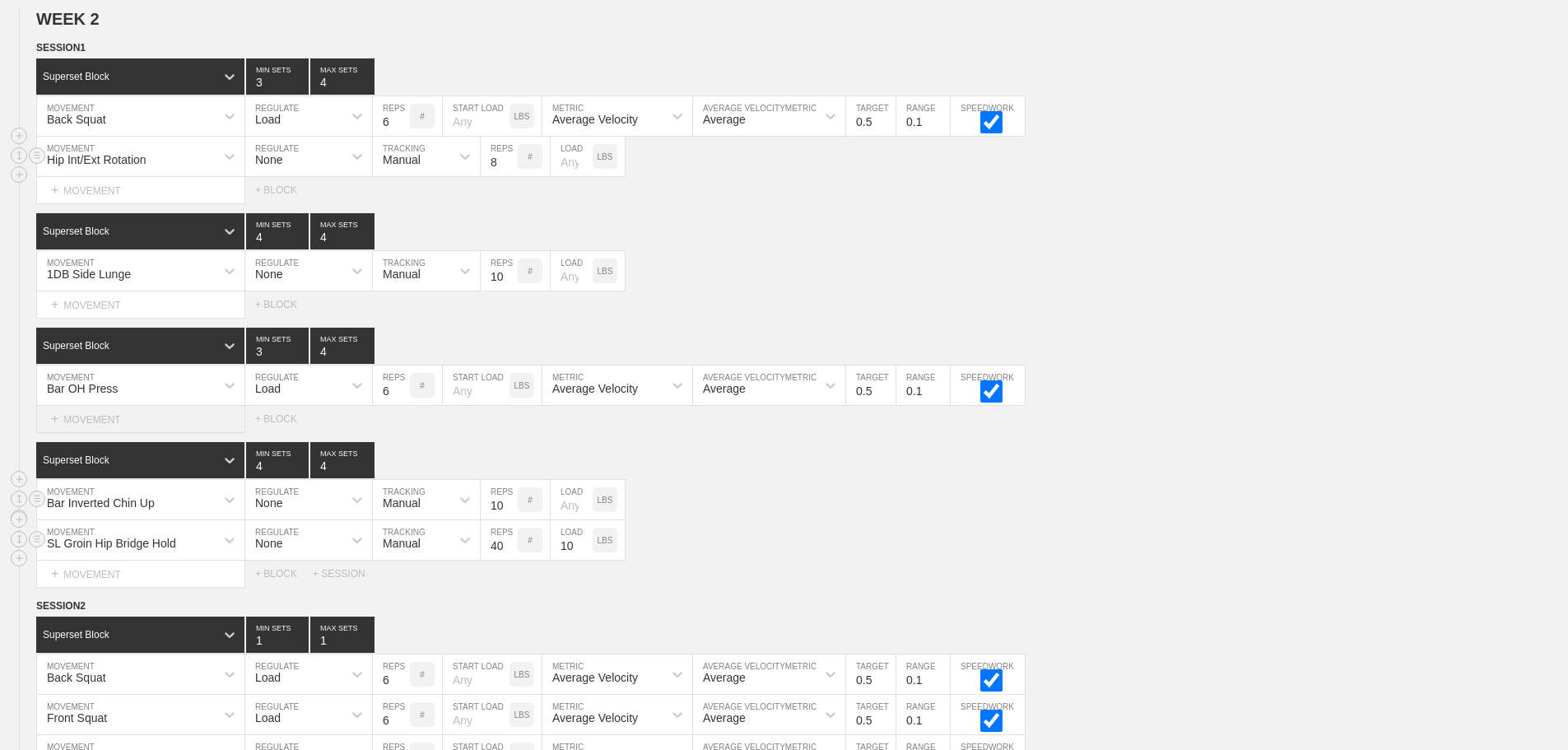
click at [100, 433] on div "+ MOVEMENT" at bounding box center [141, 419] width 209 height 27
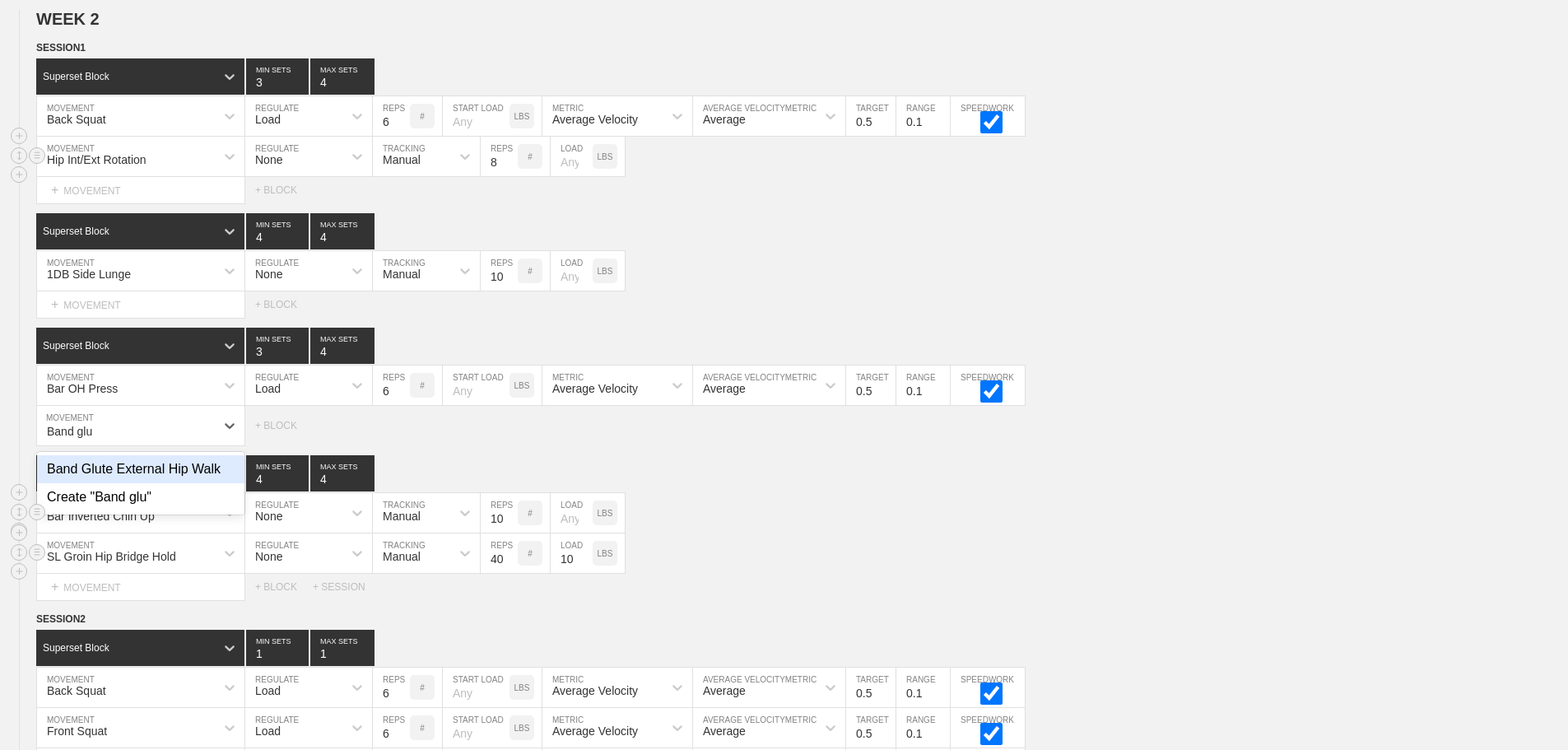
click at [185, 483] on div "Band Glute External Hip Walk" at bounding box center [140, 469] width 208 height 28
type input "Band glu"
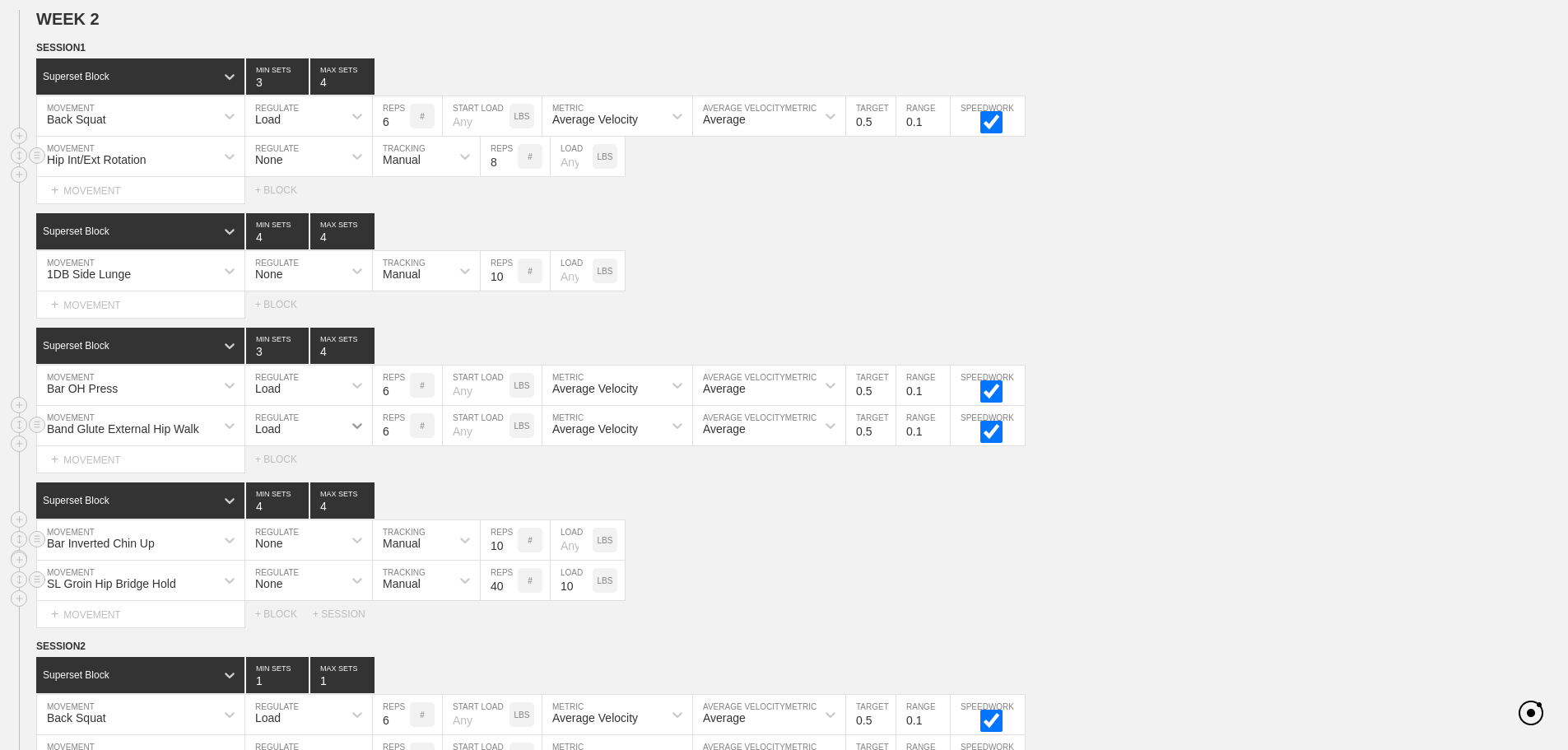
click at [345, 440] on div at bounding box center [358, 426] width 30 height 30
click at [346, 480] on div "None" at bounding box center [308, 469] width 127 height 28
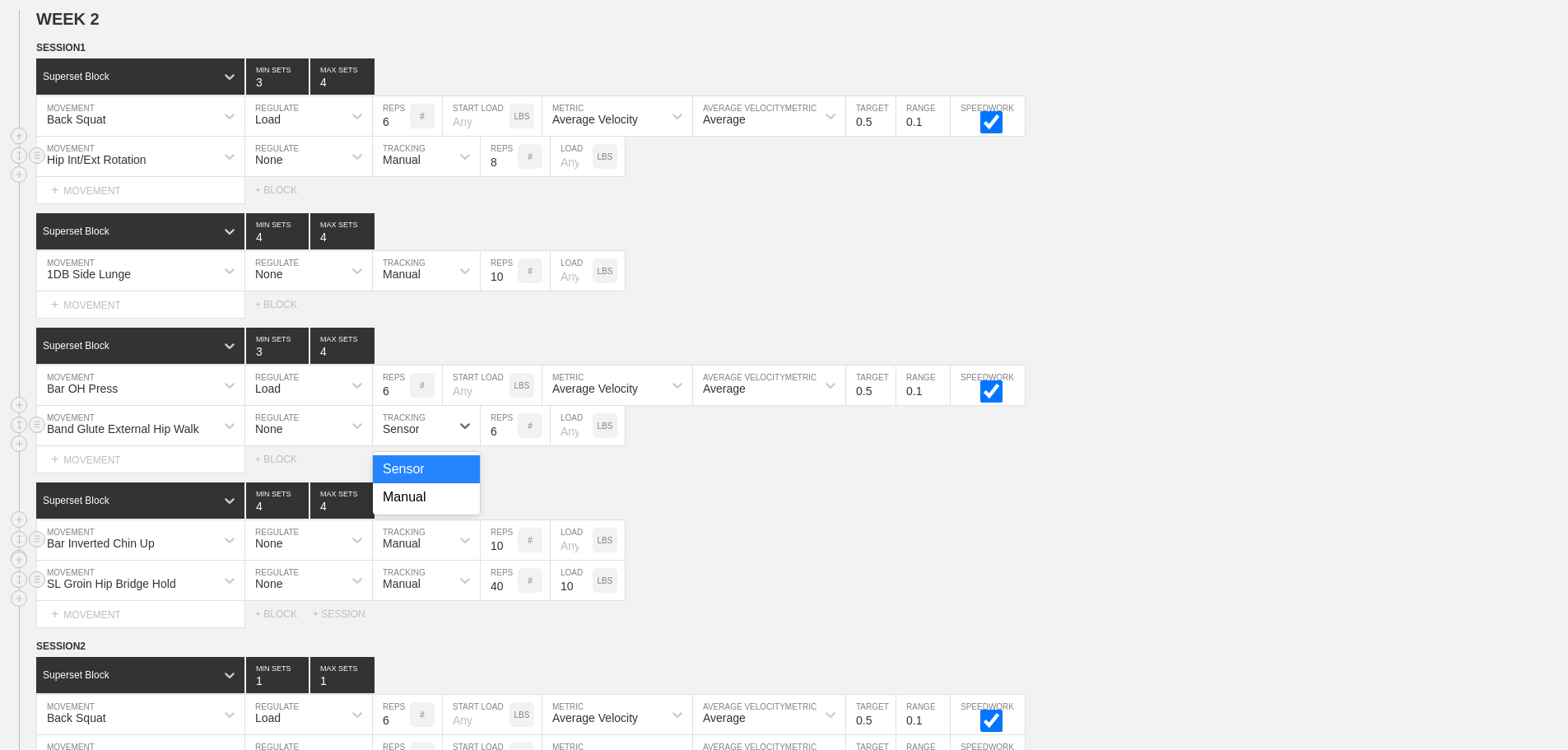
drag, startPoint x: 411, startPoint y: 438, endPoint x: 421, endPoint y: 487, distance: 50.0
click at [411, 436] on div "Sensor" at bounding box center [401, 429] width 37 height 13
click at [414, 508] on div "Manual" at bounding box center [426, 497] width 107 height 28
click at [488, 444] on input "6" at bounding box center [499, 425] width 37 height 39
type input "16"
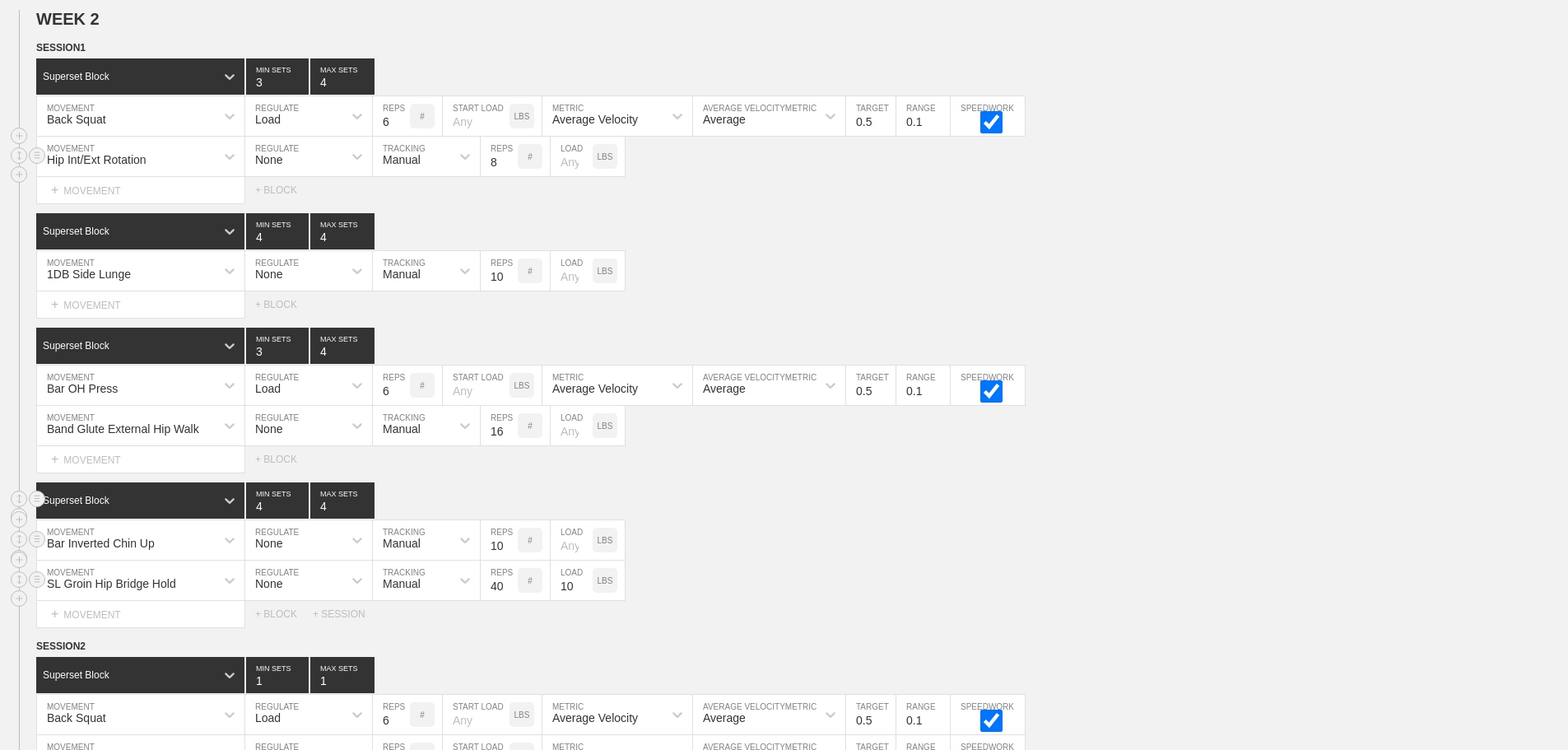
click at [933, 496] on div "Superset Block 4 MIN SETS 4 MAX SETS" at bounding box center [803, 500] width 1532 height 37
click at [83, 311] on div "+ MOVEMENT" at bounding box center [141, 304] width 209 height 27
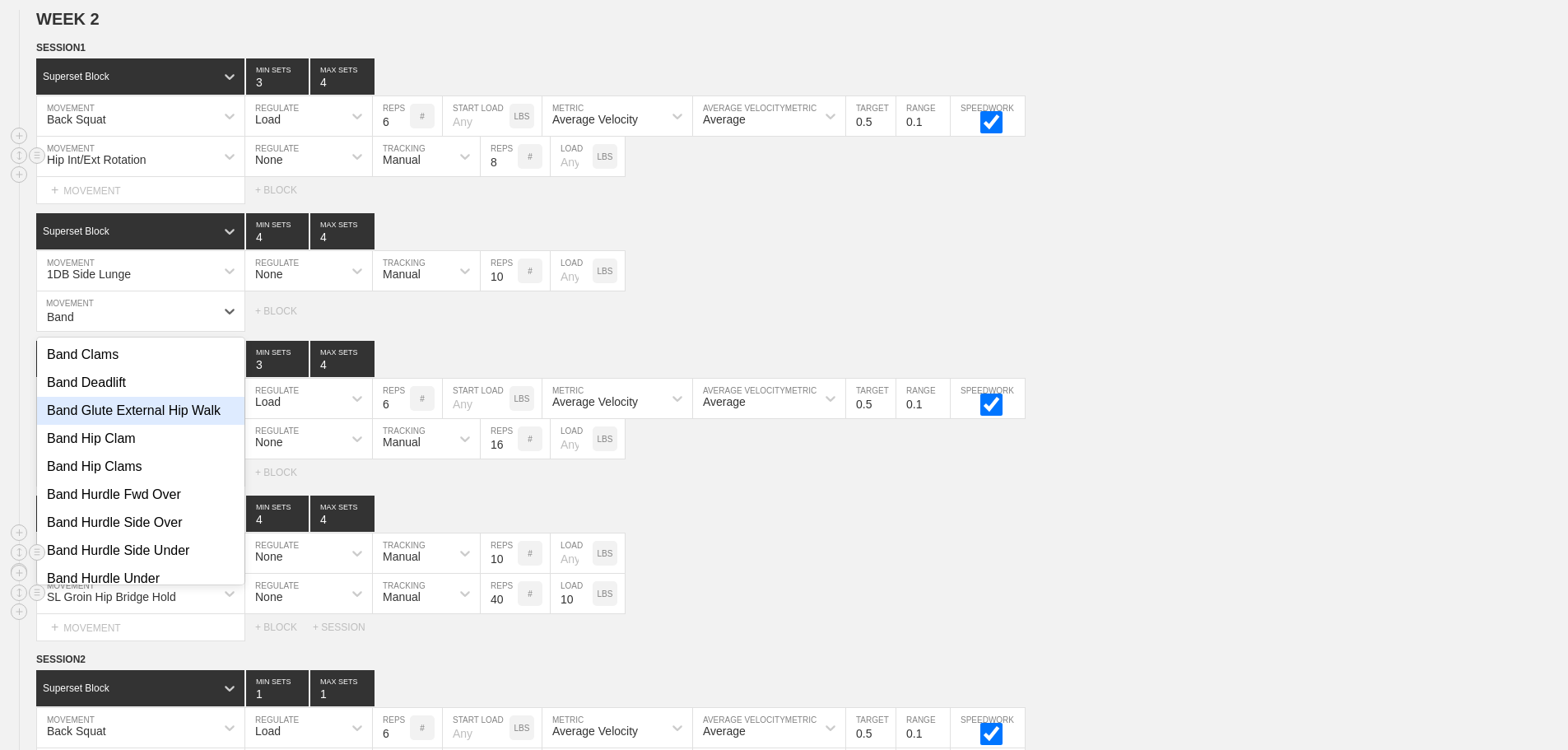
click at [118, 424] on div "Band Glute External Hip Walk" at bounding box center [140, 411] width 208 height 28
type input "Band"
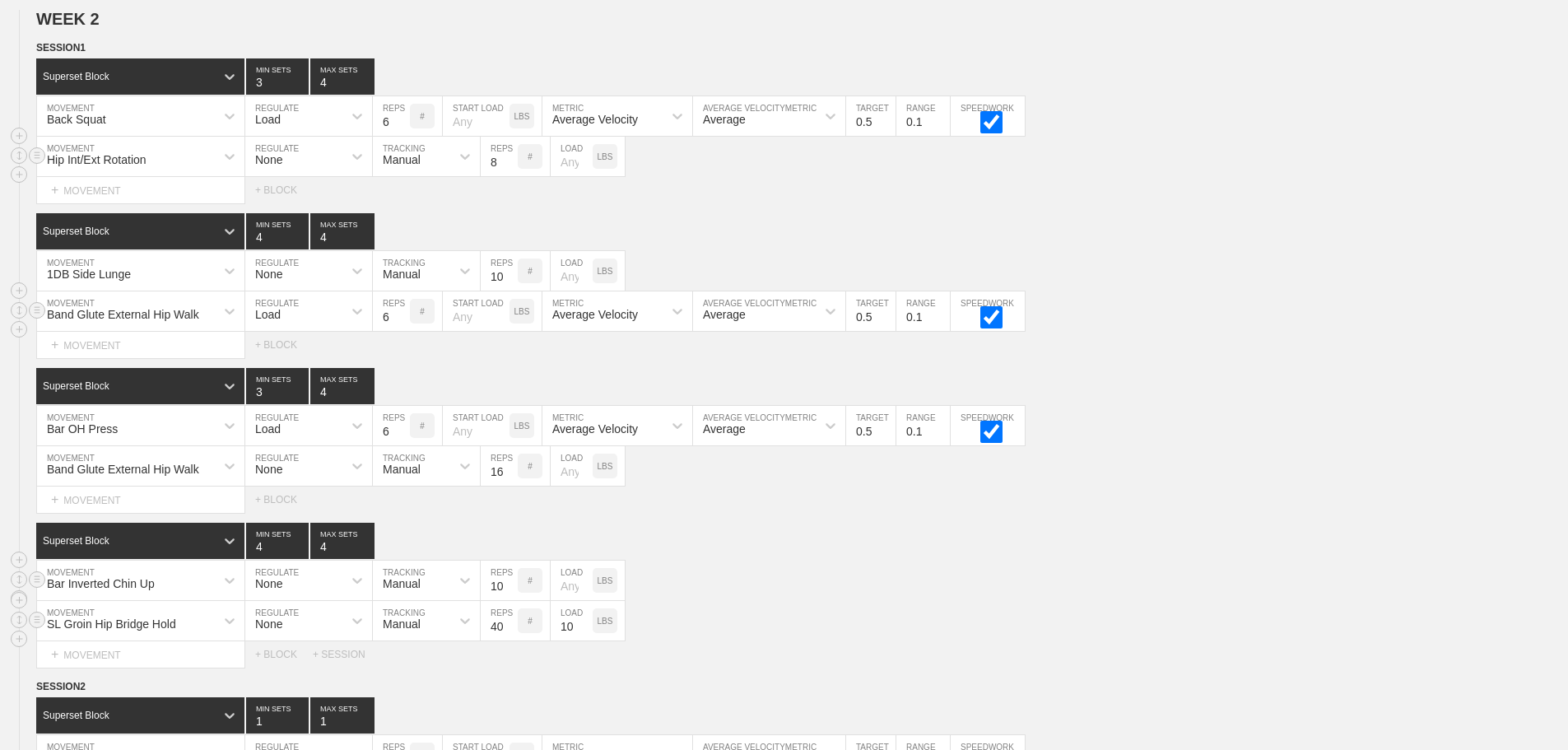
click at [324, 319] on div "Load" at bounding box center [293, 312] width 97 height 28
drag, startPoint x: 325, startPoint y: 360, endPoint x: 360, endPoint y: 329, distance: 46.8
click at [326, 360] on div "None" at bounding box center [308, 355] width 127 height 28
click at [401, 314] on div "Sensor" at bounding box center [411, 312] width 77 height 28
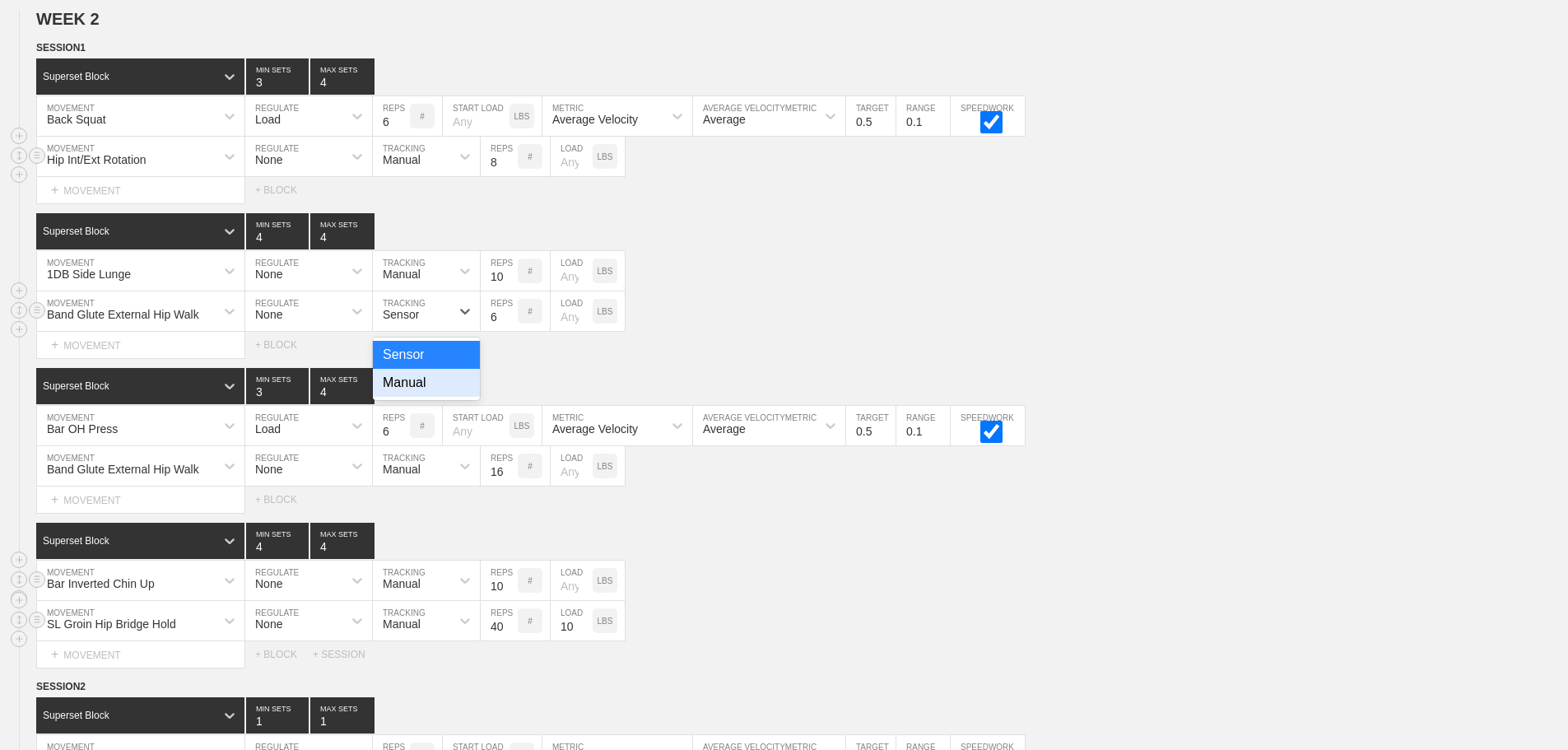
click at [451, 397] on div "Manual" at bounding box center [426, 383] width 107 height 28
click at [484, 329] on input "6" at bounding box center [499, 311] width 37 height 39
type input "16"
click at [150, 480] on div "Band Glute External Hip Walk" at bounding box center [125, 466] width 177 height 28
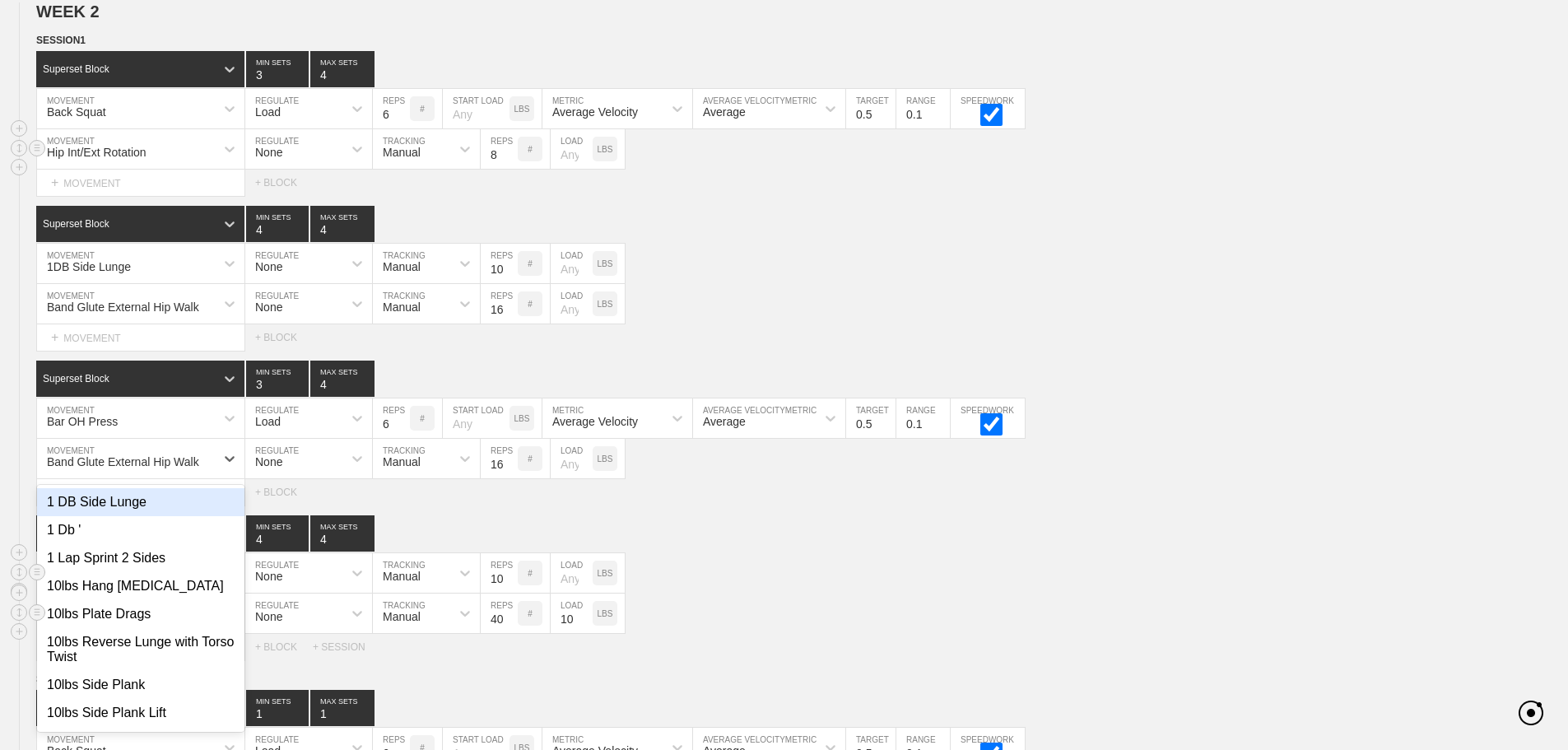
scroll to position [1003, 0]
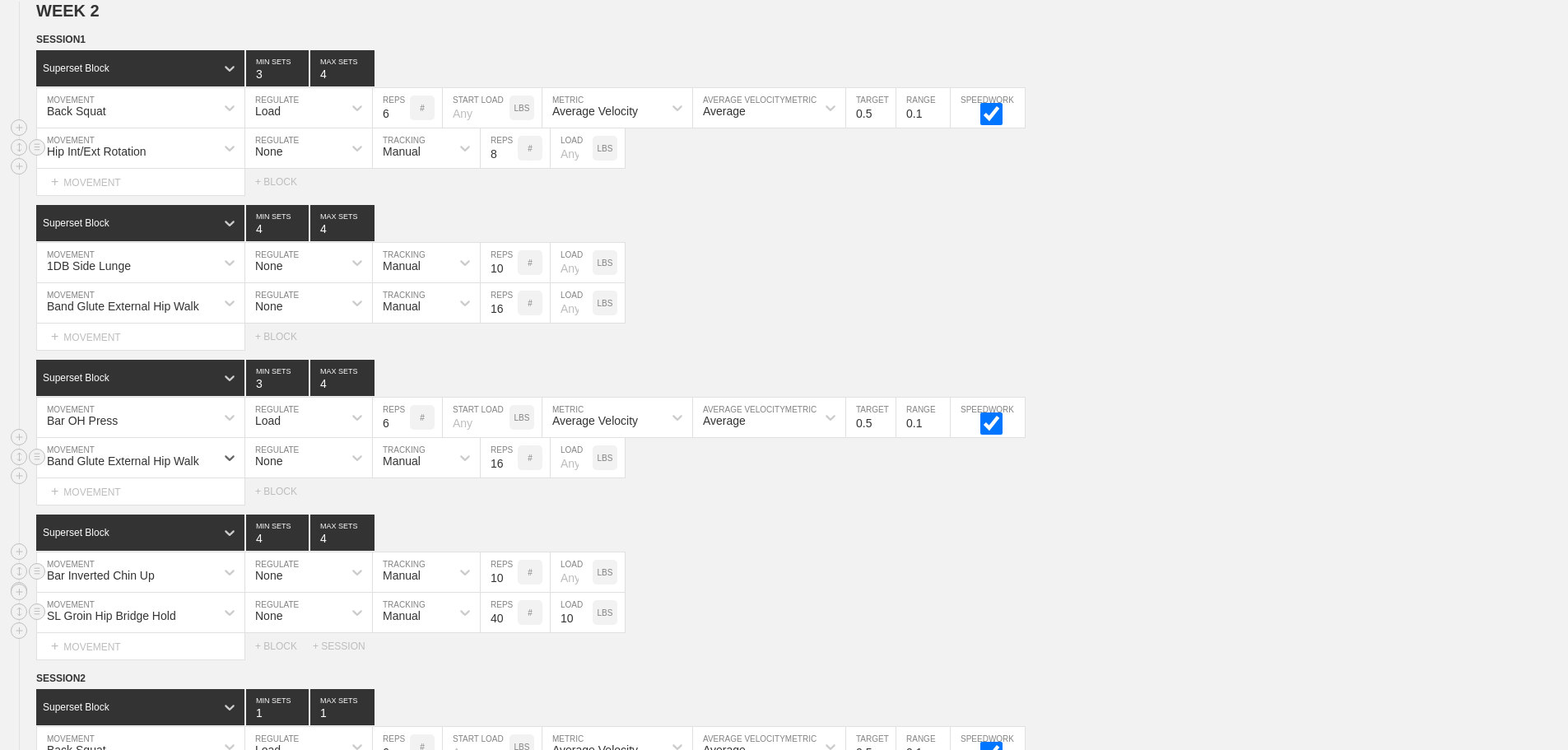
click at [137, 467] on div "Band Glute External Hip Walk" at bounding box center [123, 461] width 152 height 13
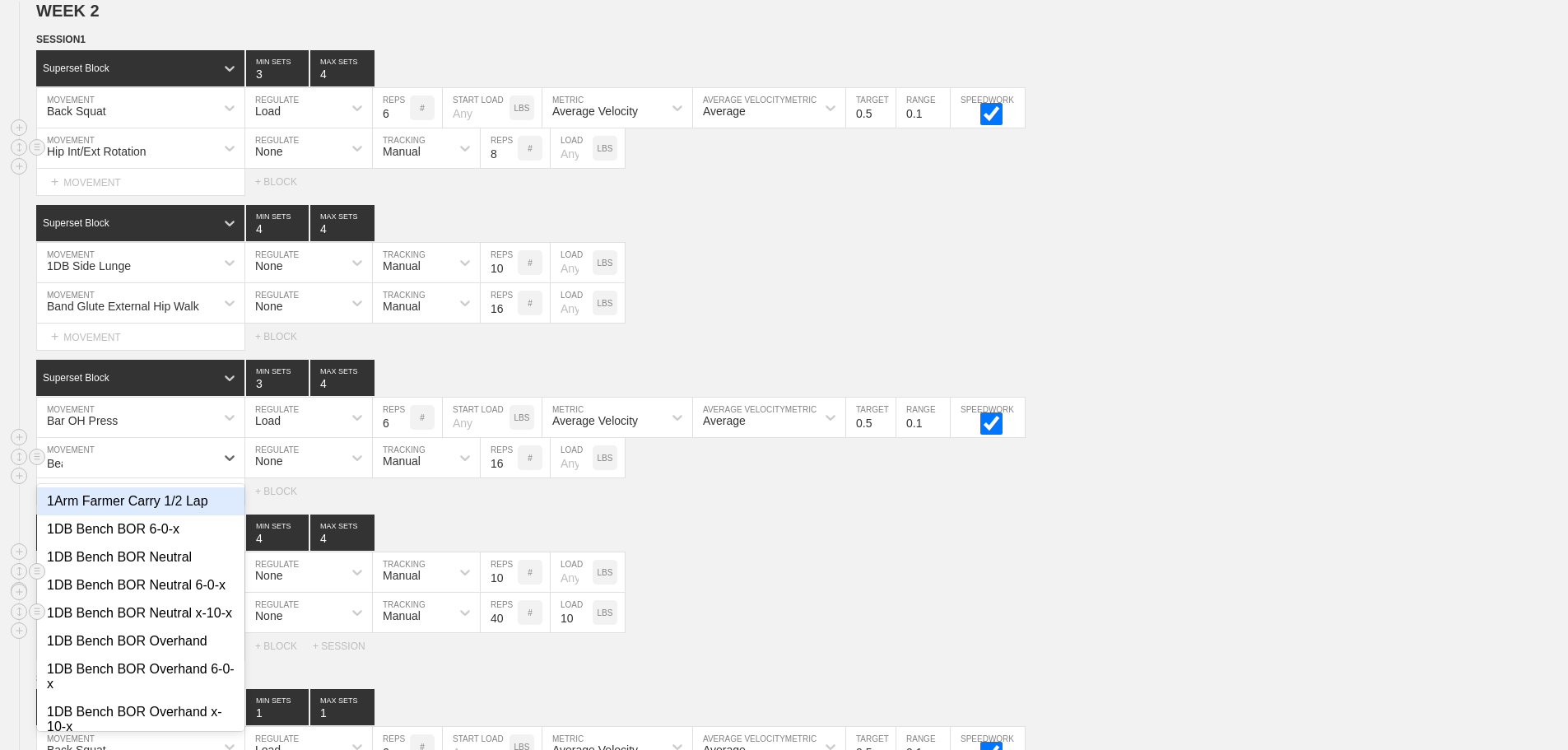
type input "Bear"
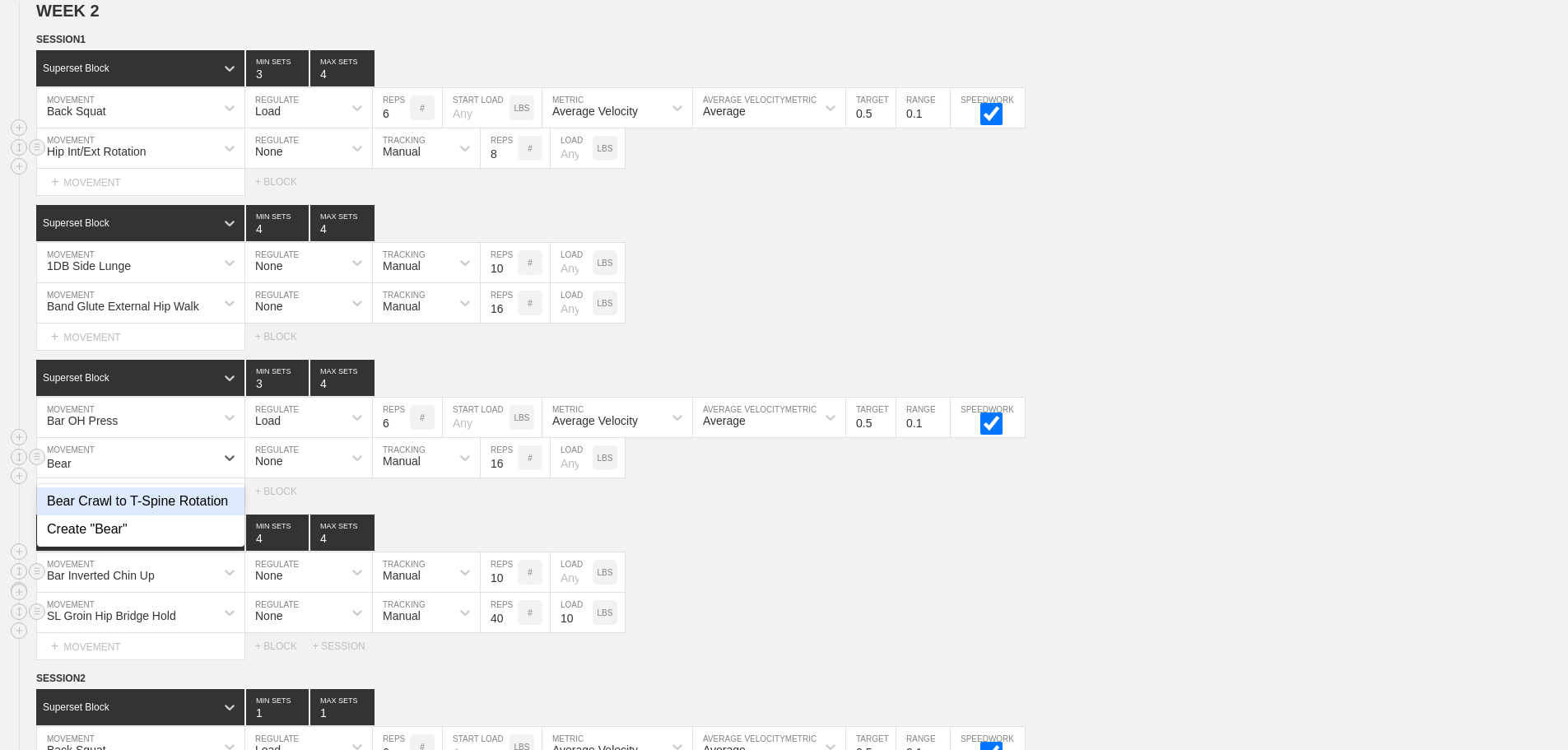
click at [132, 515] on div "Bear Crawl to T-Spine Rotation" at bounding box center [140, 501] width 208 height 28
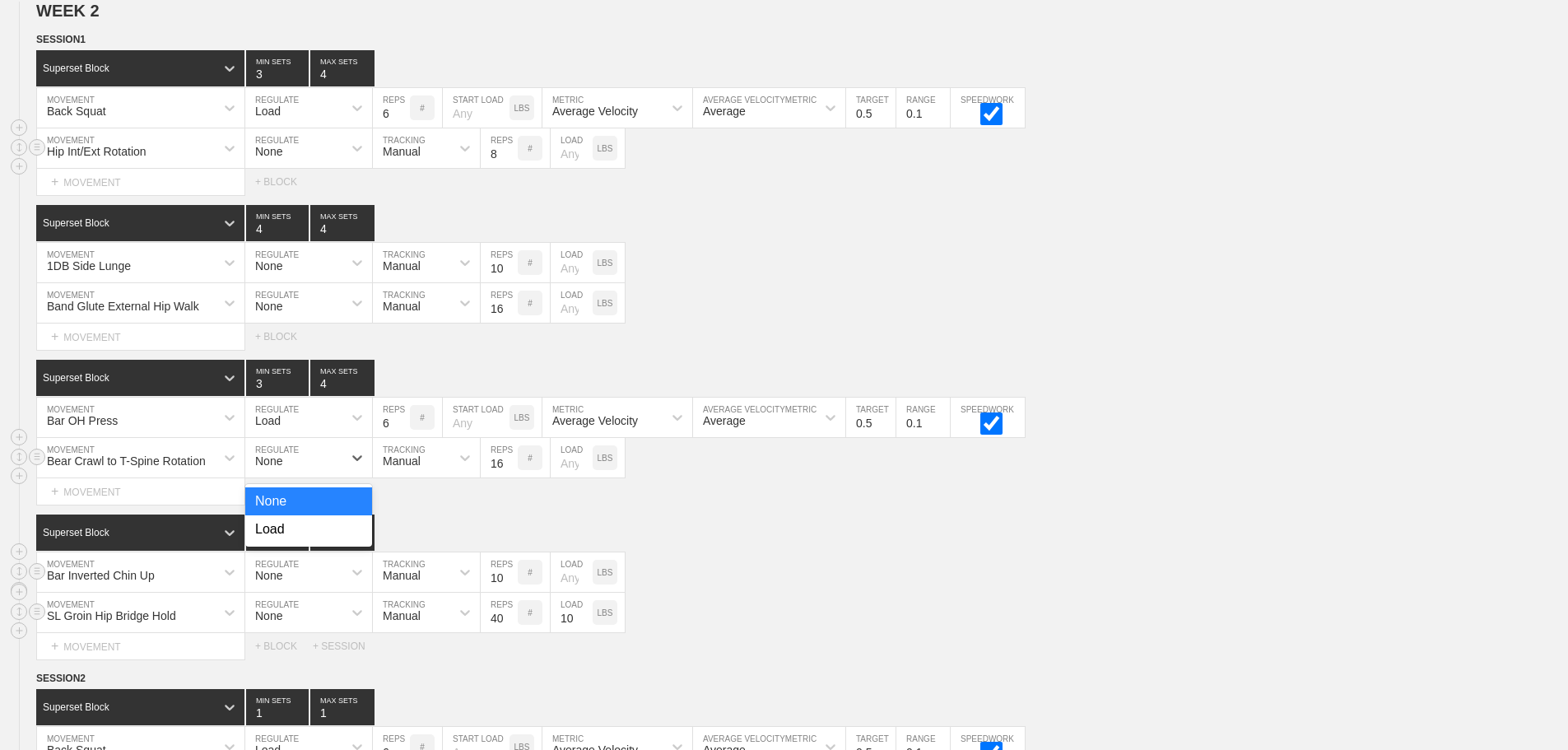
click at [315, 470] on div "None" at bounding box center [293, 458] width 97 height 28
click at [318, 511] on div "None" at bounding box center [308, 501] width 127 height 28
click at [496, 476] on input "16" at bounding box center [499, 458] width 37 height 39
type input "8"
click at [1188, 283] on div "1DB Side Lunge MOVEMENT None REGULATE Manual TRACKING 10 REPS # LOAD LBS" at bounding box center [784, 263] width 1568 height 40
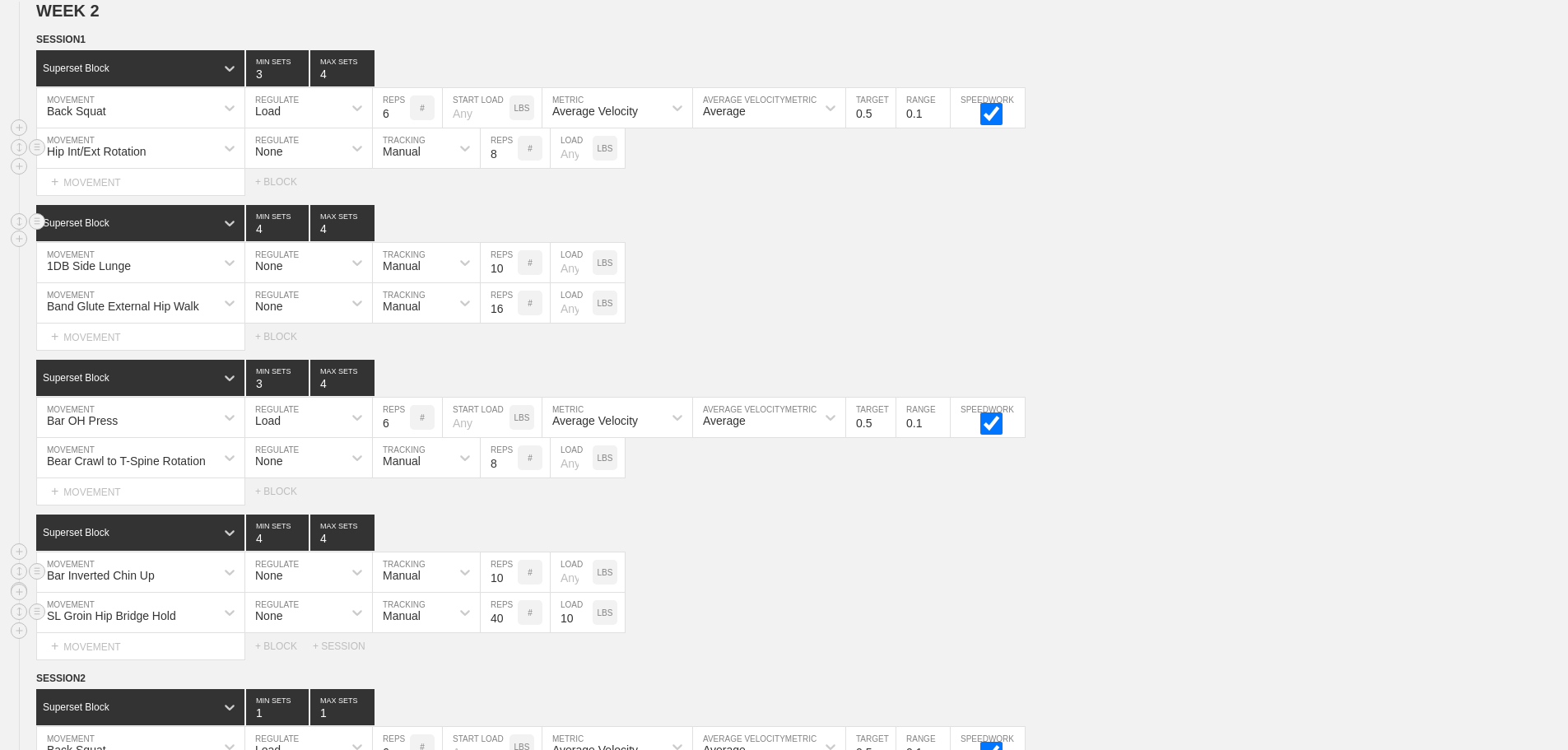
click at [1095, 235] on div "Superset Block 4 MIN SETS 4 MAX SETS" at bounding box center [803, 222] width 1532 height 37
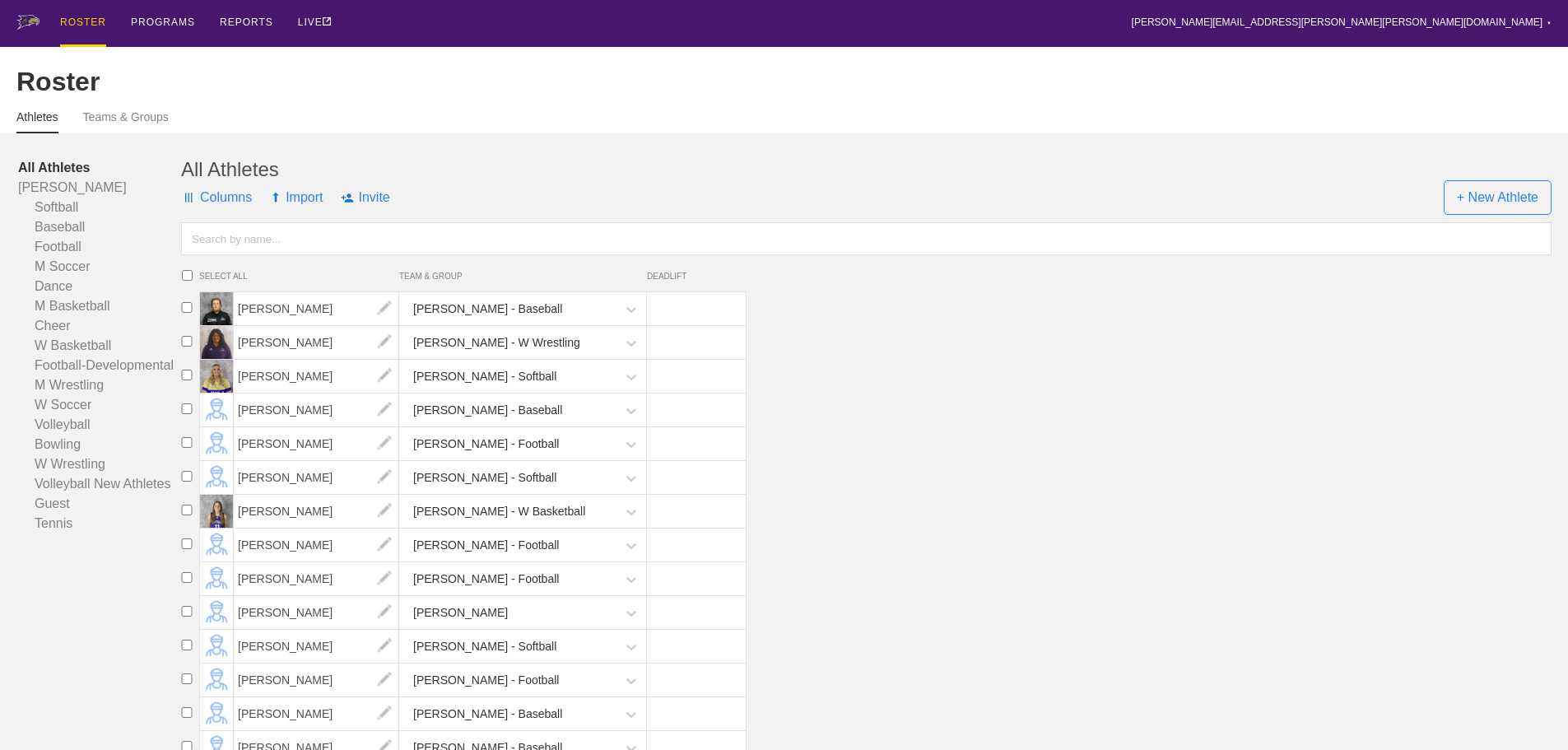
drag, startPoint x: 448, startPoint y: 0, endPoint x: 461, endPoint y: 8, distance: 15.3
click at [461, 8] on div "ROSTER PROGRAMS REPORTS LIVE brian.ciolek@avila.edu ▼ Settings Logout" at bounding box center [784, 23] width 1535 height 47
click at [168, 23] on div "PROGRAMS" at bounding box center [162, 23] width 64 height 47
click at [162, 28] on div "PROGRAMS" at bounding box center [162, 23] width 64 height 47
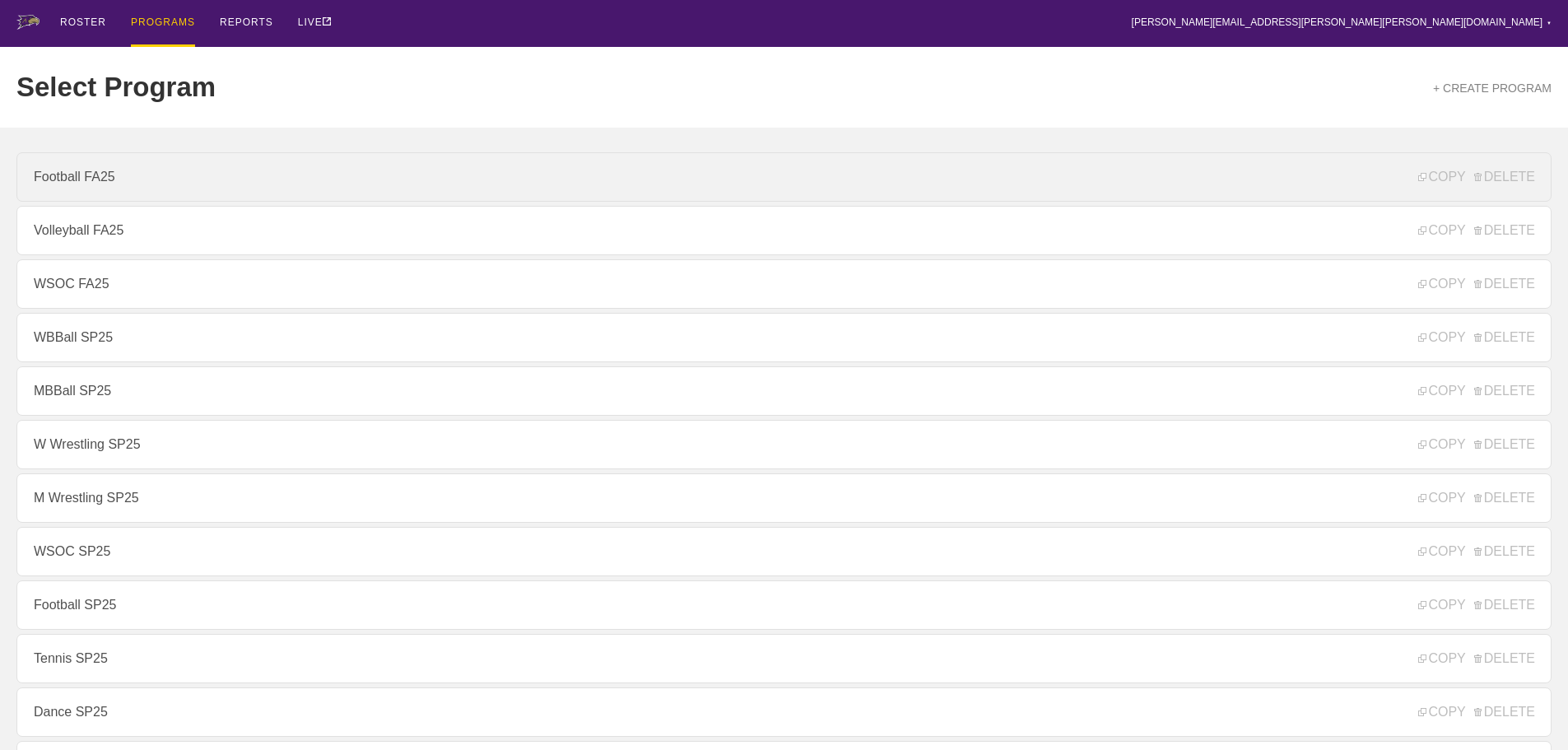
click at [106, 196] on link "Football FA25" at bounding box center [784, 176] width 1535 height 50
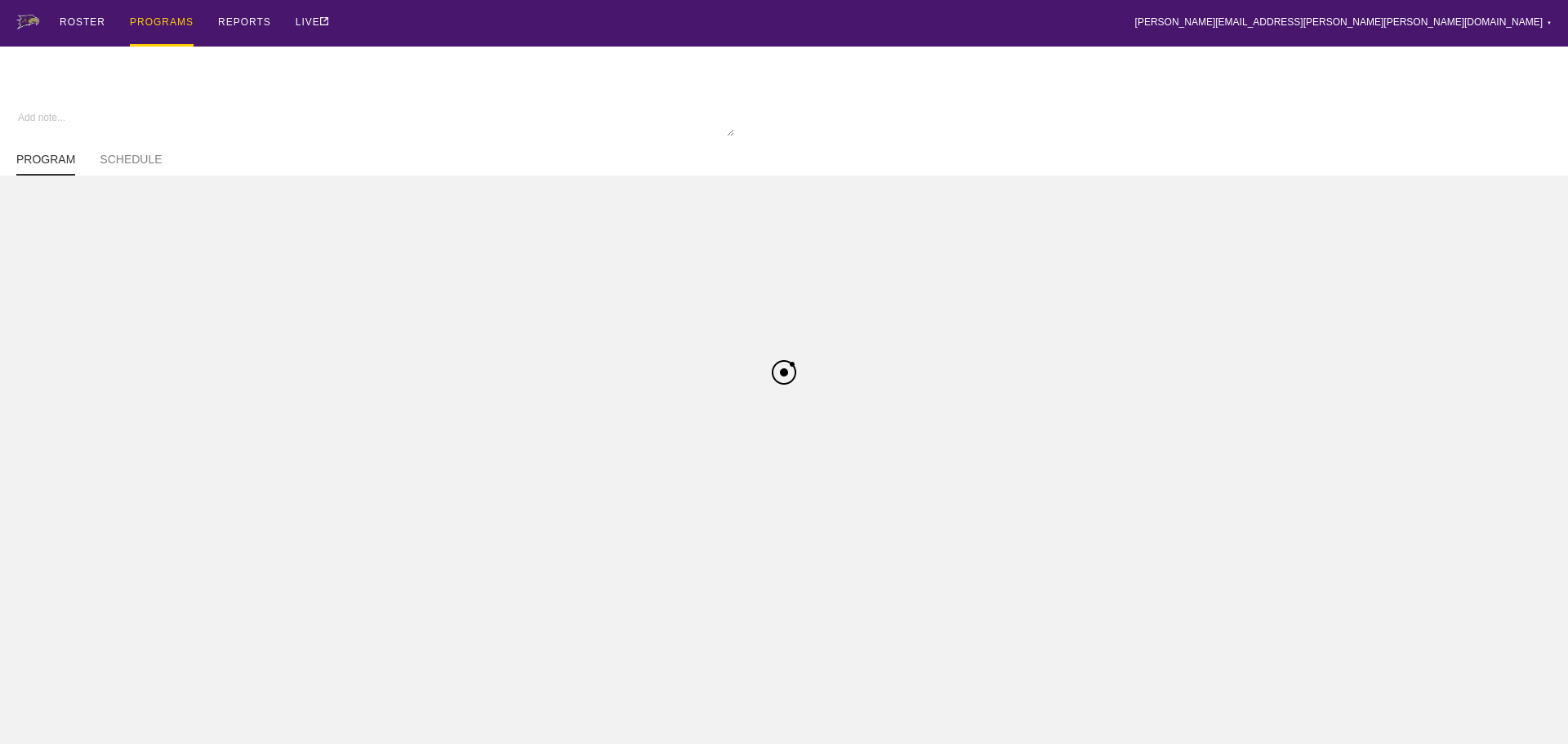
type textarea "x"
type input "Football FA25"
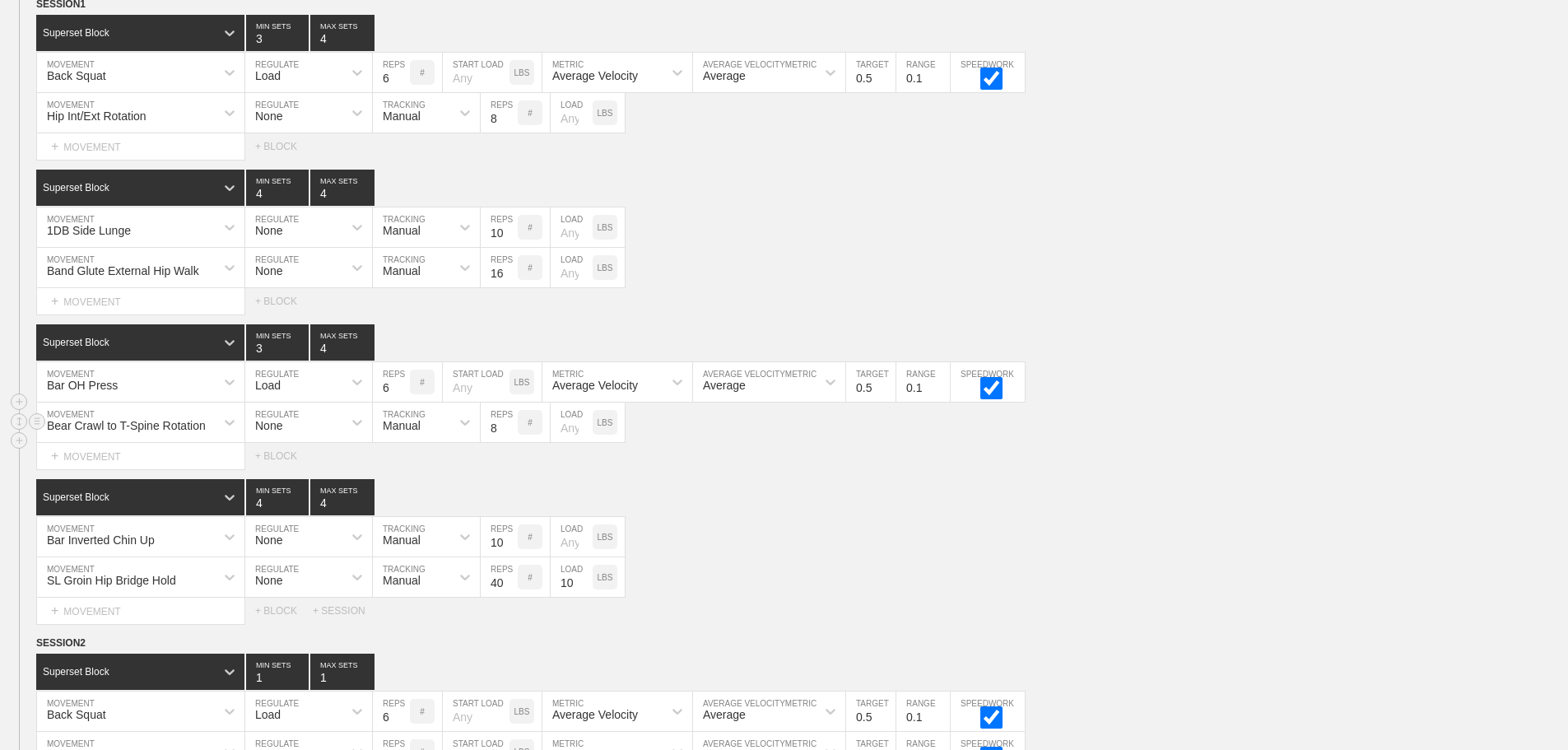
scroll to position [887, 0]
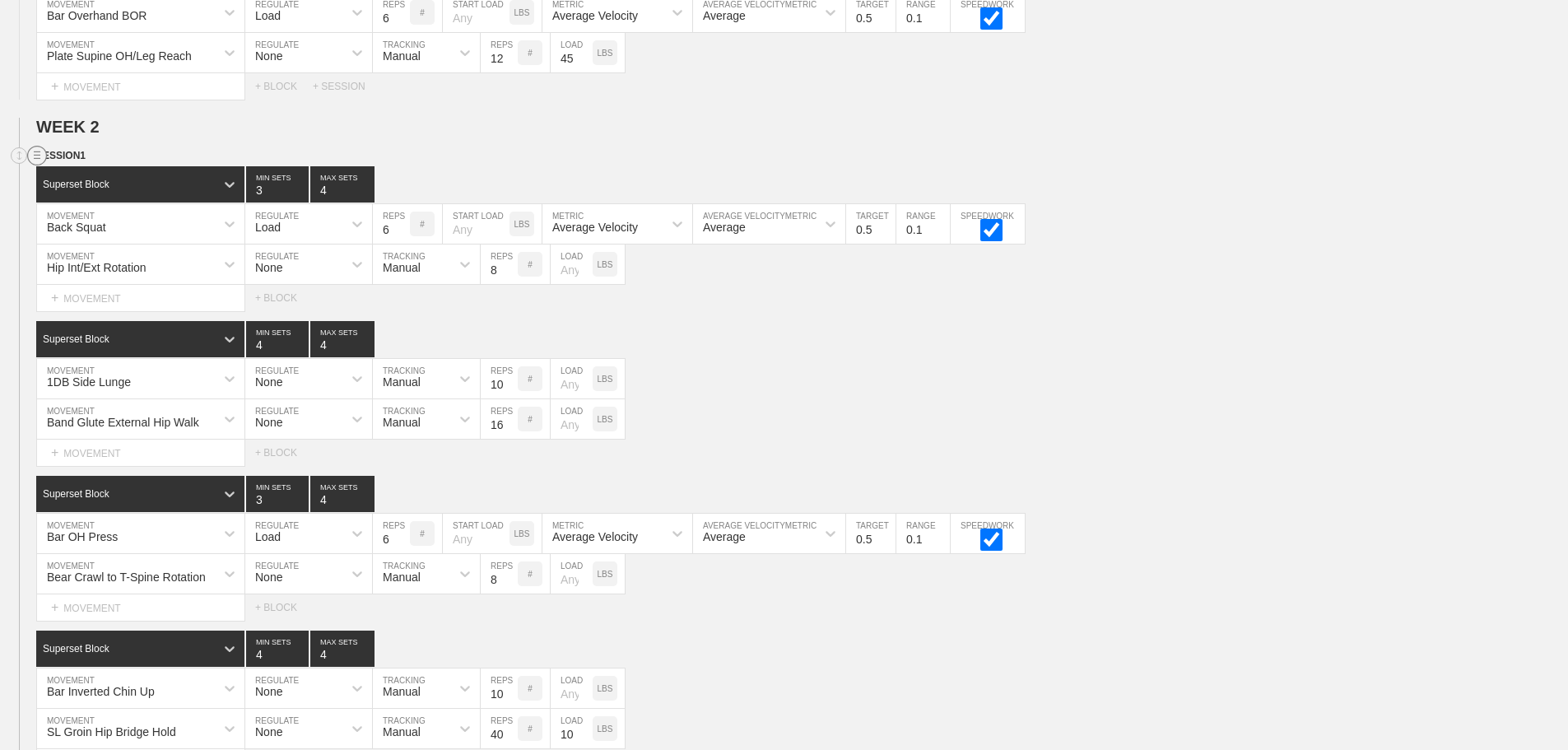
click at [32, 165] on circle at bounding box center [38, 156] width 19 height 19
click at [442, 166] on div "SESSION 1" at bounding box center [803, 157] width 1532 height 19
click at [797, 344] on div "Superset Block 4 MIN SETS 4 MAX SETS" at bounding box center [803, 339] width 1532 height 37
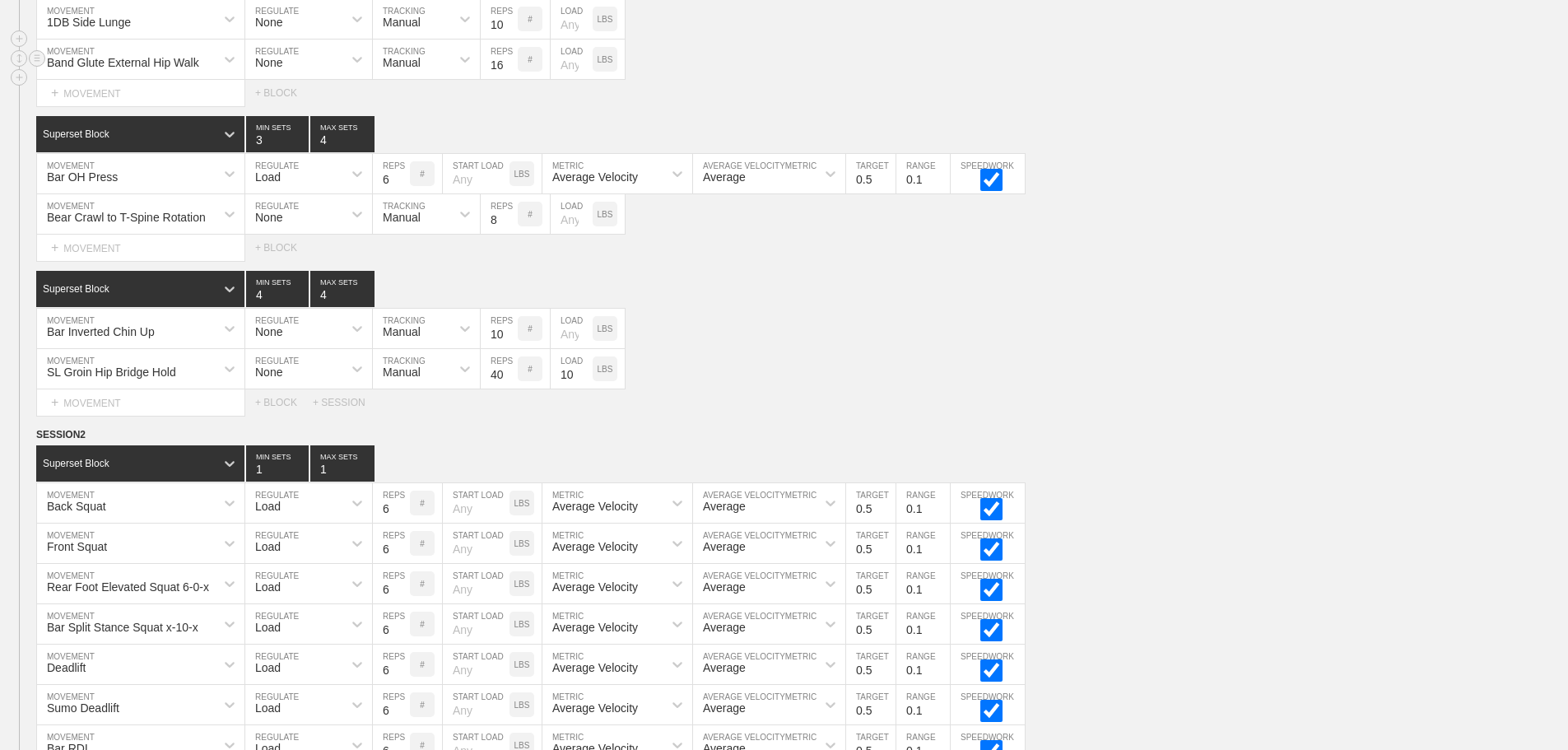
scroll to position [1052, 0]
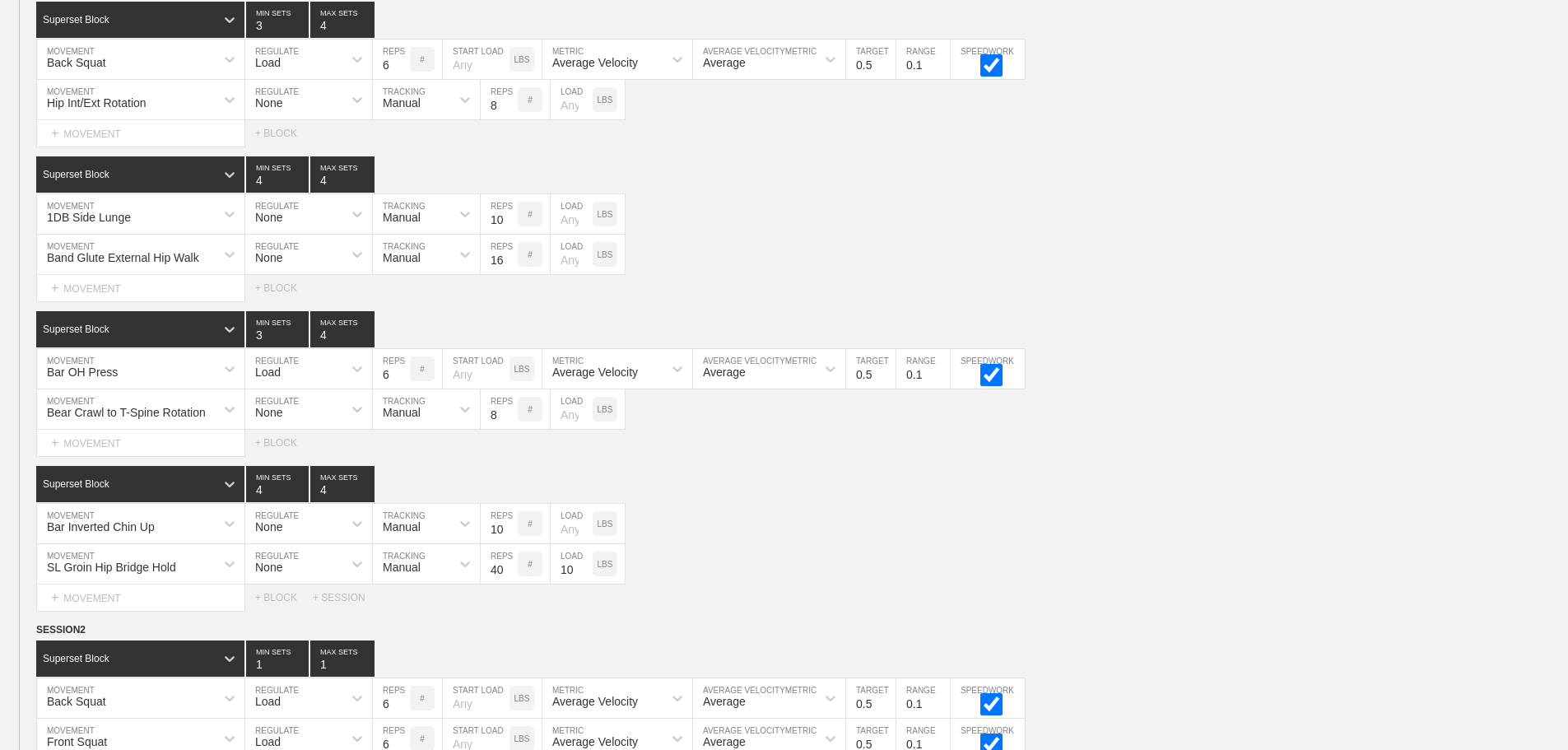
click at [287, 137] on div "Select... MOVEMENT + MOVEMENT + BLOCK" at bounding box center [784, 133] width 1568 height 26
click at [286, 139] on div "+ BLOCK" at bounding box center [284, 133] width 57 height 11
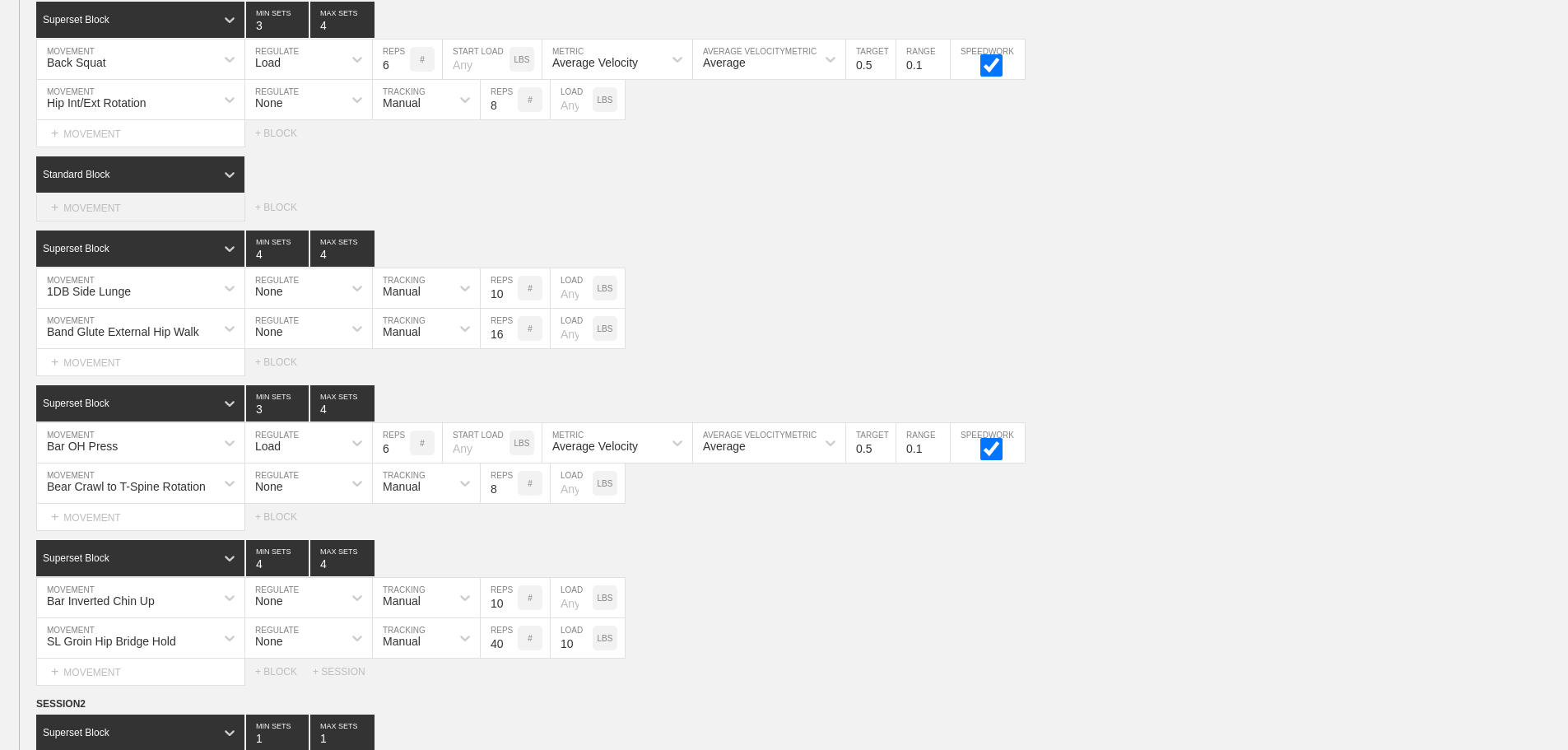
click at [121, 210] on div "+ MOVEMENT" at bounding box center [141, 207] width 209 height 27
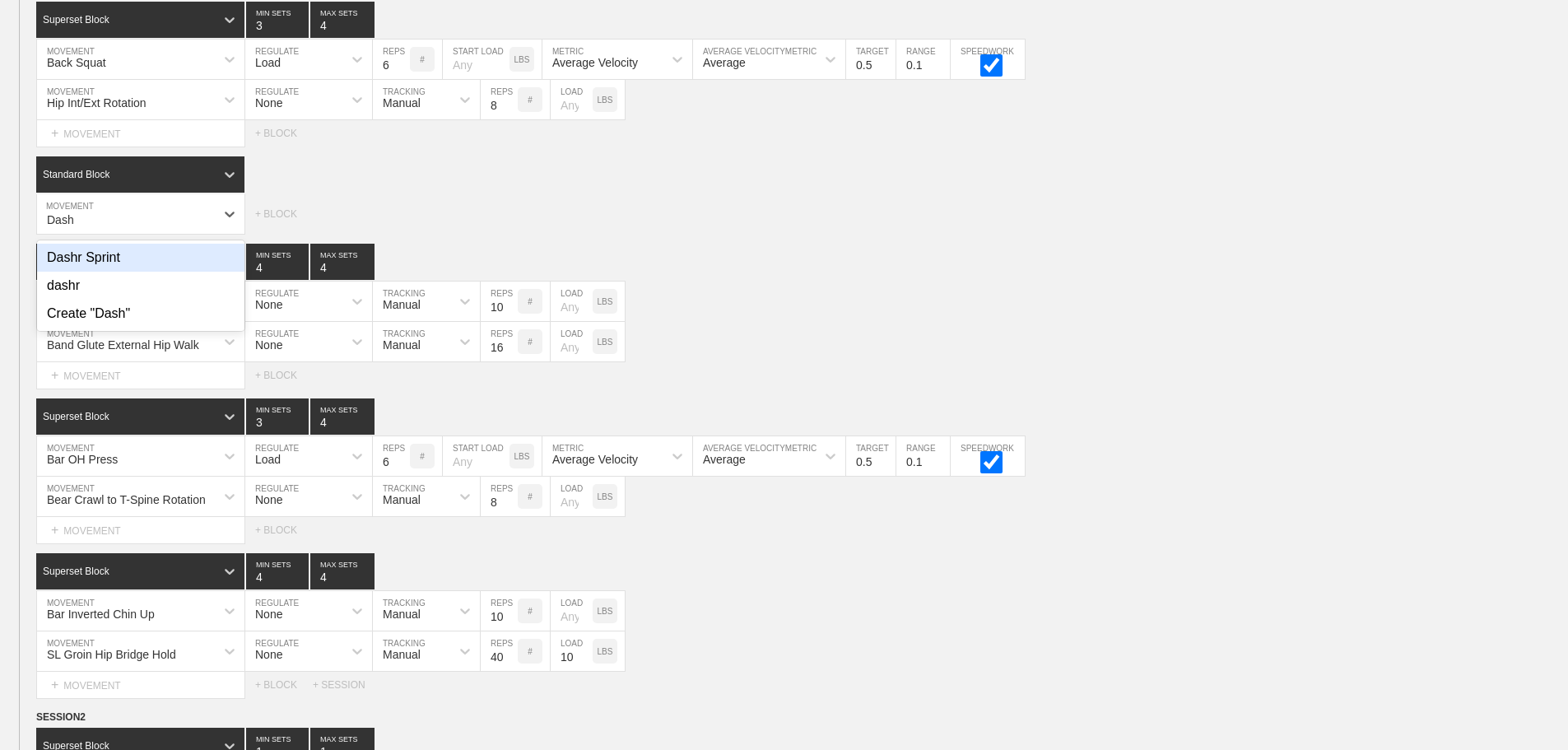
click at [121, 264] on div "Dashr Sprint" at bounding box center [140, 258] width 208 height 28
type input "Dash"
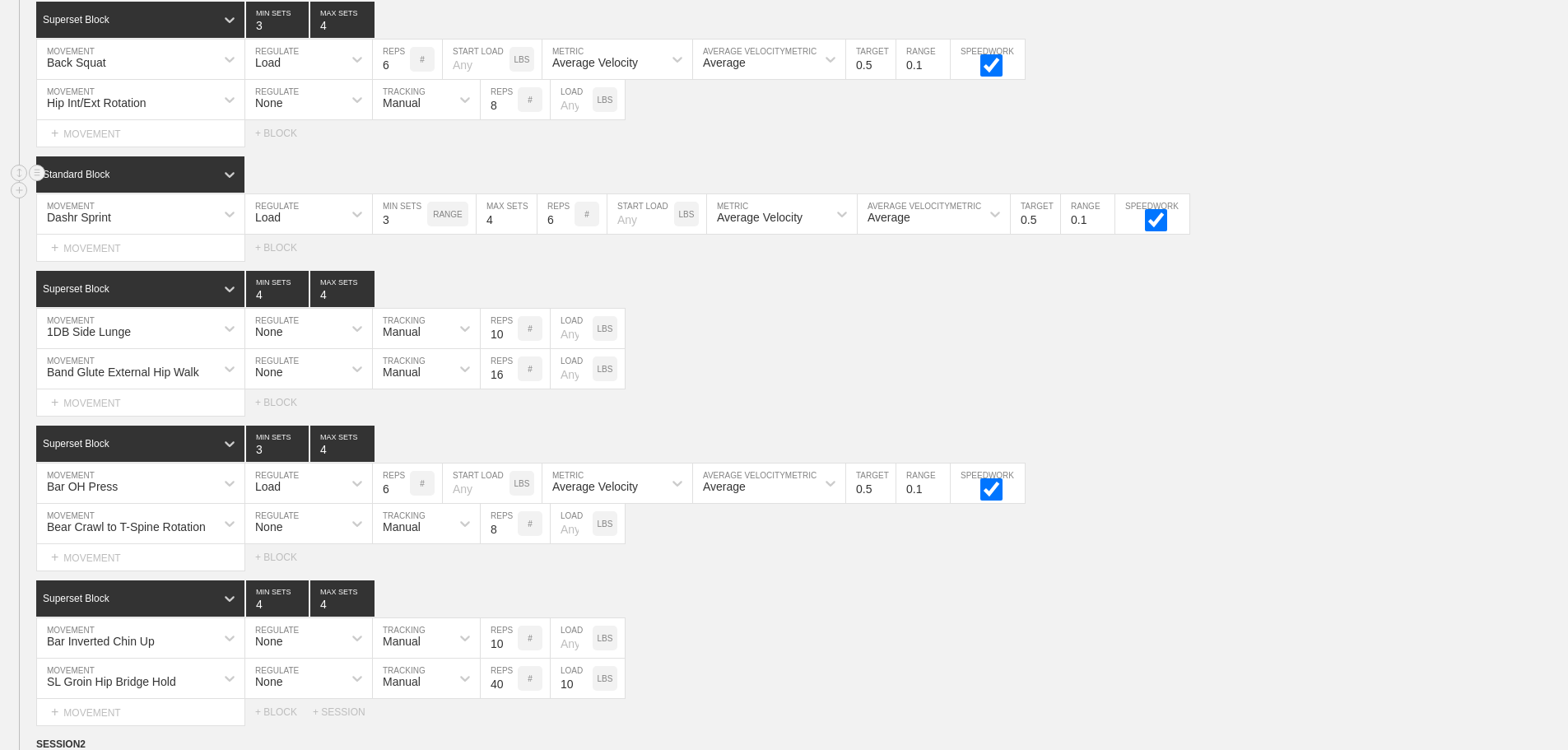
click at [196, 182] on div "Standard Block" at bounding box center [126, 175] width 178 height 15
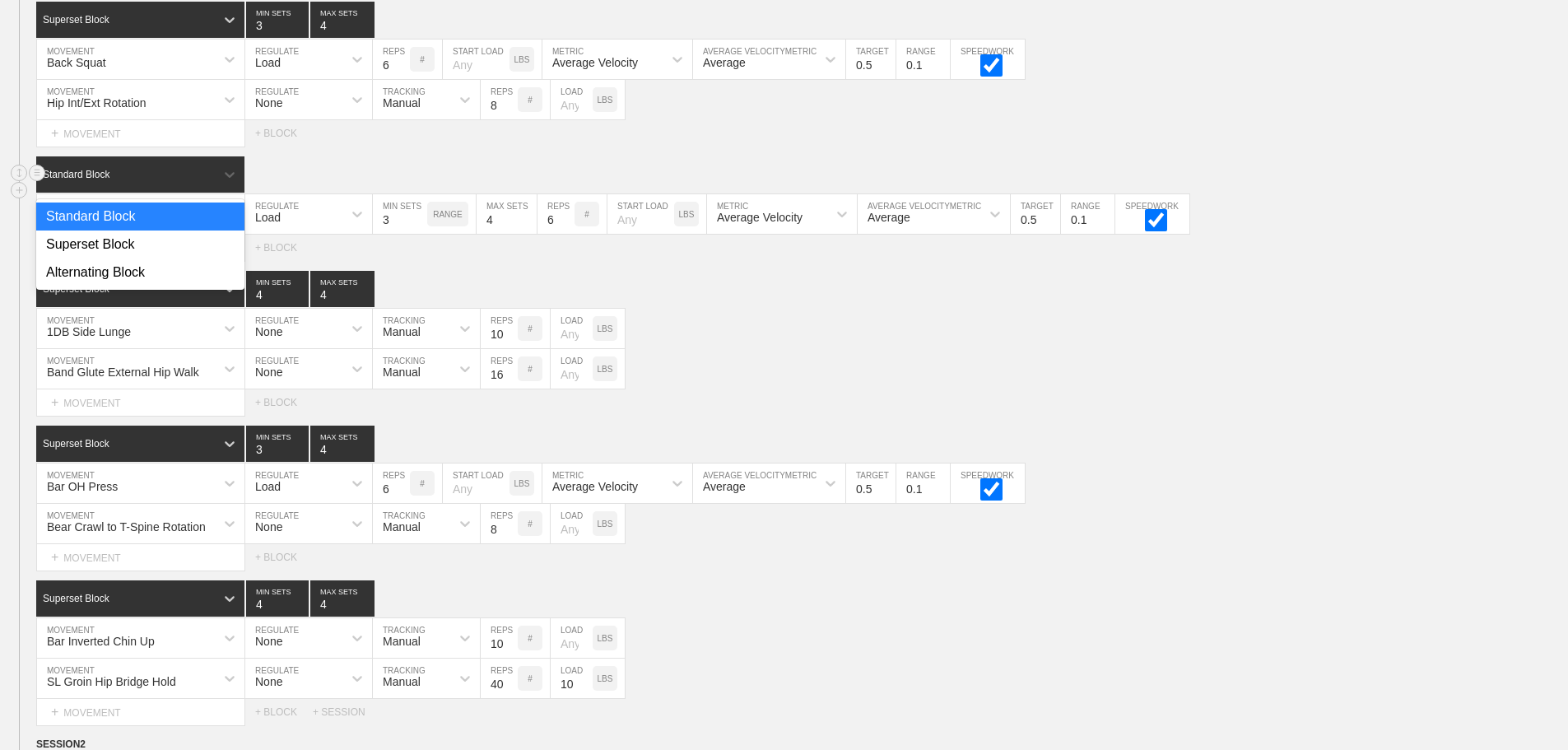
click at [110, 222] on div "Standard Block" at bounding box center [141, 217] width 208 height 28
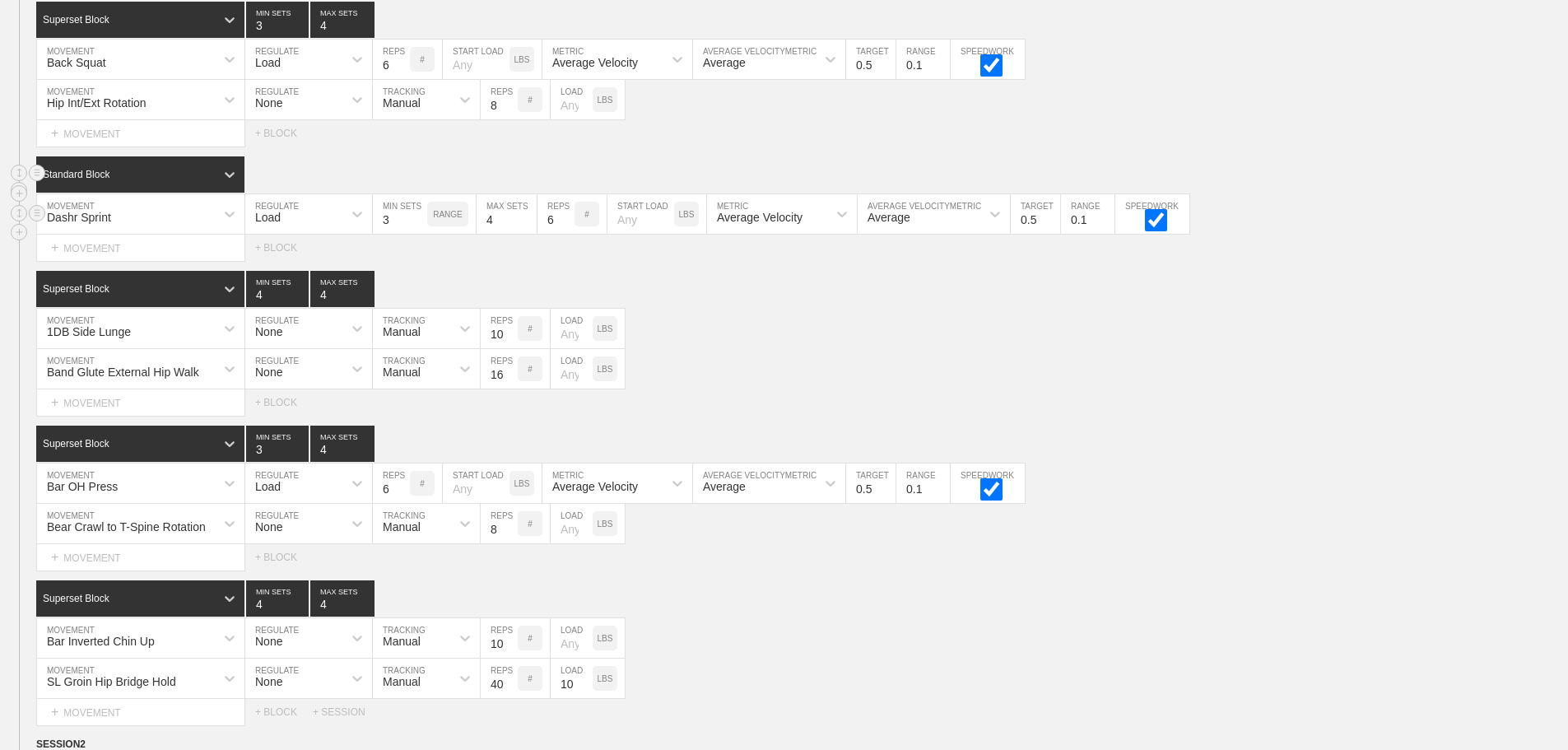
click at [385, 233] on input "3" at bounding box center [400, 214] width 54 height 39
type input "1"
click at [493, 229] on input "4" at bounding box center [507, 214] width 60 height 39
type input "1"
click at [547, 233] on input "6" at bounding box center [556, 214] width 37 height 39
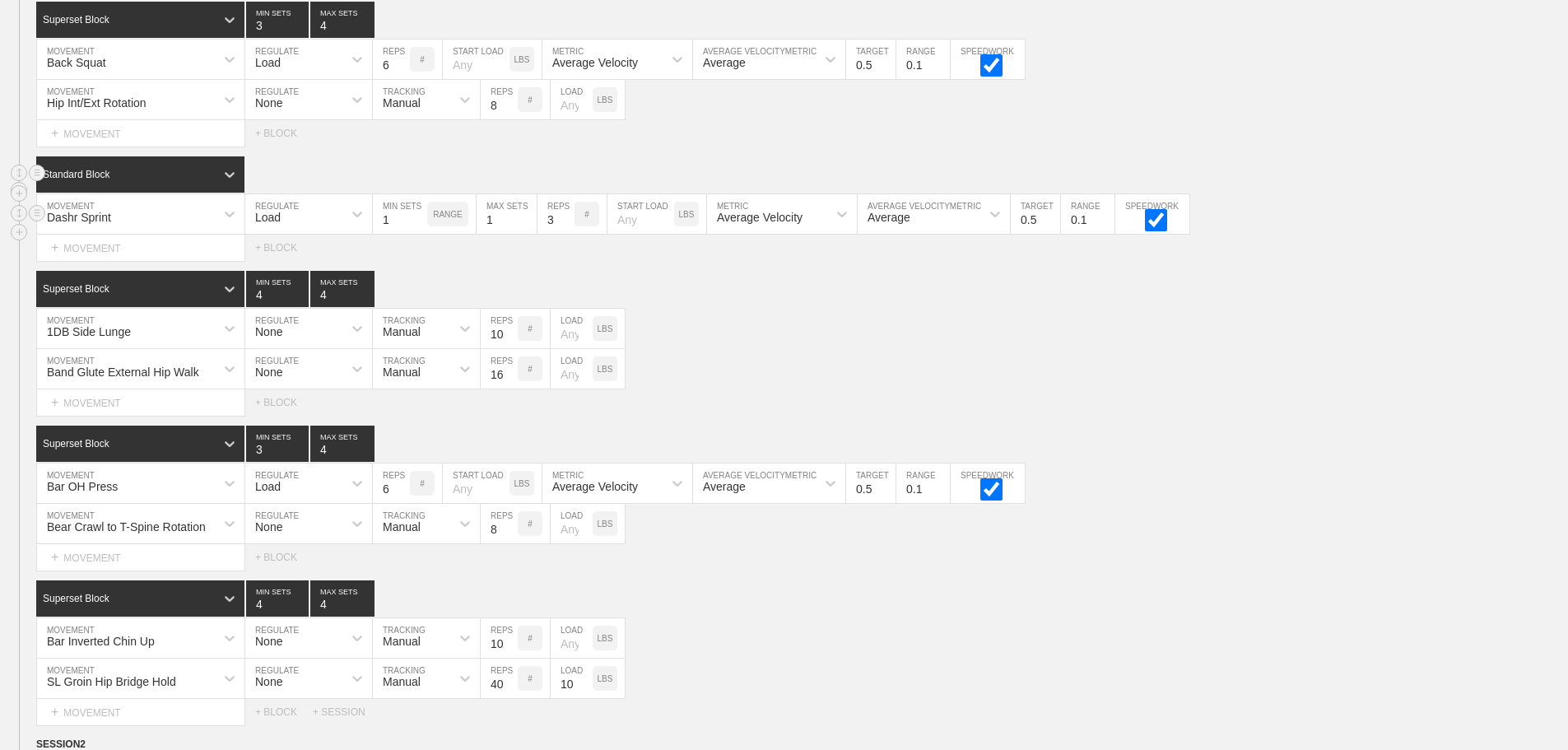
type input "3"
click at [628, 226] on input "number" at bounding box center [640, 214] width 67 height 39
type input "15"
click at [298, 213] on div "Load" at bounding box center [293, 214] width 97 height 28
click at [310, 263] on div "None" at bounding box center [308, 258] width 127 height 28
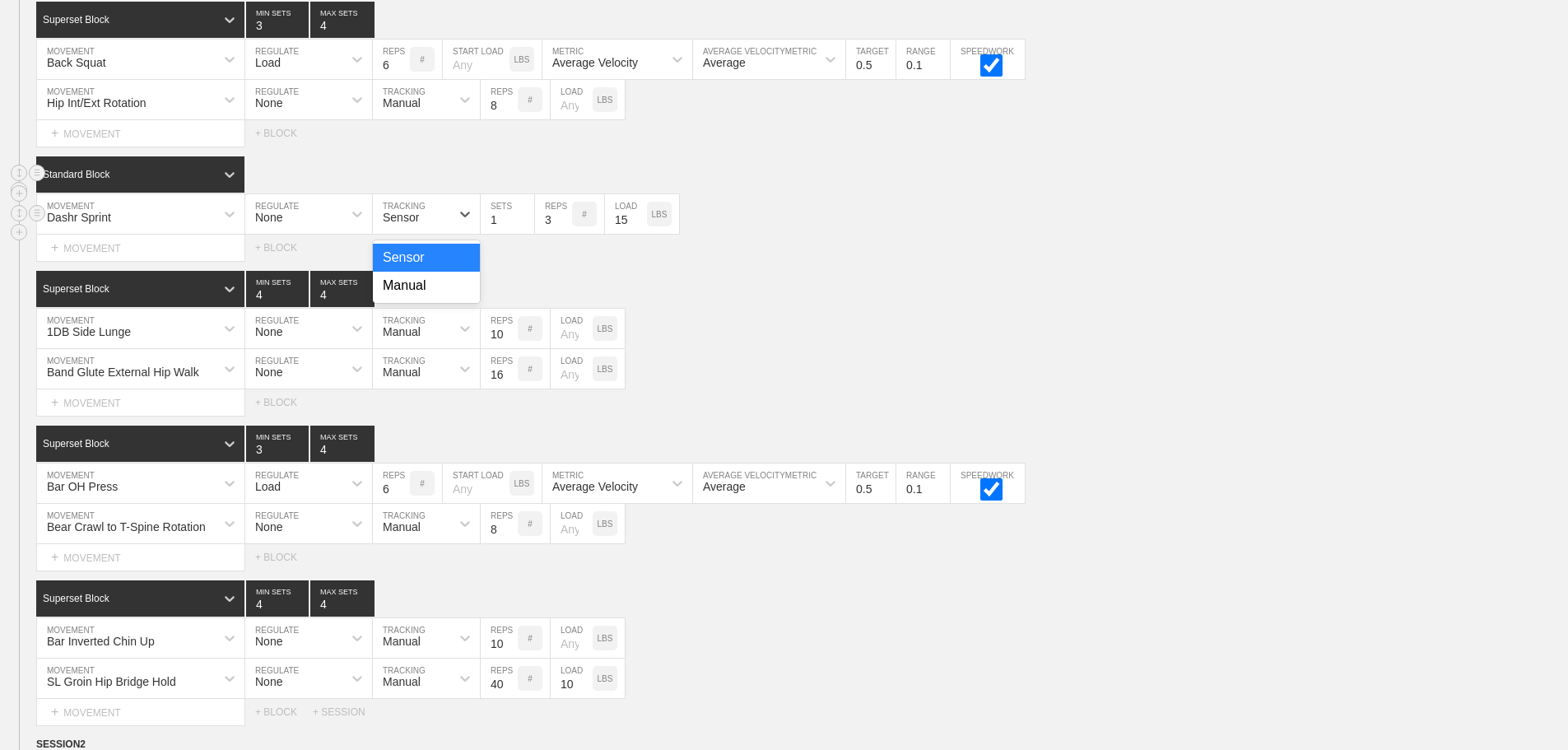
drag, startPoint x: 428, startPoint y: 230, endPoint x: 433, endPoint y: 266, distance: 36.3
click at [430, 228] on div "Sensor" at bounding box center [411, 214] width 77 height 28
click at [429, 294] on div "Manual" at bounding box center [426, 285] width 107 height 28
click at [666, 226] on div "LBS" at bounding box center [659, 214] width 24 height 24
click at [666, 226] on div "%" at bounding box center [659, 214] width 24 height 24
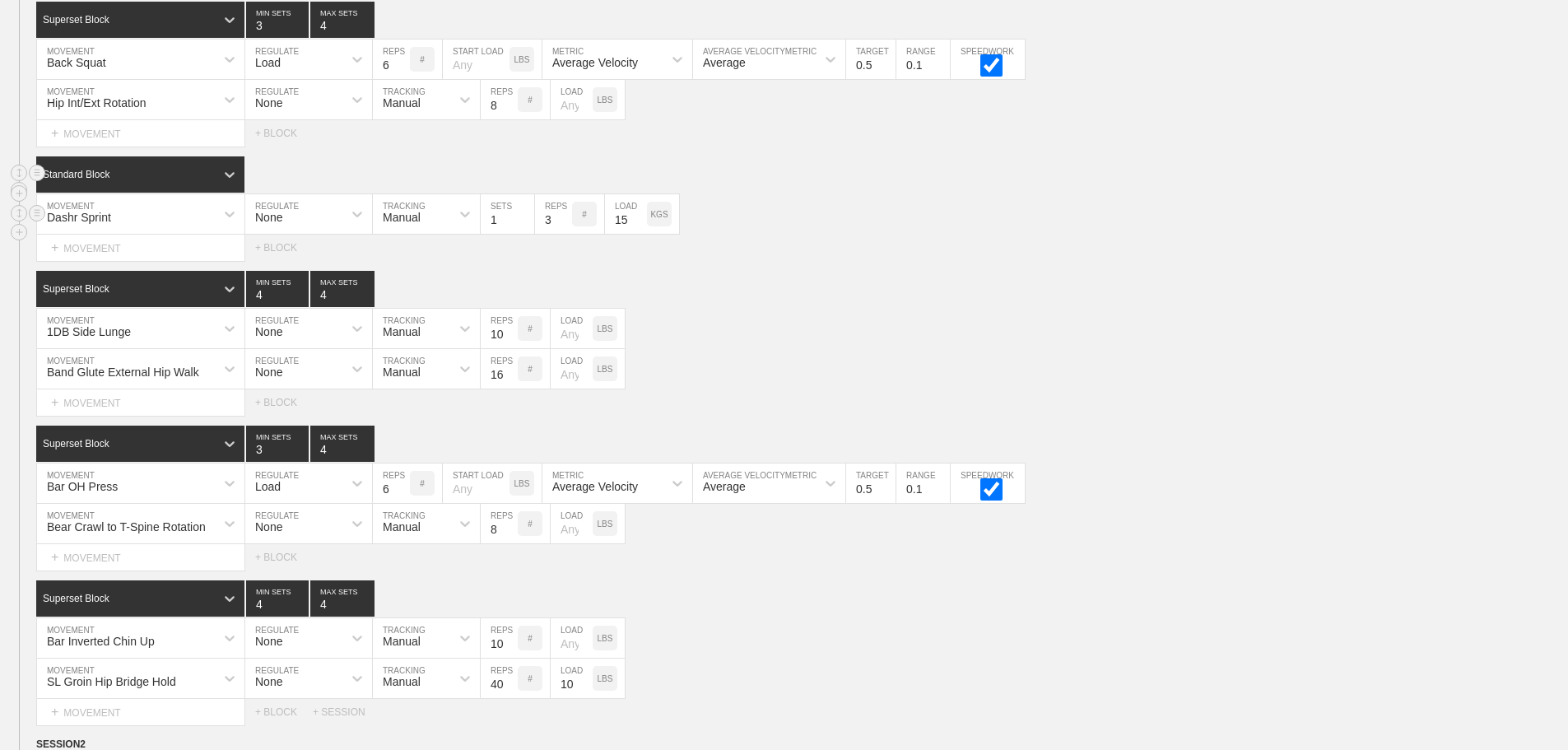
click at [666, 226] on div "KGS" at bounding box center [659, 214] width 24 height 24
click at [666, 226] on div "LBS" at bounding box center [659, 214] width 24 height 24
click at [662, 219] on p "%" at bounding box center [660, 215] width 8 height 9
click at [664, 219] on p "KGS" at bounding box center [659, 215] width 17 height 9
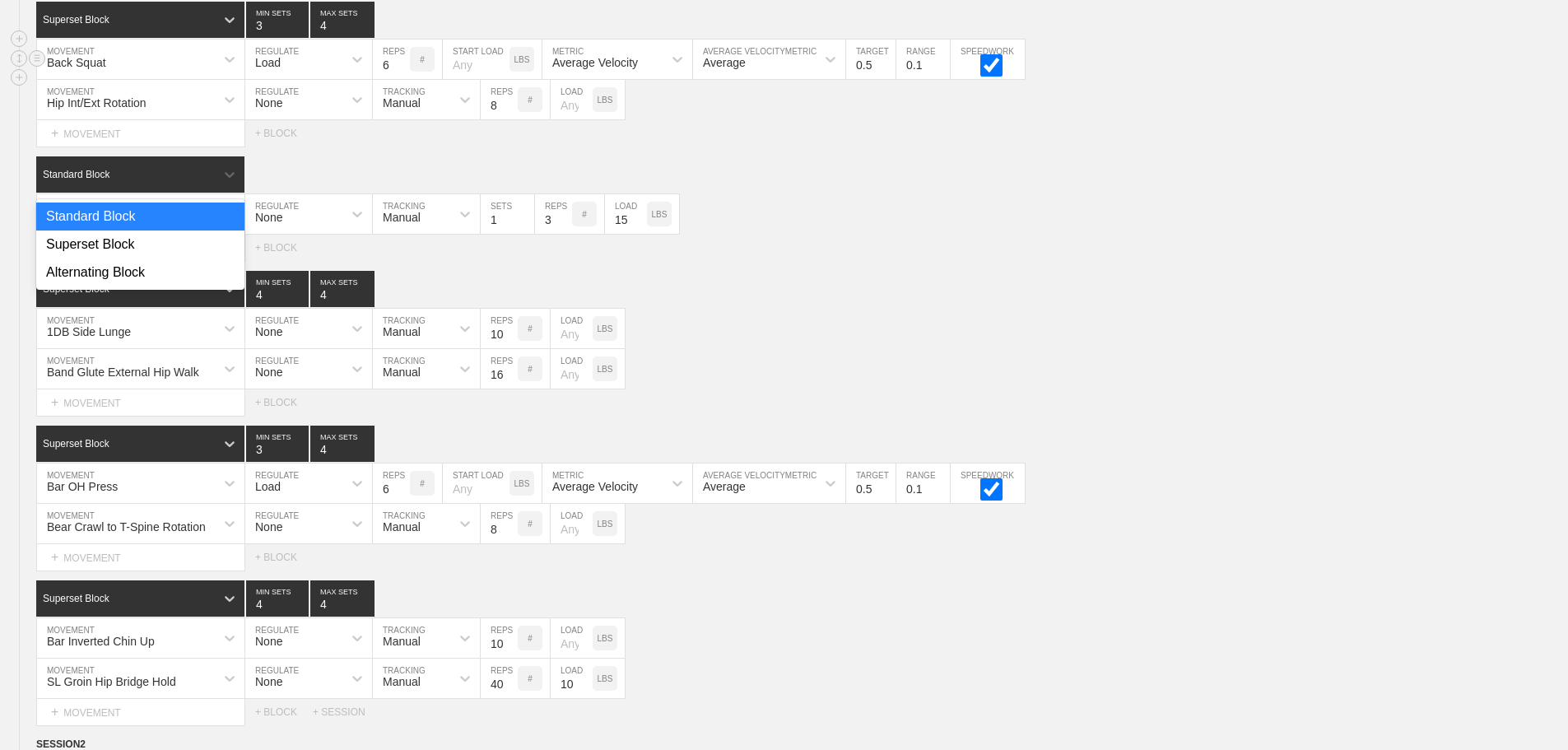
drag, startPoint x: 190, startPoint y: 191, endPoint x: 217, endPoint y: 56, distance: 137.7
click at [217, 56] on div "SESSION 1 Superset Block 3 MIN SETS 4 MAX SETS DUPLICATE INSERT MOVEMENT AFTER …" at bounding box center [784, 354] width 1568 height 742
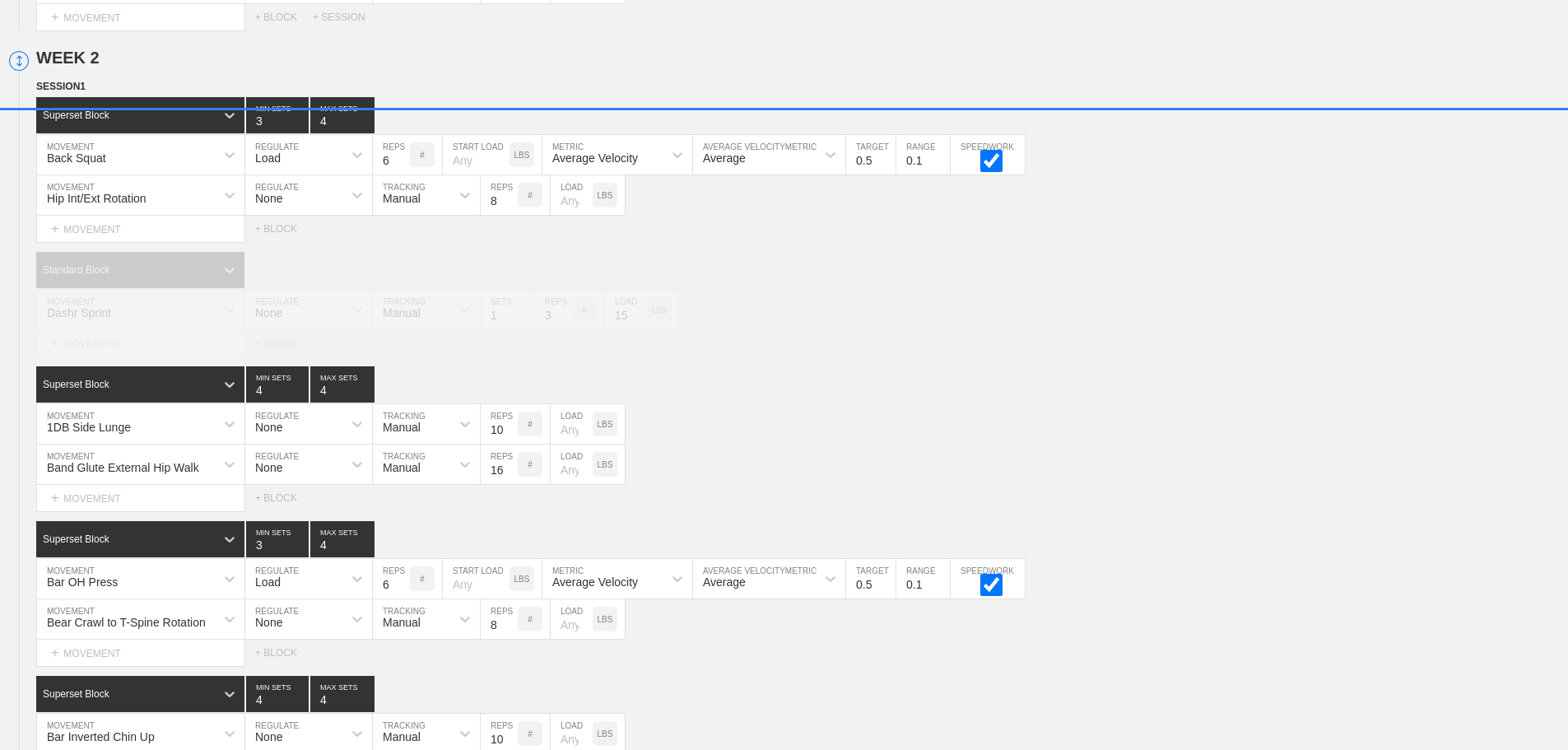
scroll to position [945, 0]
